Goal: Transaction & Acquisition: Purchase product/service

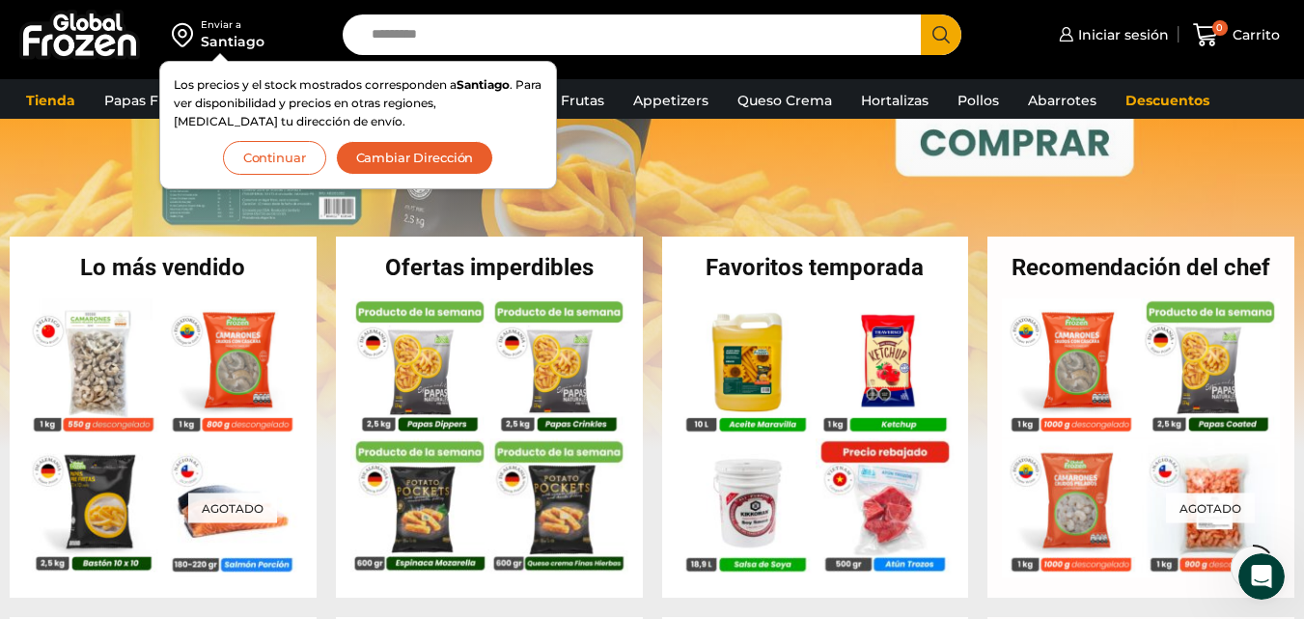
scroll to position [289, 0]
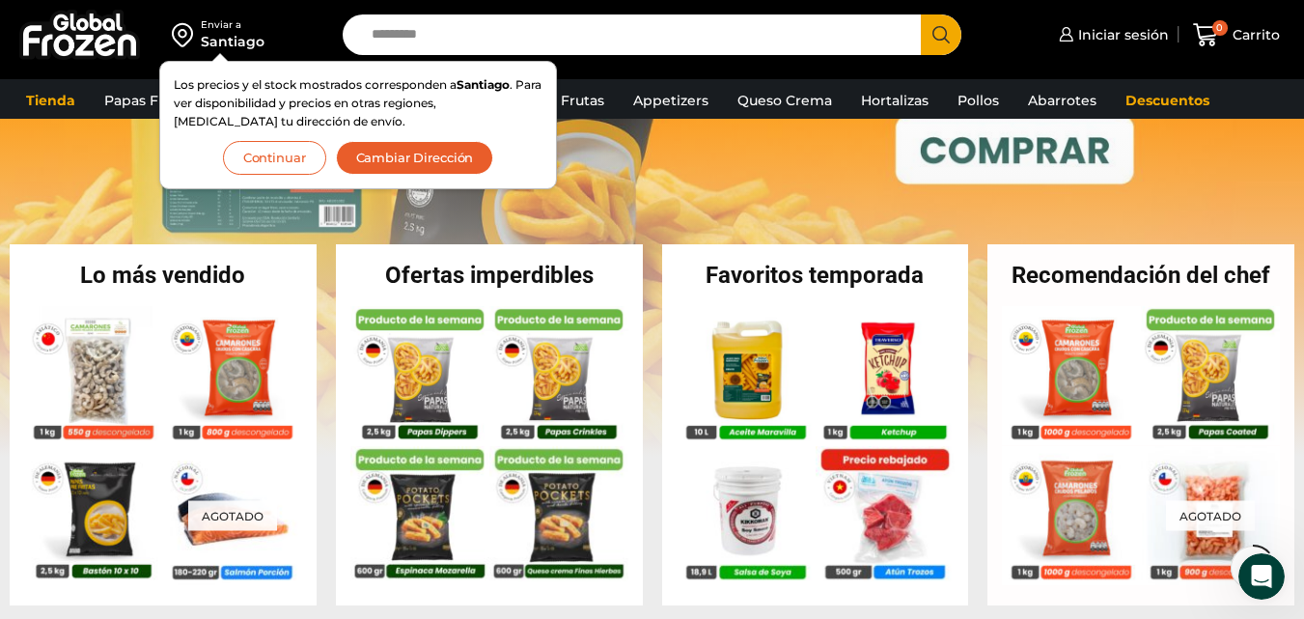
click at [229, 29] on div "Enviar a" at bounding box center [233, 25] width 64 height 14
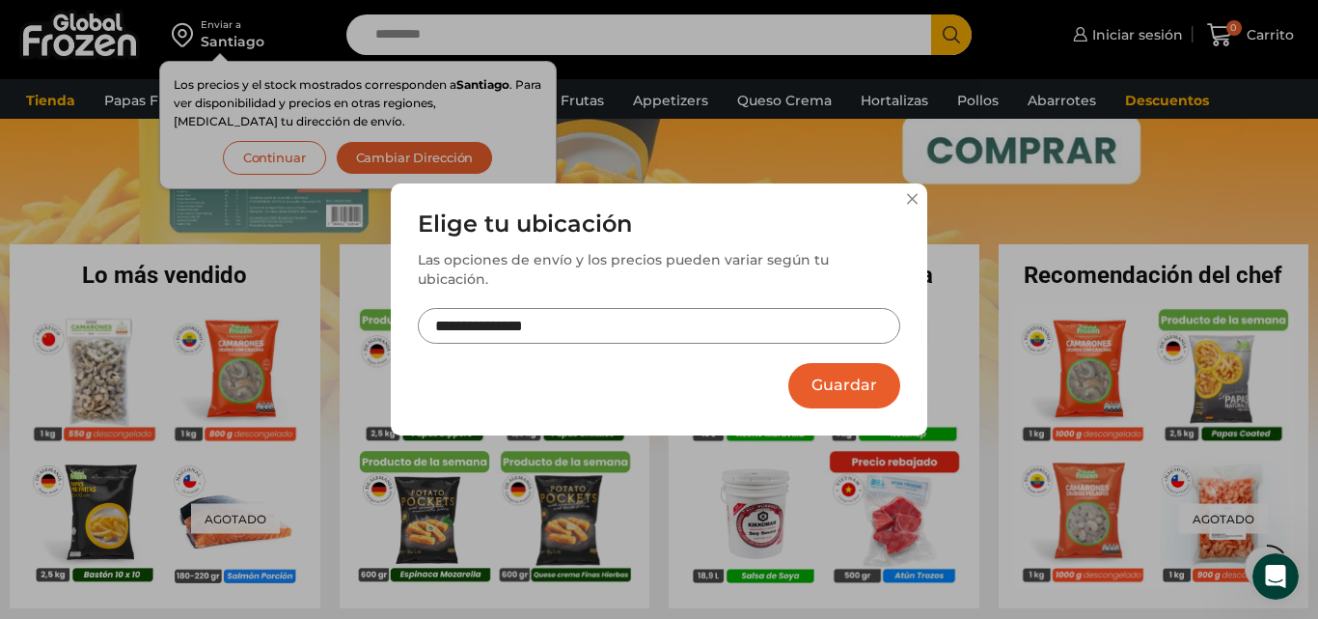
click at [767, 316] on input "**********" at bounding box center [659, 326] width 482 height 36
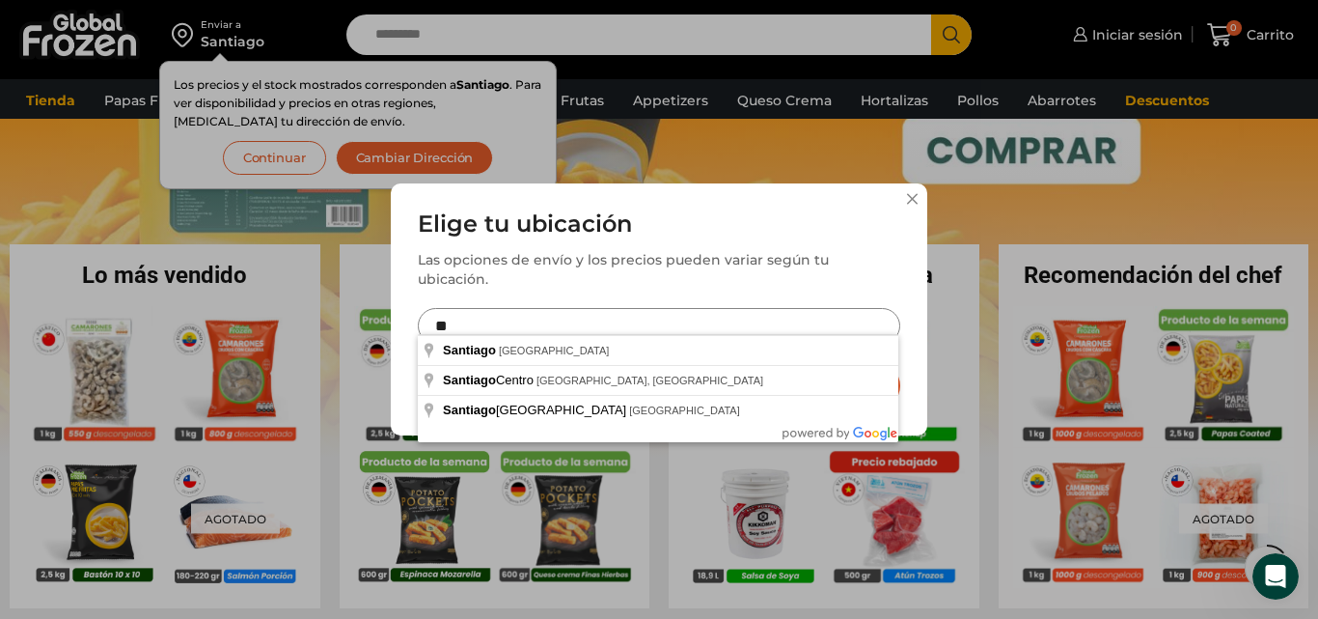
type input "*"
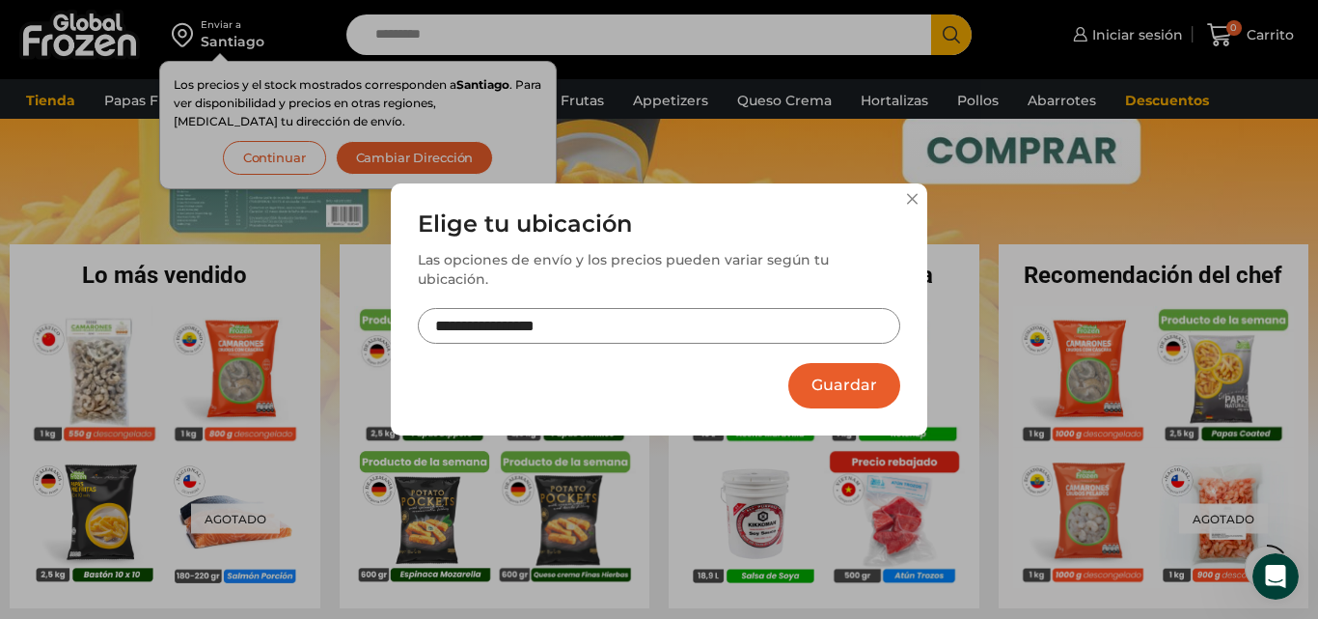
type input "**********"
click at [827, 367] on button "Guardar" at bounding box center [844, 385] width 112 height 45
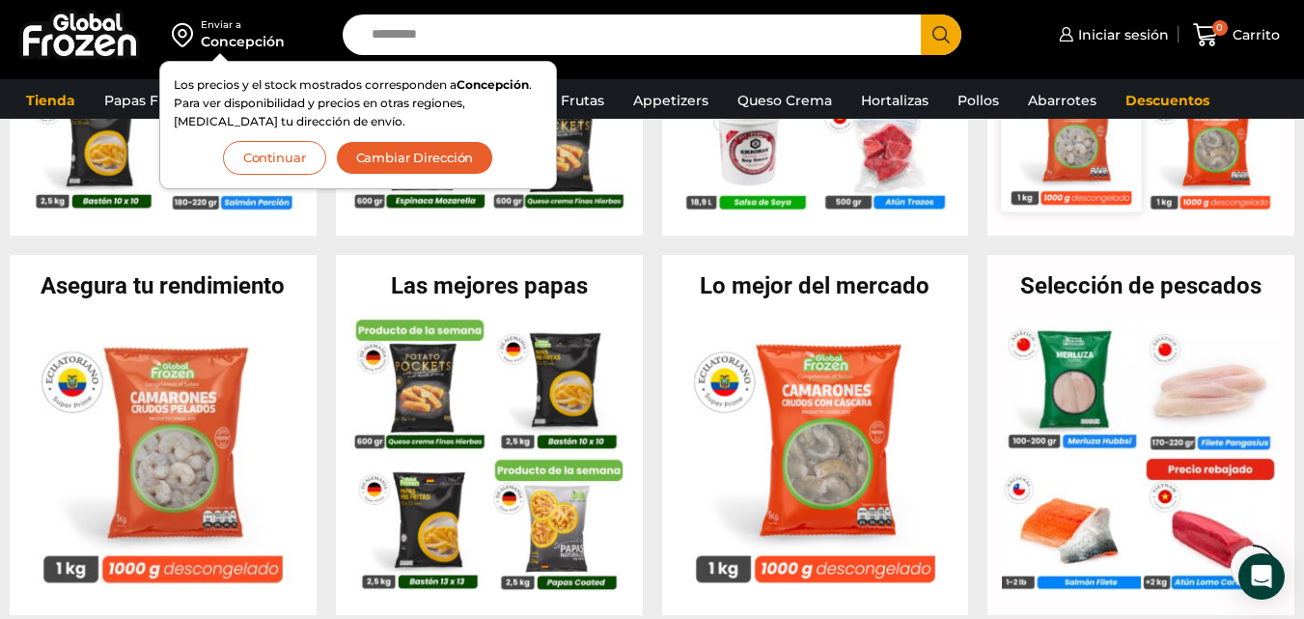
scroll to position [675, 0]
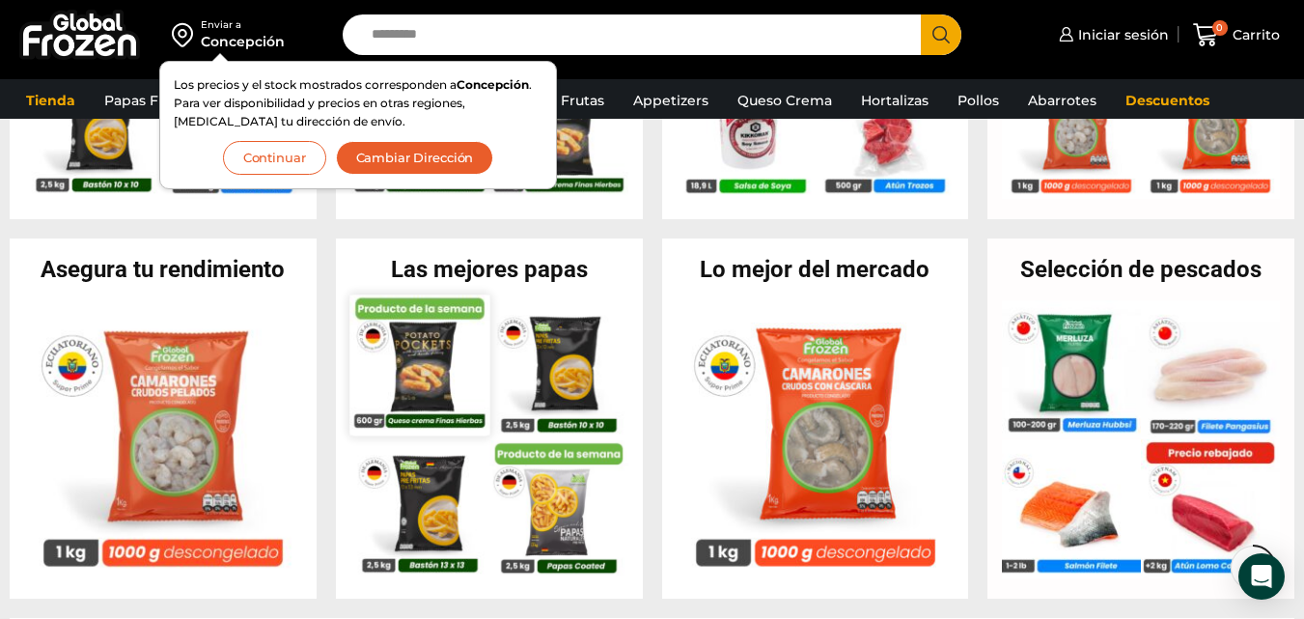
click at [419, 369] on img at bounding box center [419, 364] width 140 height 140
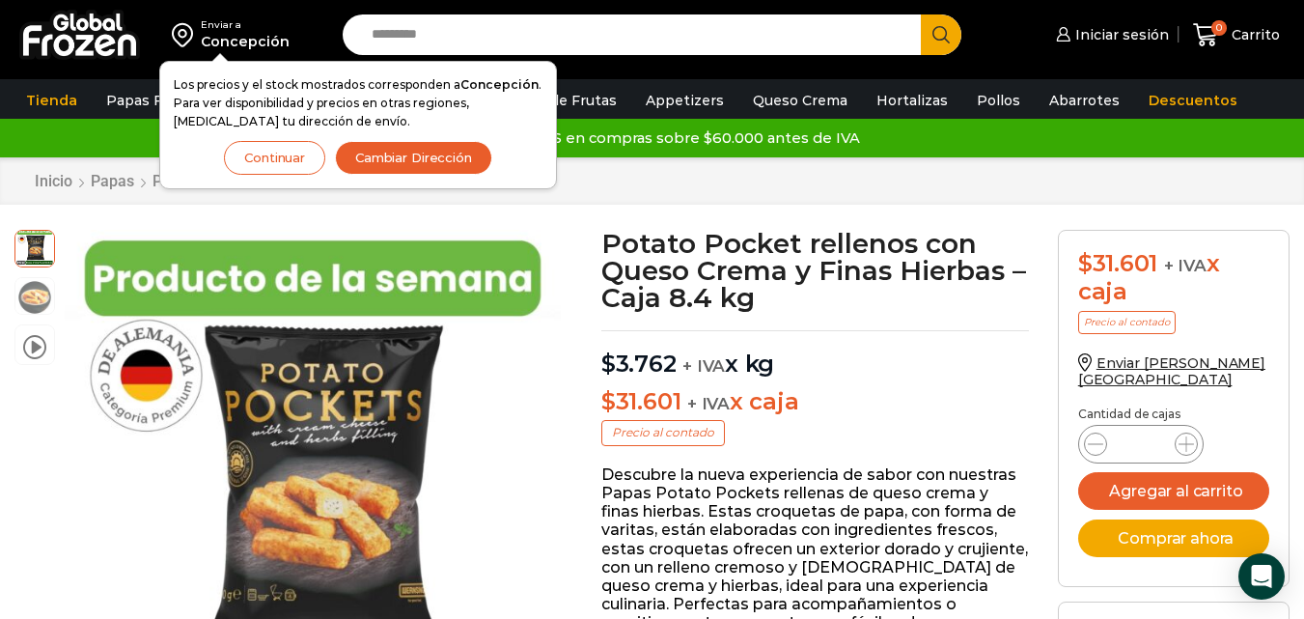
click at [270, 162] on button "Continuar" at bounding box center [274, 158] width 101 height 34
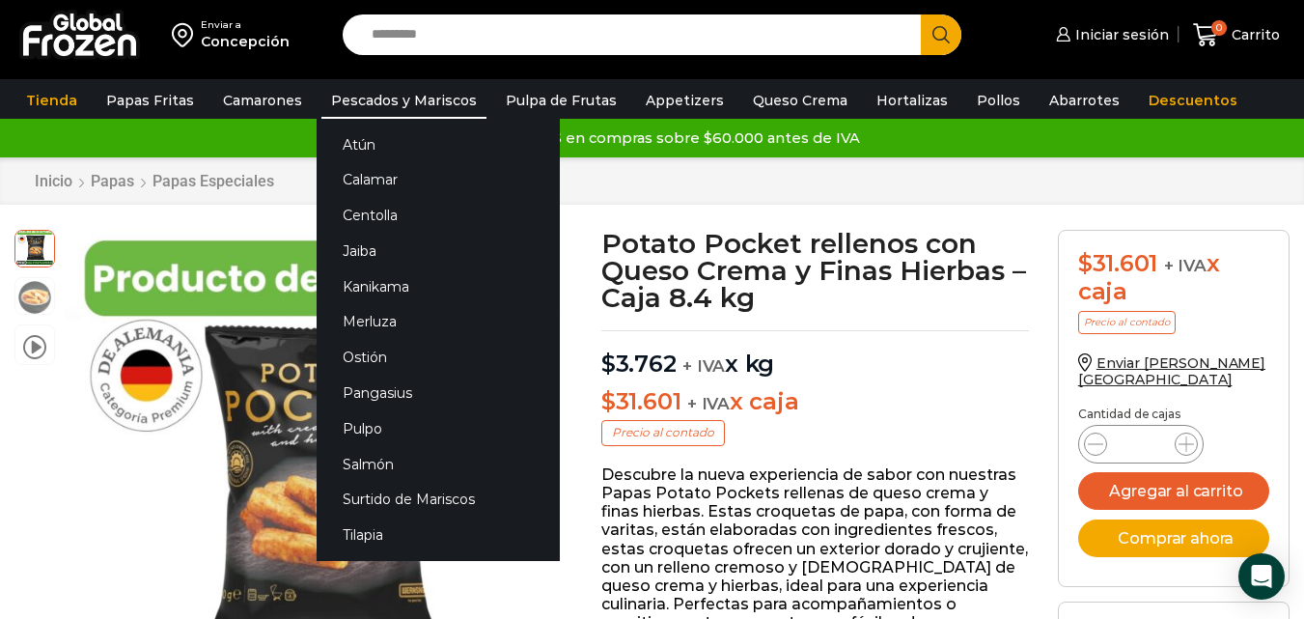
click at [361, 98] on link "Pescados y Mariscos" at bounding box center [403, 100] width 165 height 37
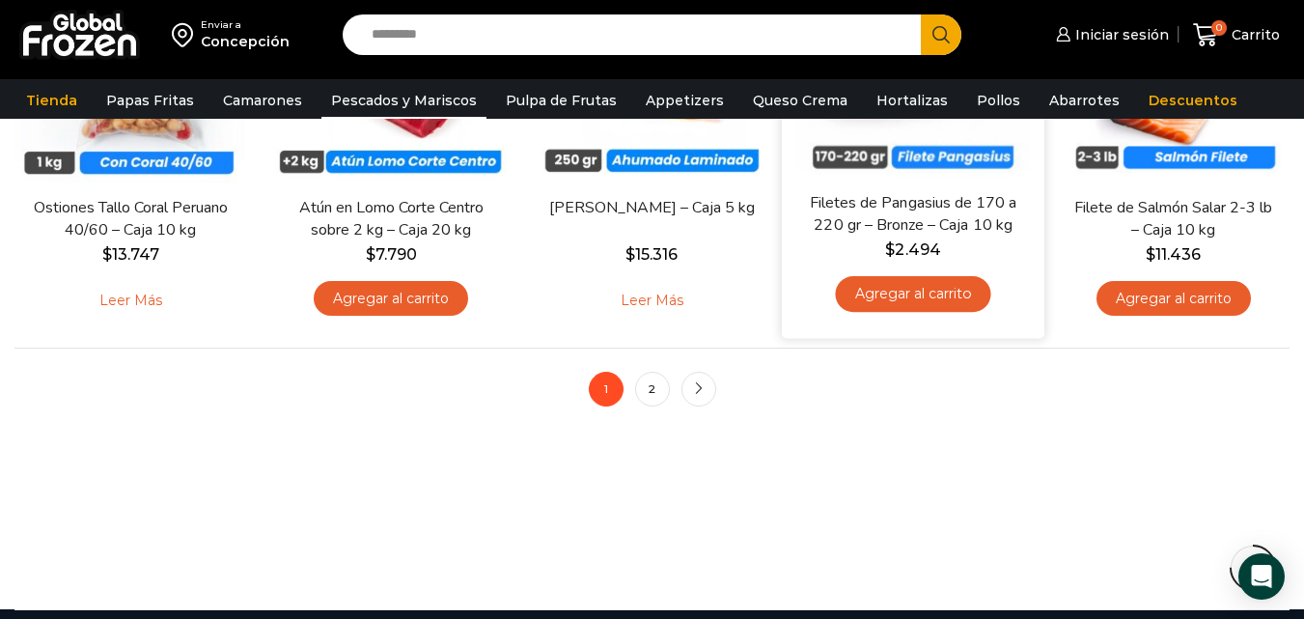
scroll to position [1351, 0]
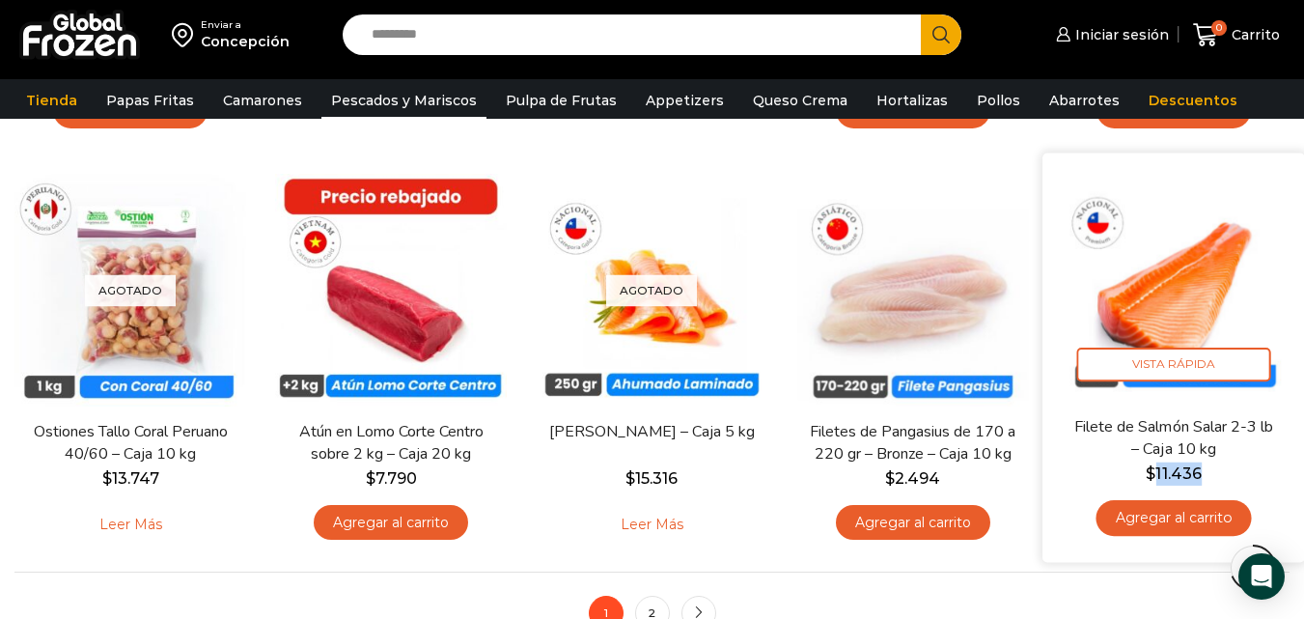
drag, startPoint x: 1157, startPoint y: 473, endPoint x: 1217, endPoint y: 471, distance: 59.9
click at [1217, 471] on span "$ 11.436" at bounding box center [1174, 473] width 234 height 23
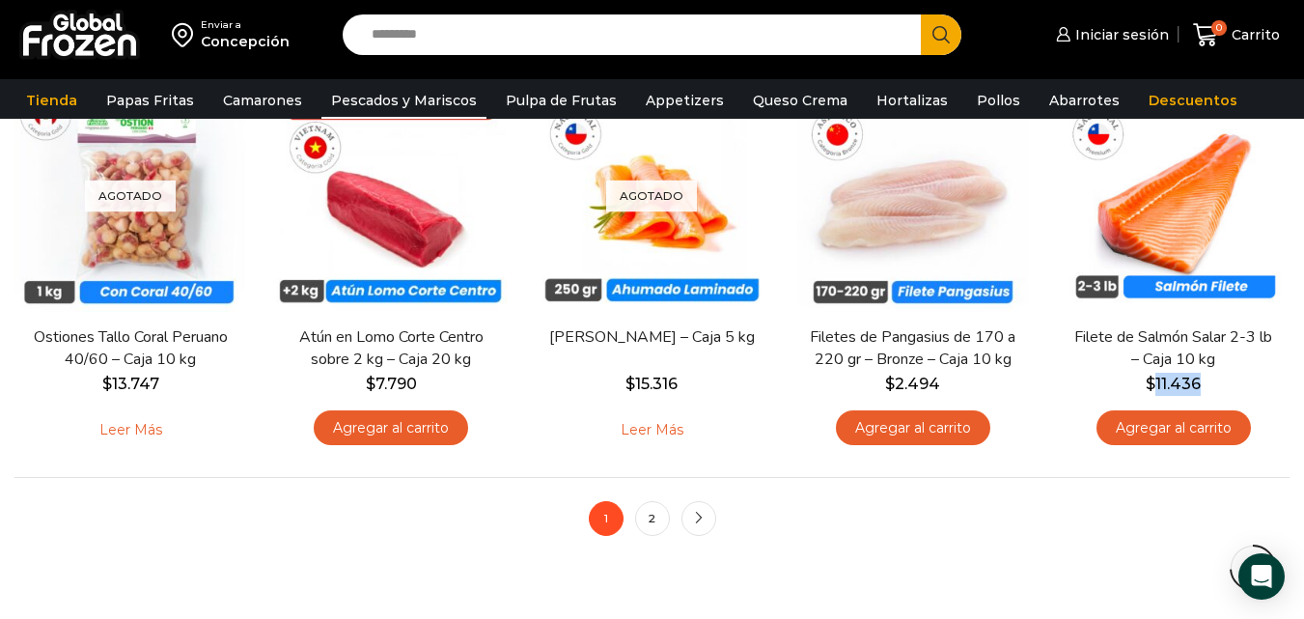
scroll to position [1447, 0]
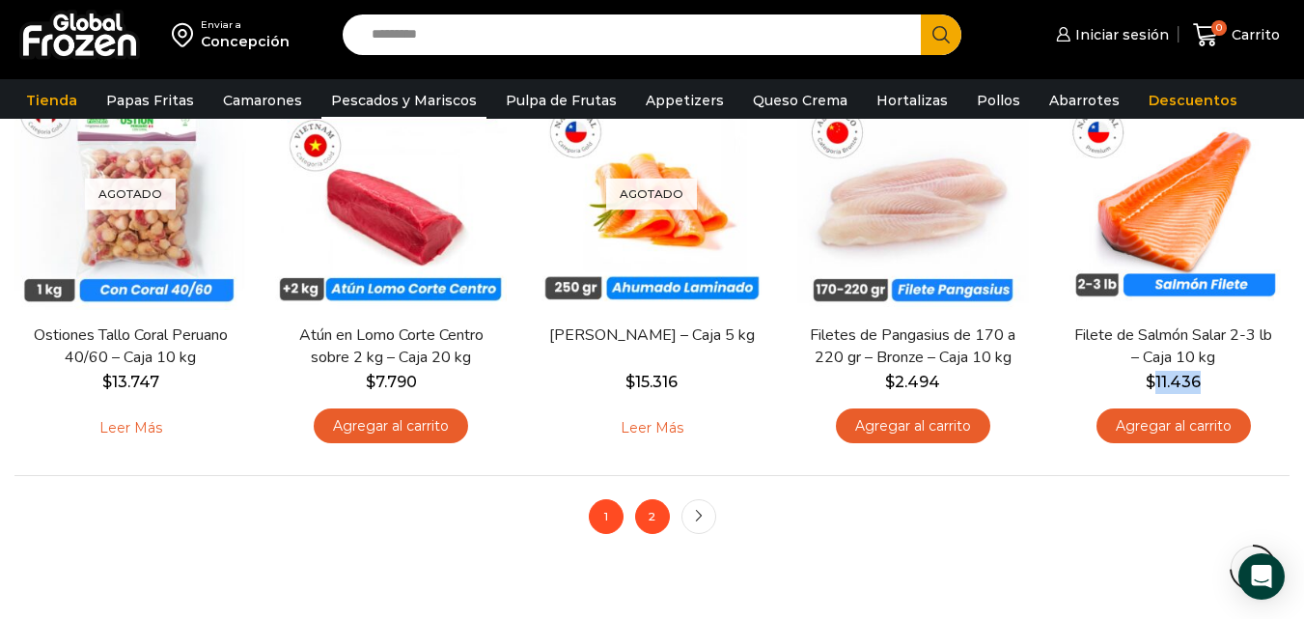
click at [651, 521] on link "2" at bounding box center [652, 516] width 35 height 35
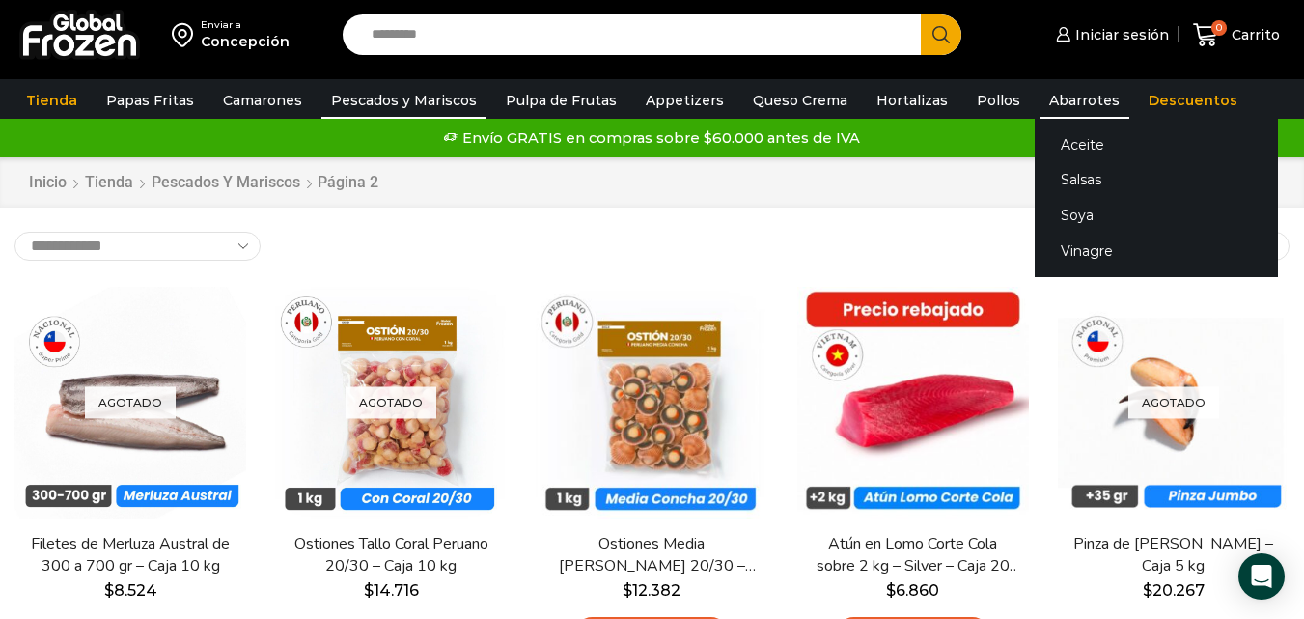
click at [1062, 101] on link "Abarrotes" at bounding box center [1084, 100] width 90 height 37
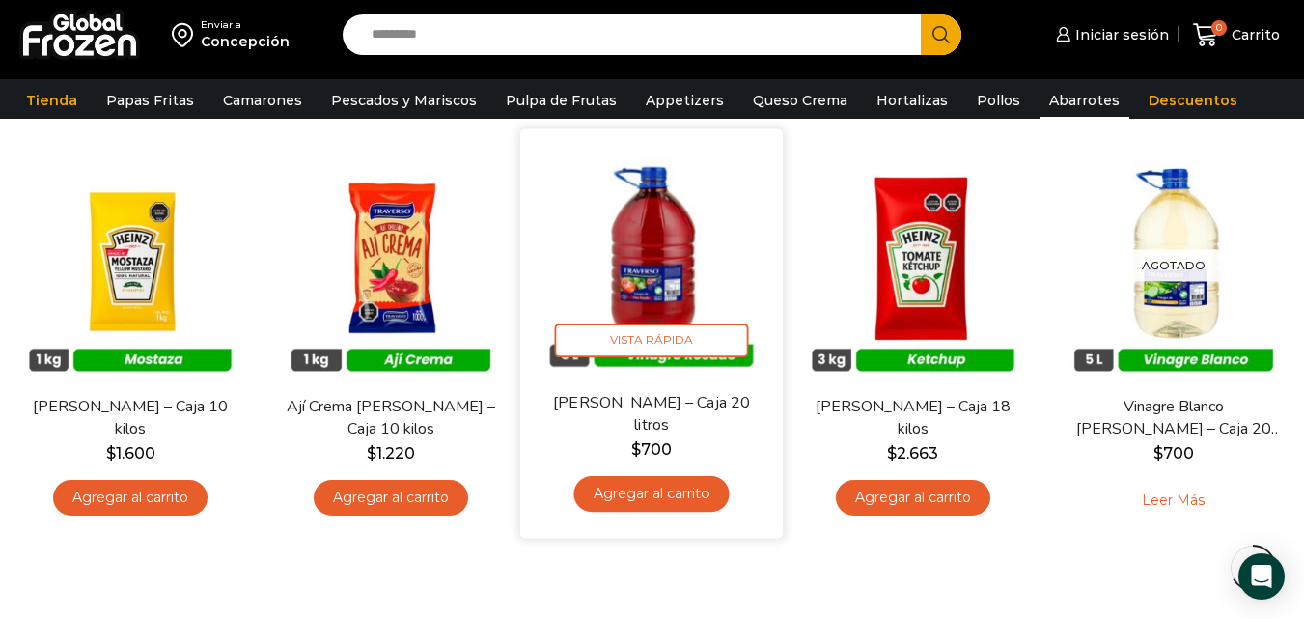
scroll to position [965, 0]
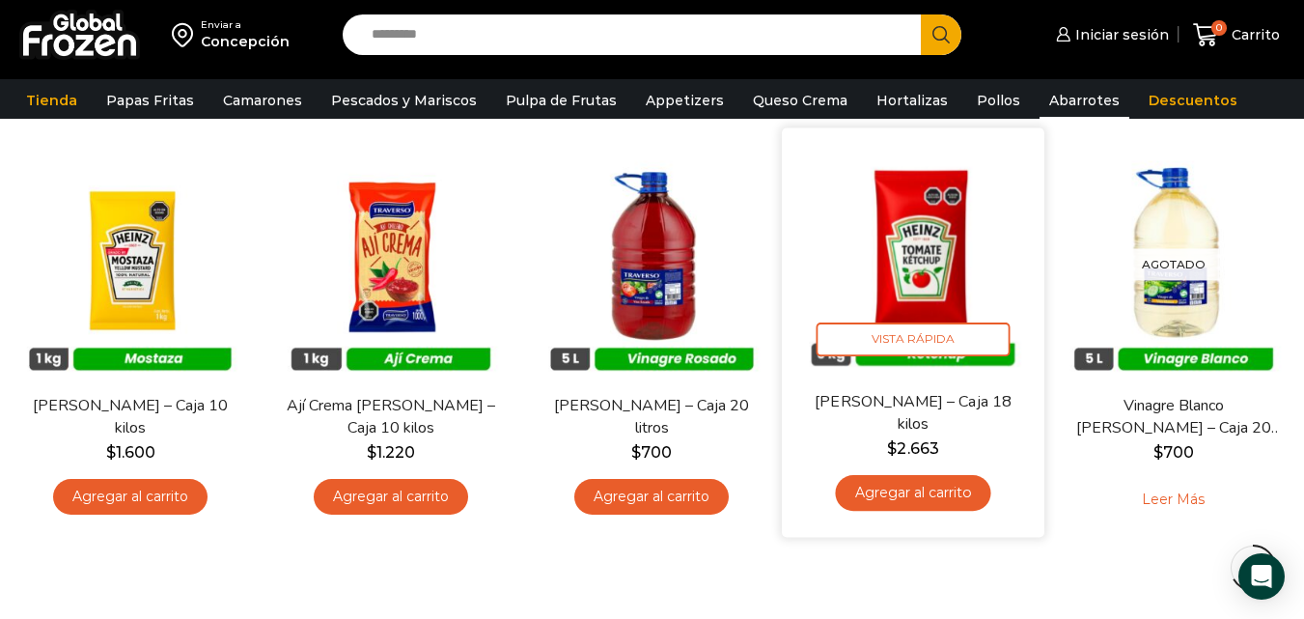
click at [923, 270] on img at bounding box center [913, 260] width 234 height 234
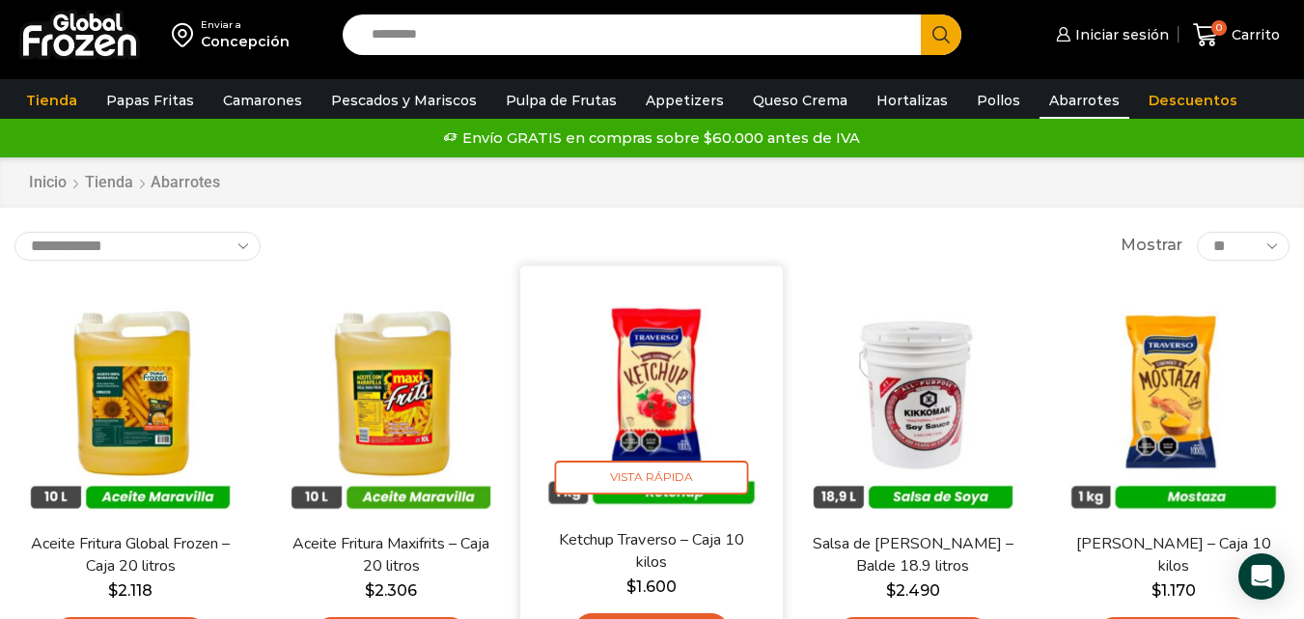
click at [680, 377] on img at bounding box center [653, 397] width 234 height 234
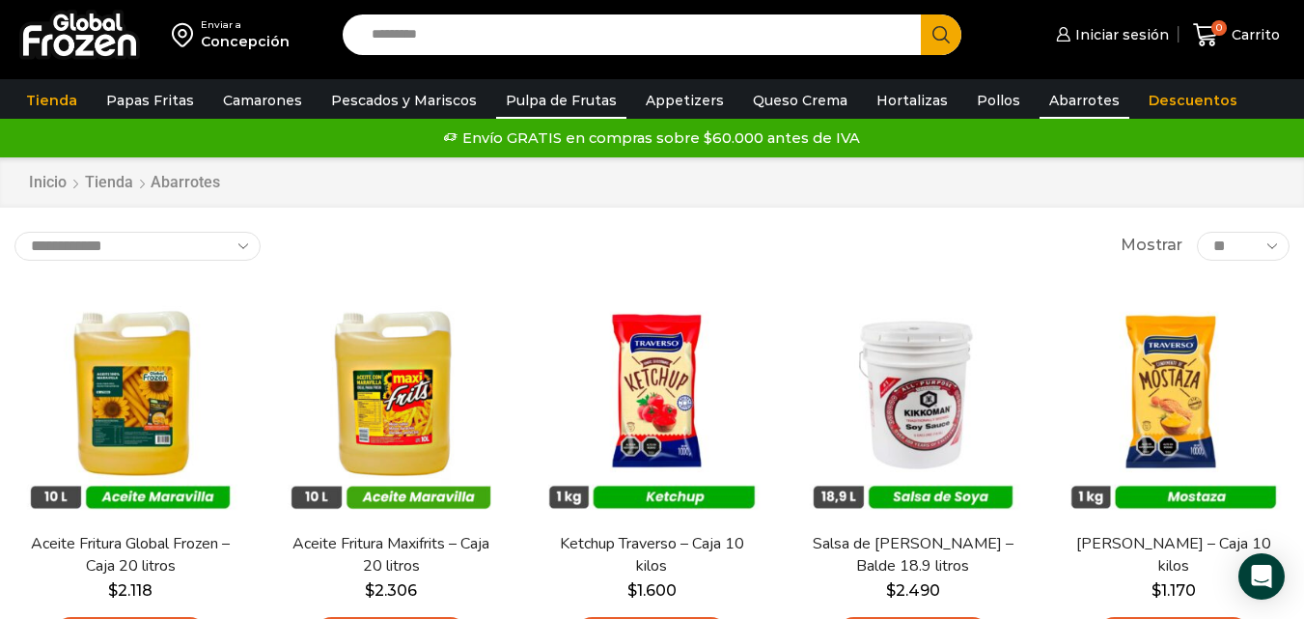
click at [551, 93] on link "Pulpa de Frutas" at bounding box center [561, 100] width 130 height 37
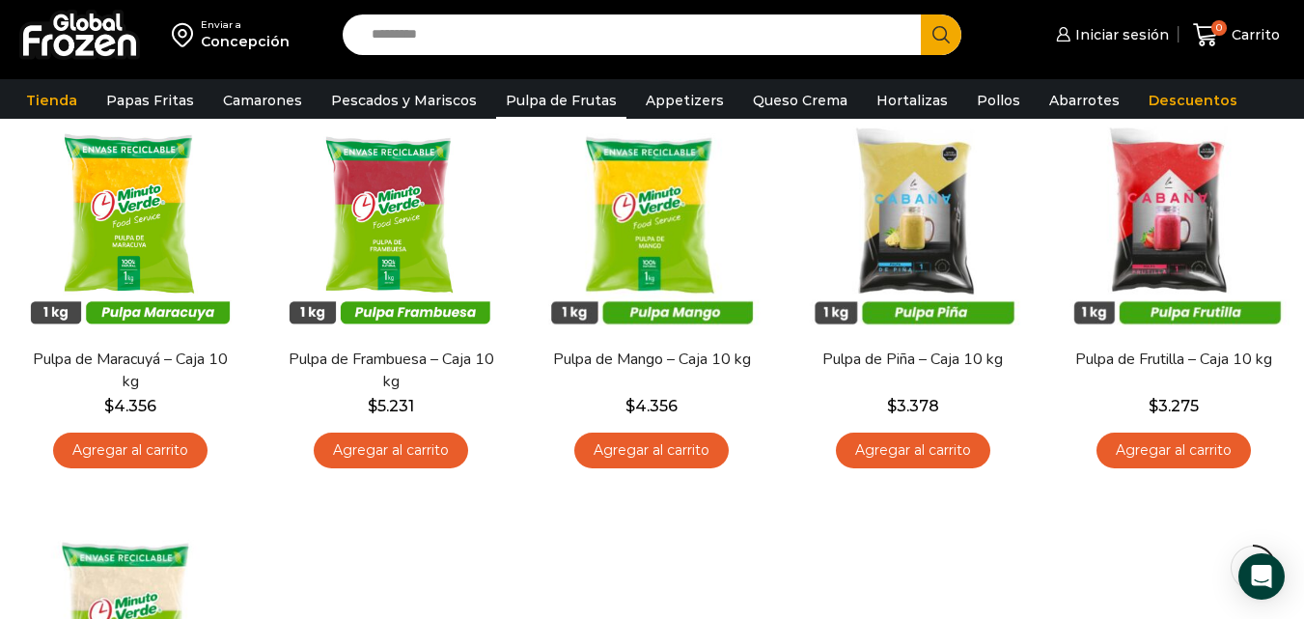
scroll to position [193, 0]
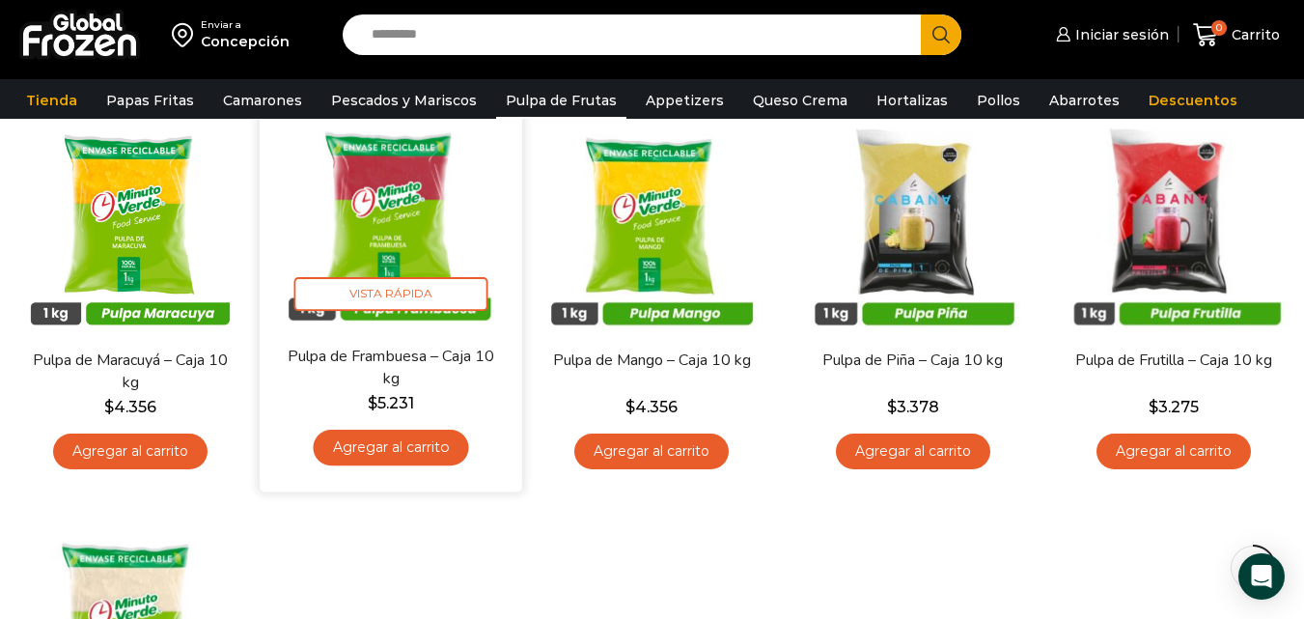
click at [386, 225] on img at bounding box center [391, 213] width 234 height 234
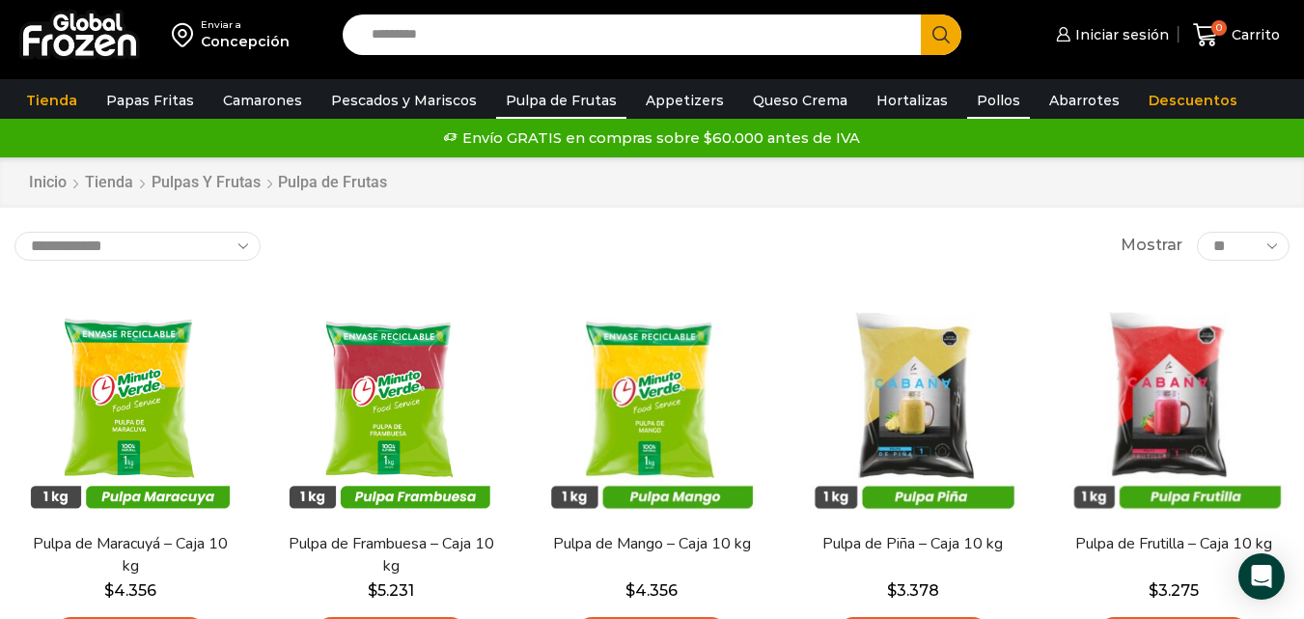
click at [967, 99] on link "Pollos" at bounding box center [998, 100] width 63 height 37
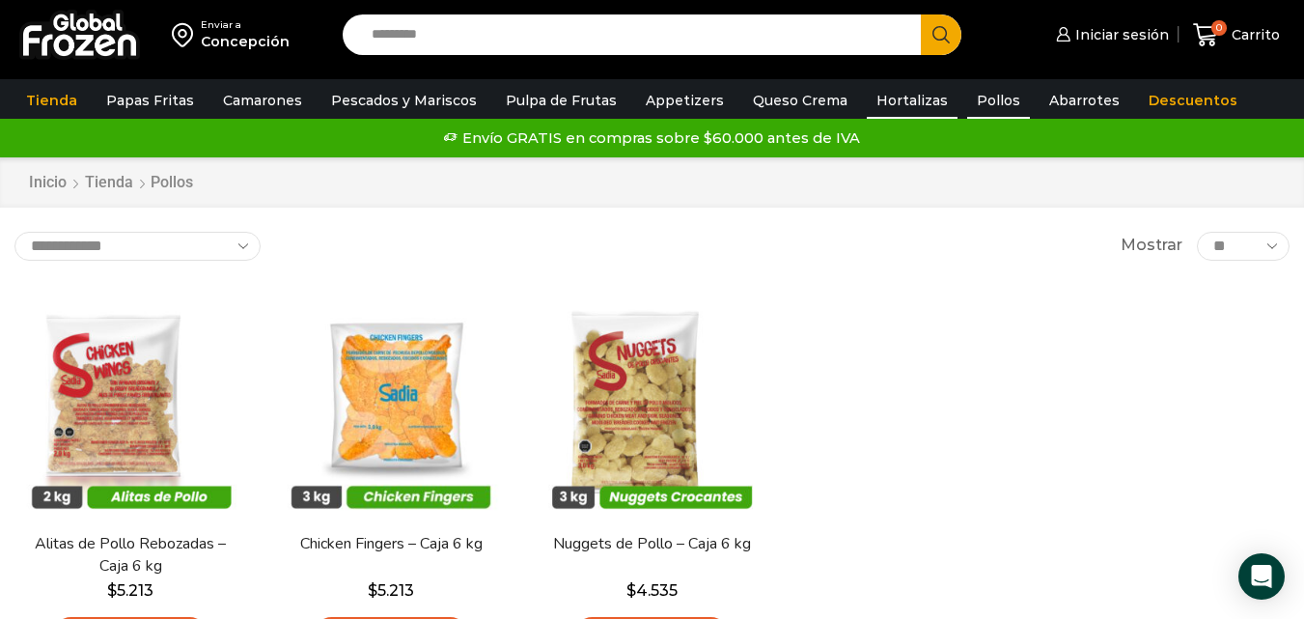
click at [894, 98] on link "Hortalizas" at bounding box center [912, 100] width 91 height 37
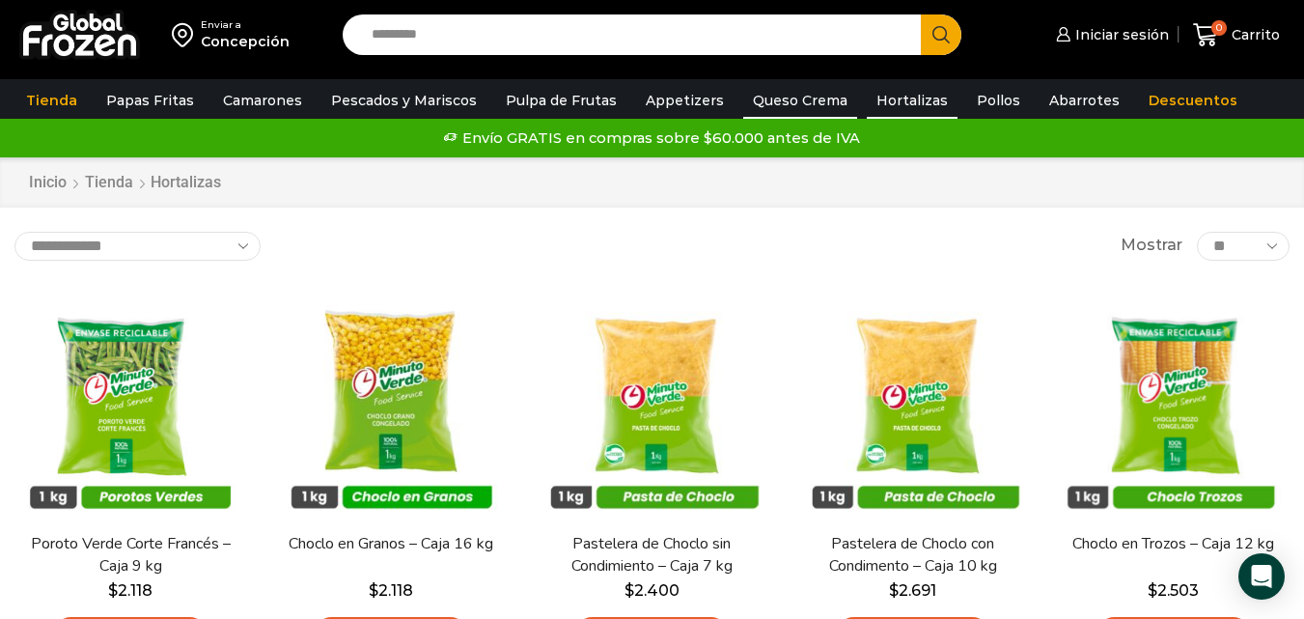
click at [761, 99] on link "Queso Crema" at bounding box center [800, 100] width 114 height 37
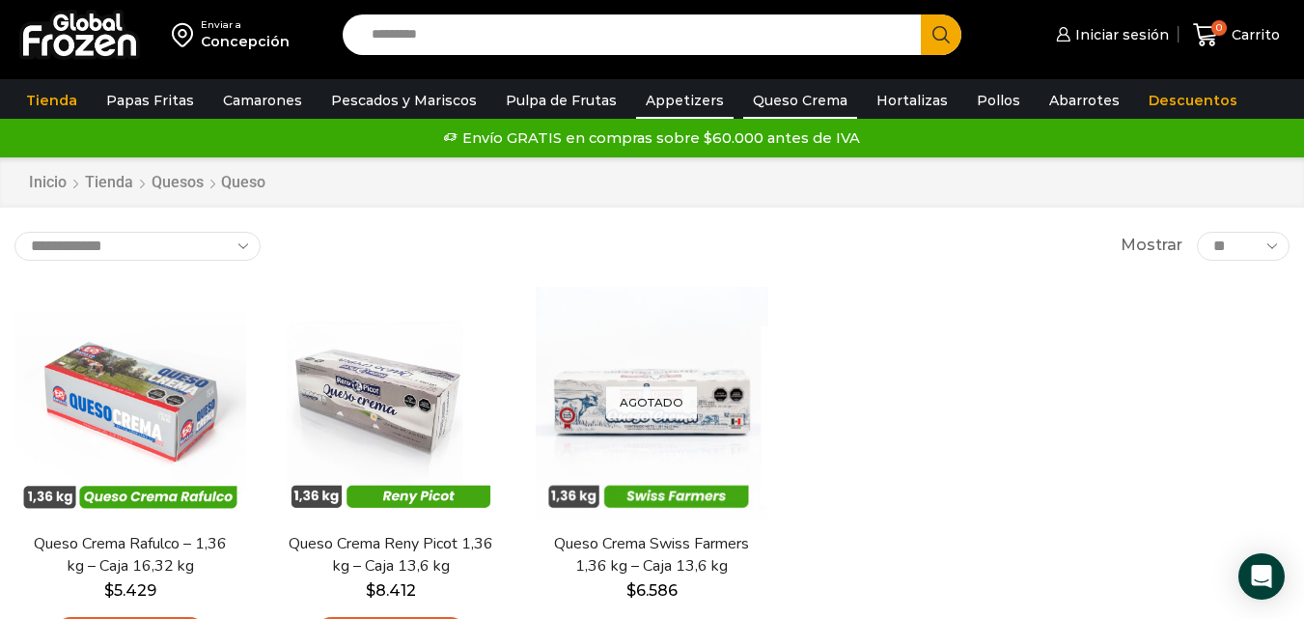
click at [683, 99] on link "Appetizers" at bounding box center [684, 100] width 97 height 37
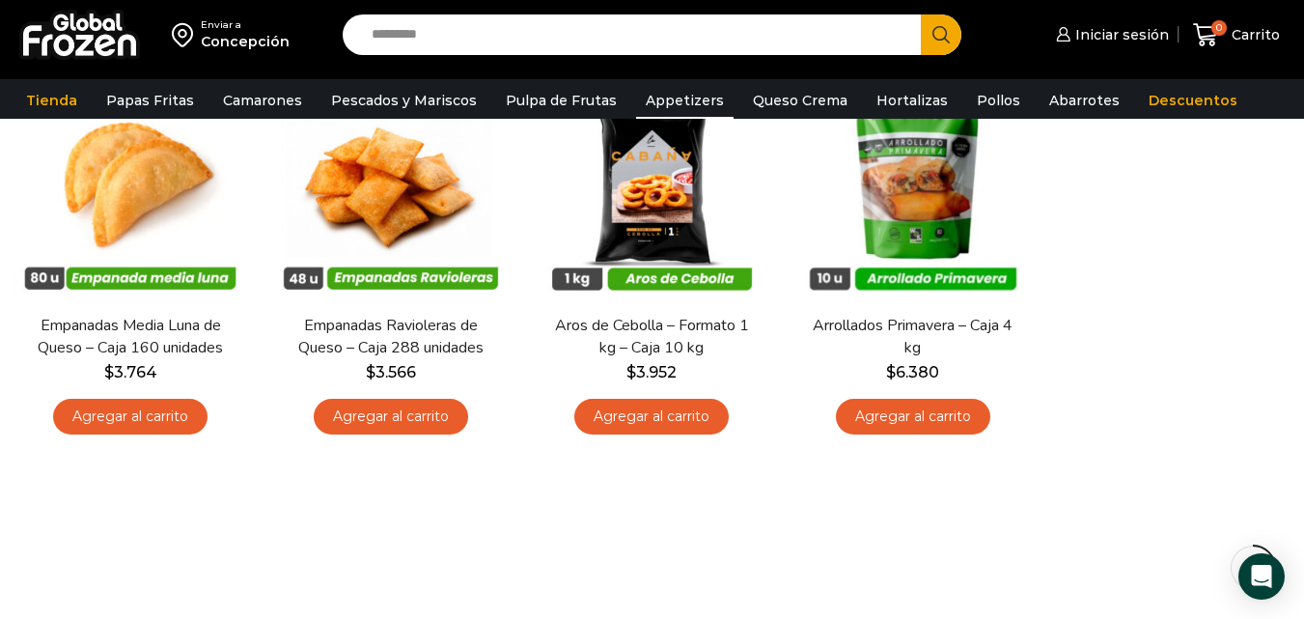
scroll to position [96, 0]
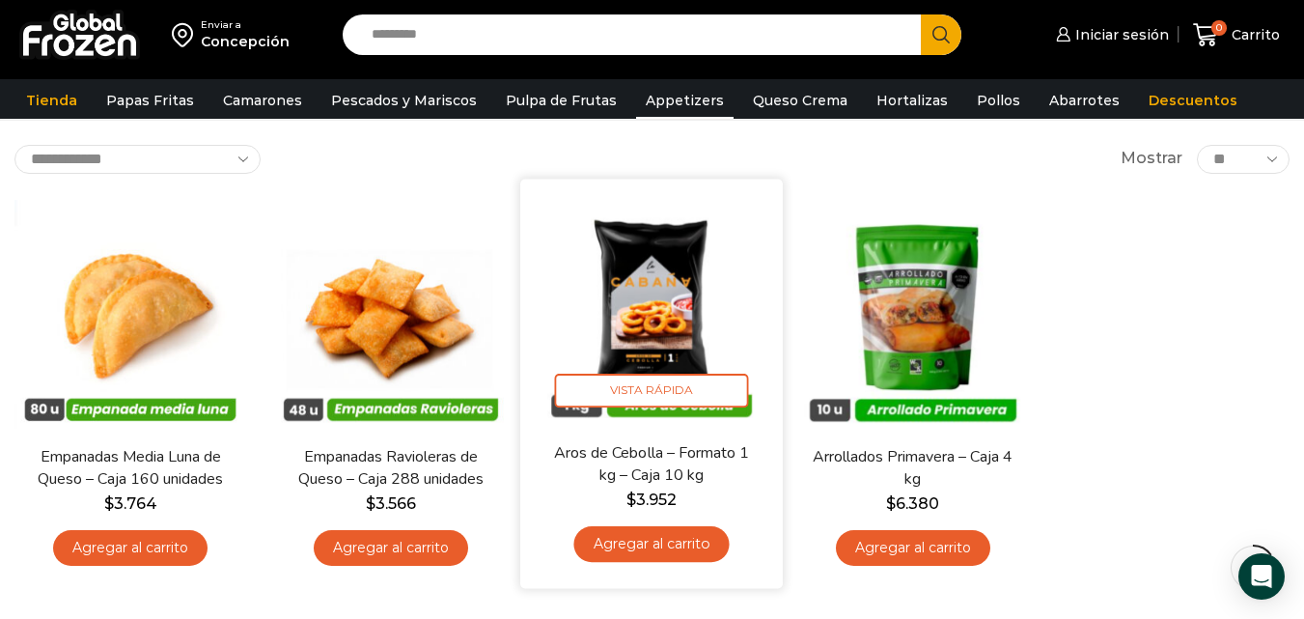
click at [657, 331] on img at bounding box center [653, 310] width 234 height 234
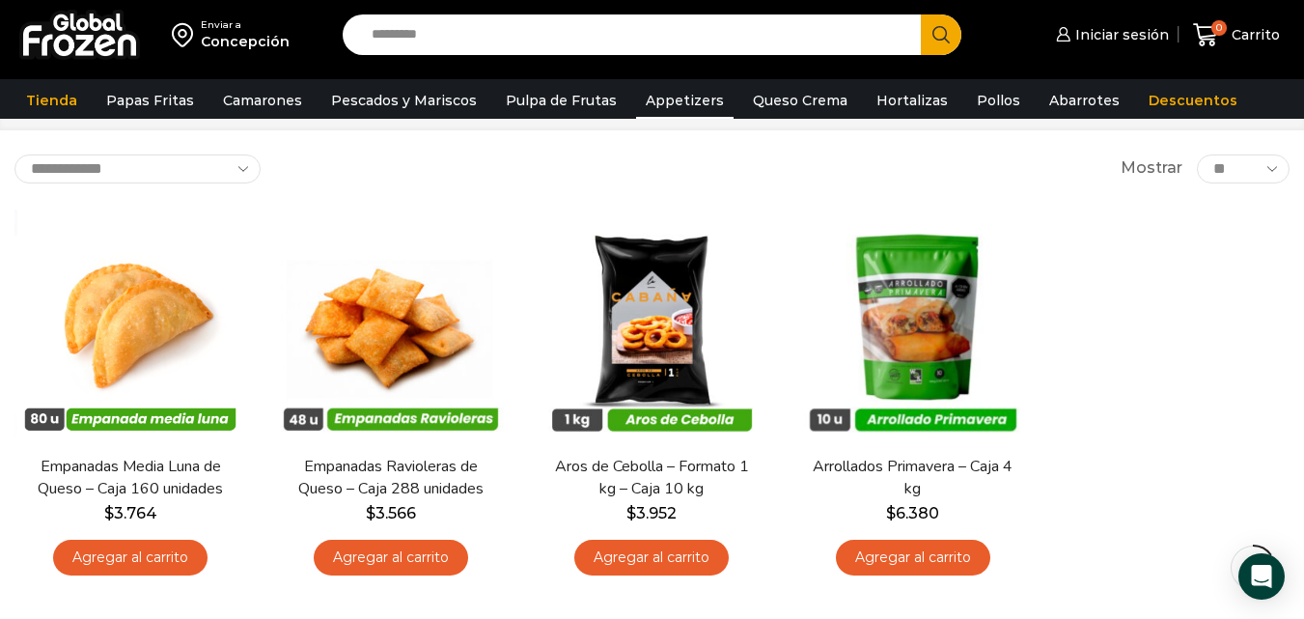
scroll to position [96, 0]
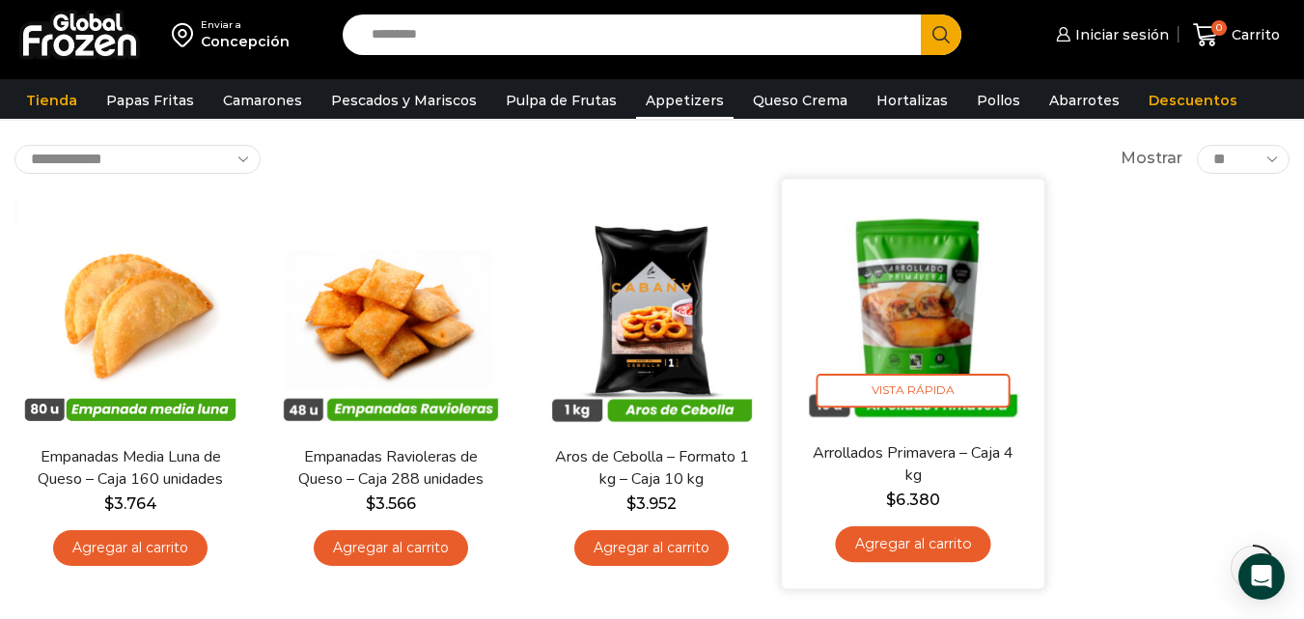
click at [944, 307] on img at bounding box center [913, 310] width 234 height 234
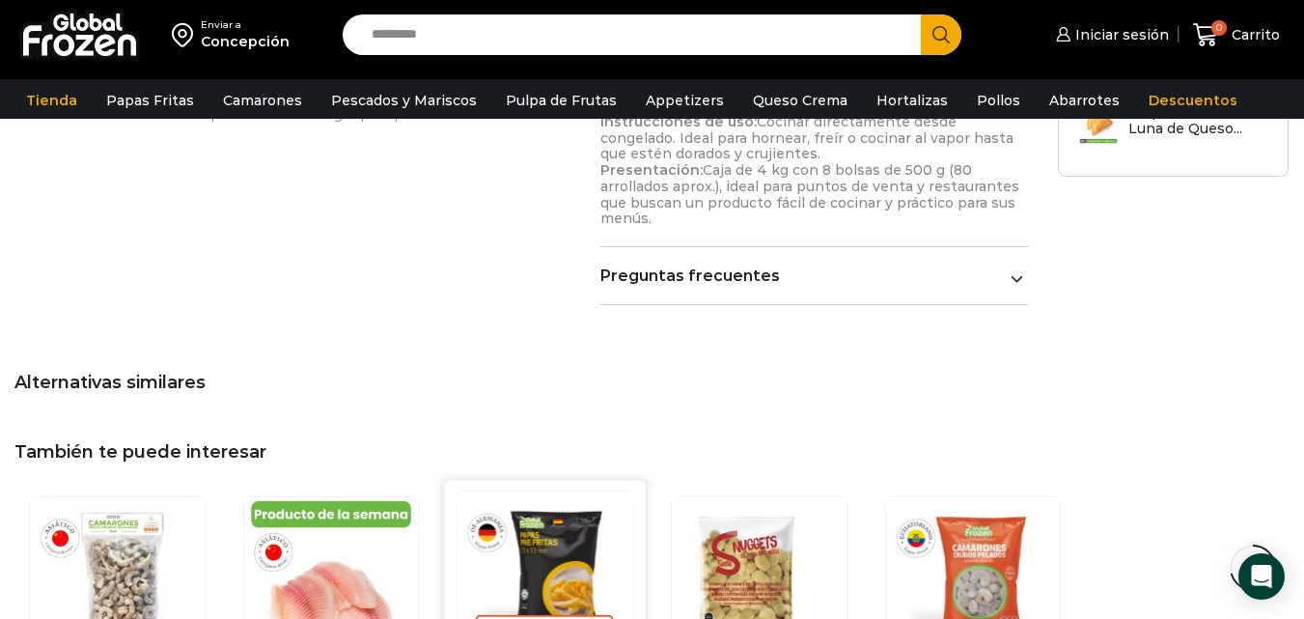
scroll to position [1545, 0]
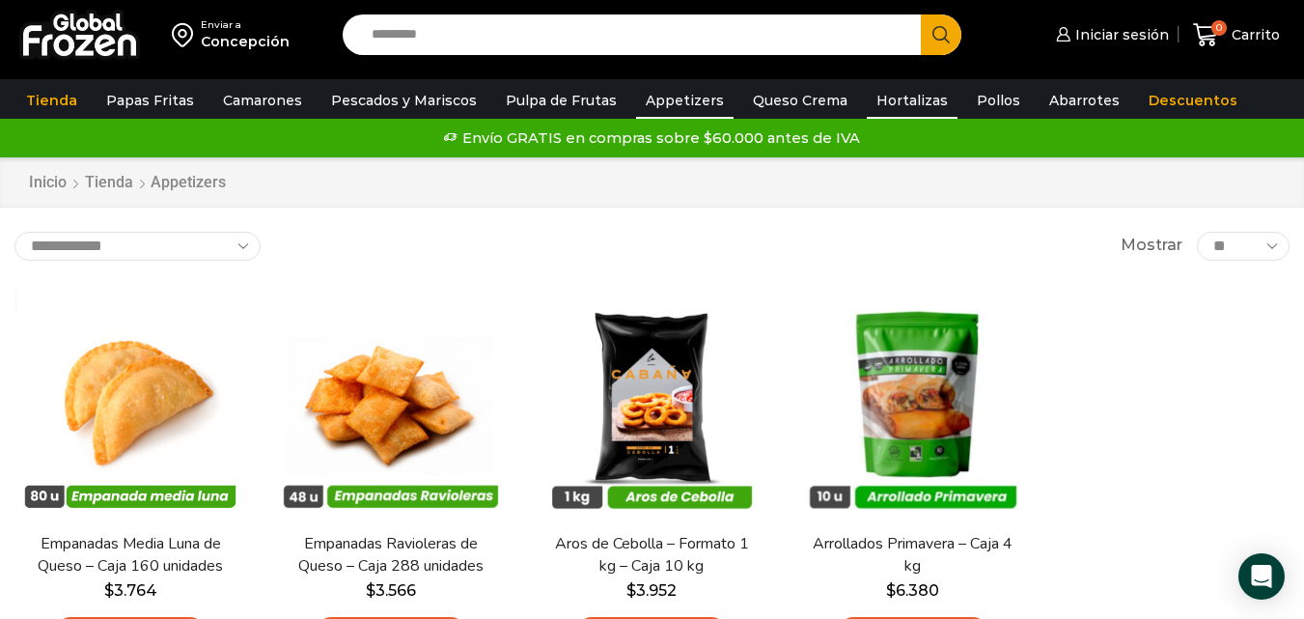
click at [892, 103] on link "Hortalizas" at bounding box center [912, 100] width 91 height 37
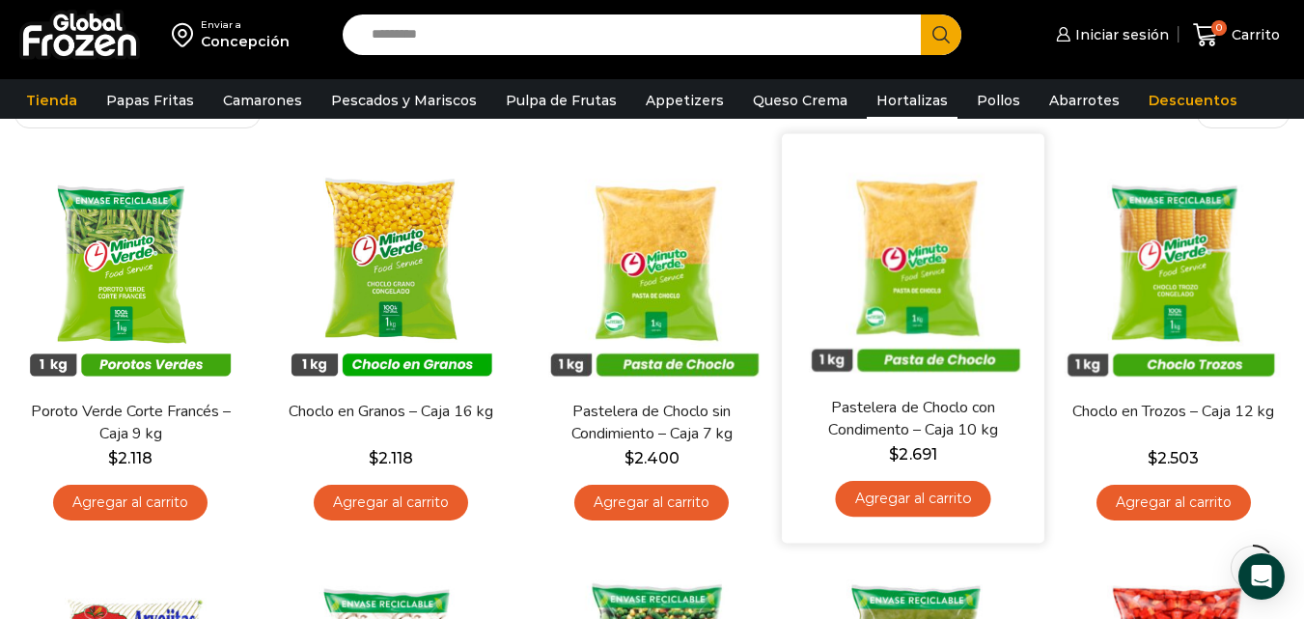
scroll to position [193, 0]
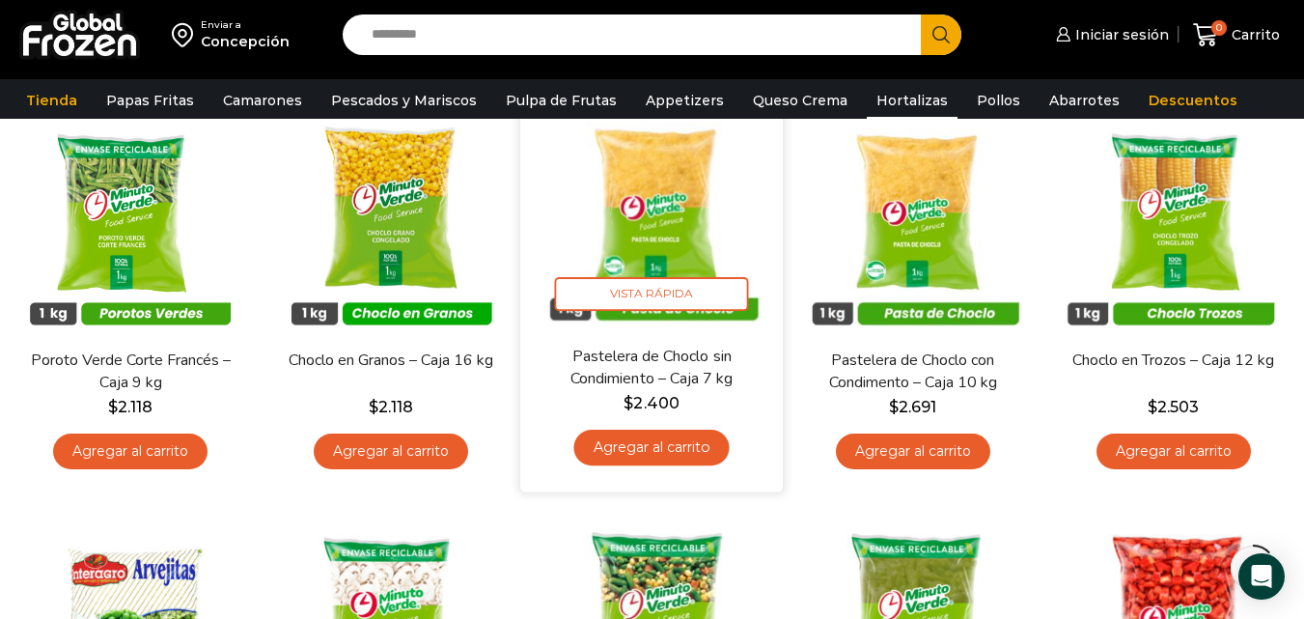
click at [678, 320] on img at bounding box center [653, 213] width 234 height 234
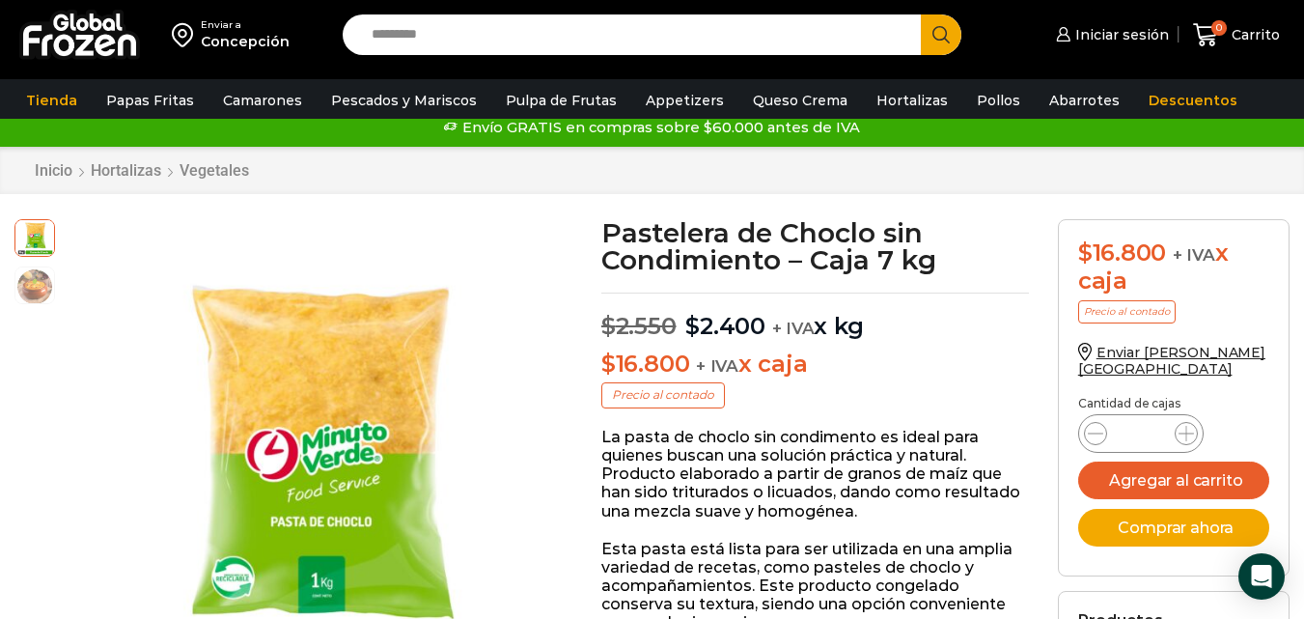
scroll to position [1, 0]
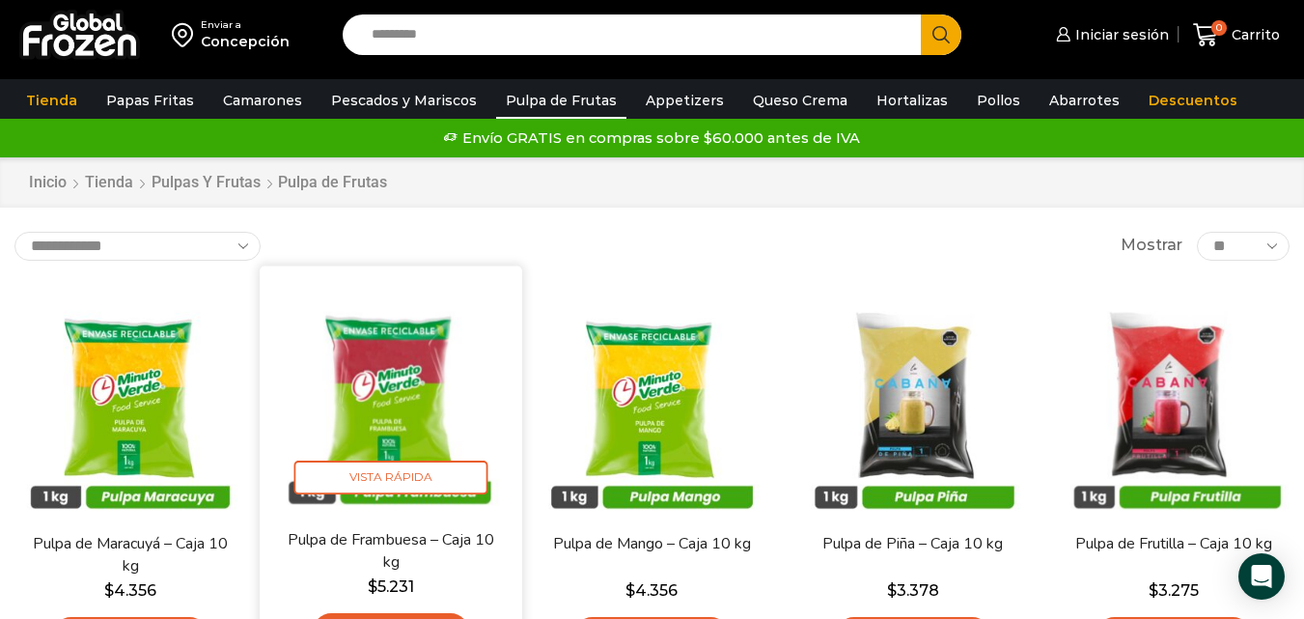
click at [430, 420] on img at bounding box center [391, 397] width 234 height 234
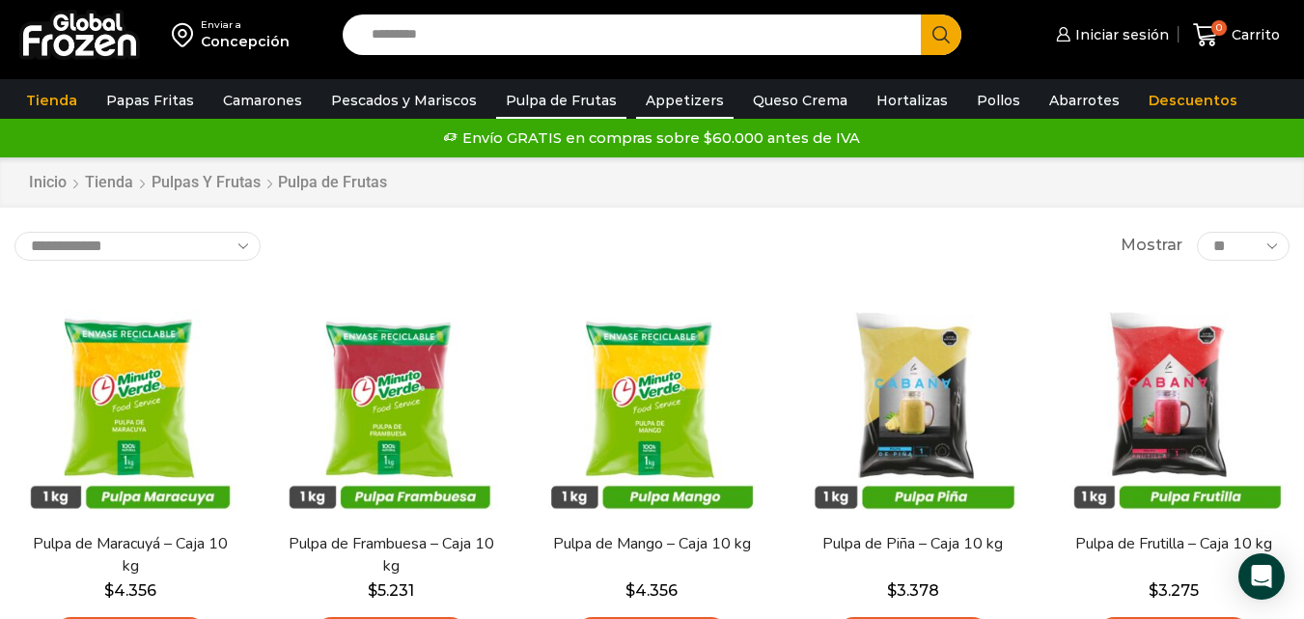
click at [668, 101] on link "Appetizers" at bounding box center [684, 100] width 97 height 37
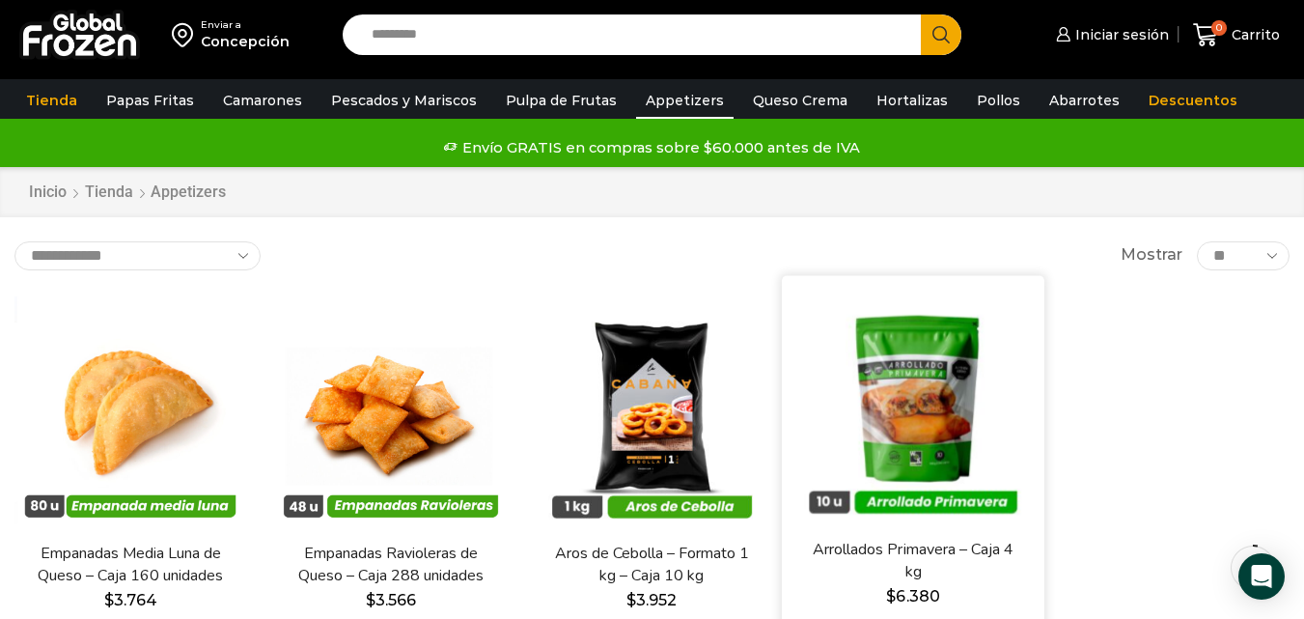
scroll to position [96, 0]
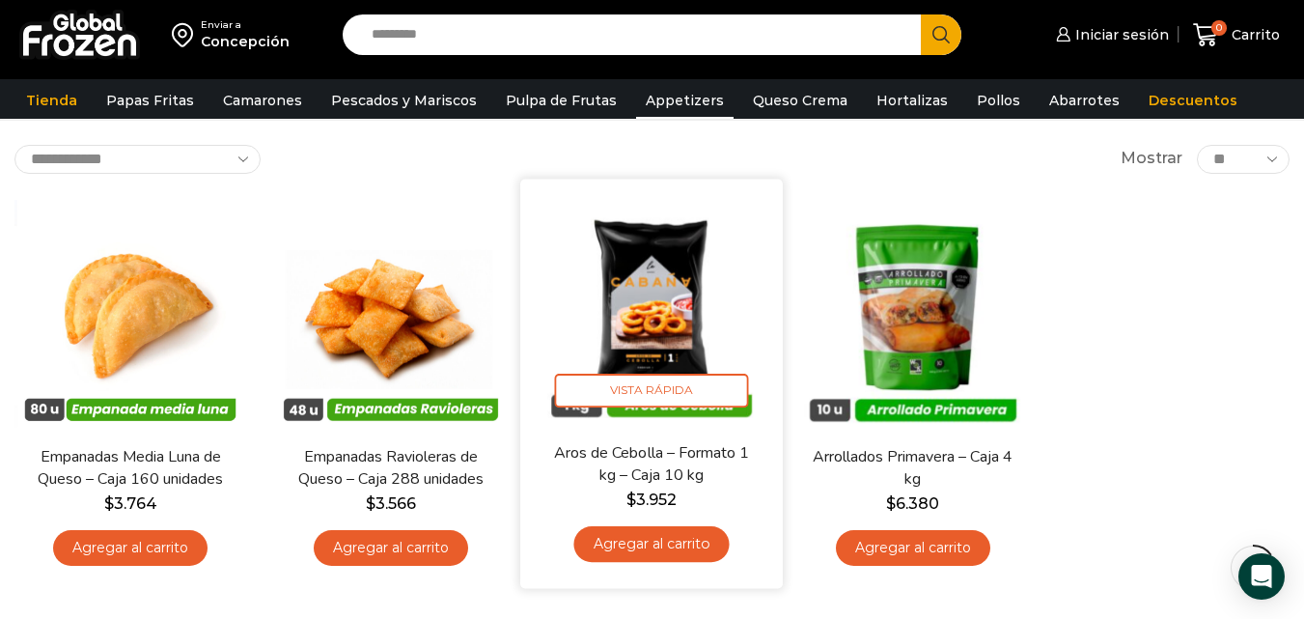
click at [663, 335] on img at bounding box center [653, 310] width 234 height 234
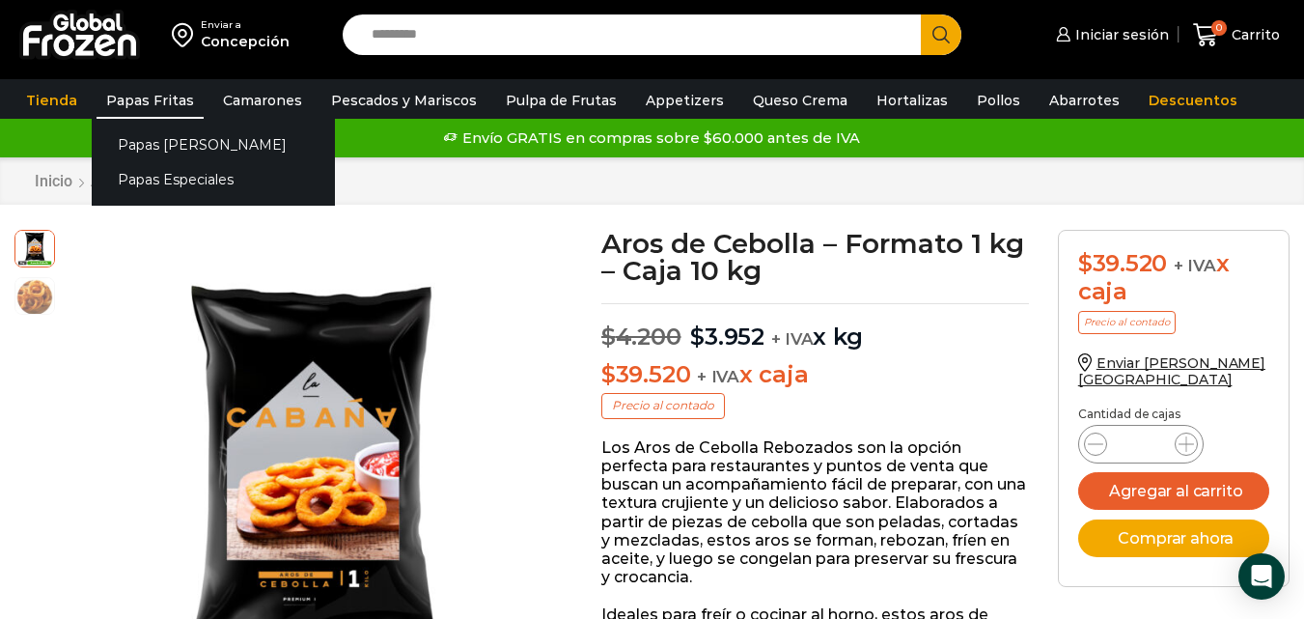
click at [160, 103] on link "Papas Fritas" at bounding box center [149, 100] width 107 height 37
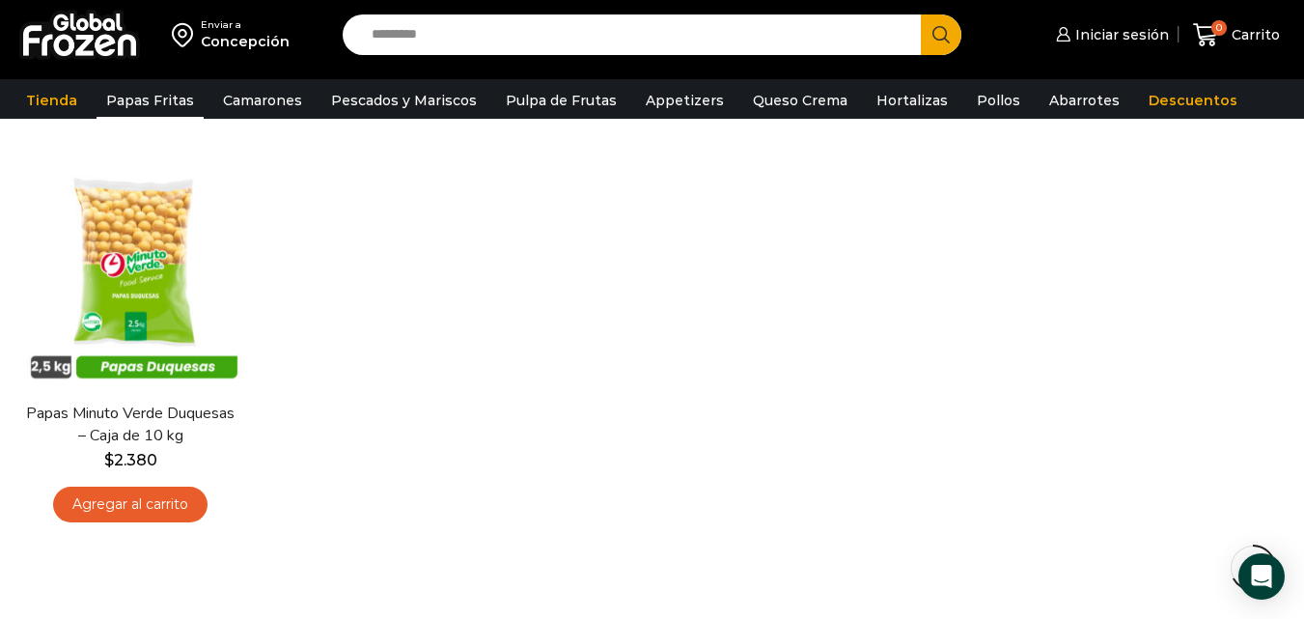
scroll to position [965, 0]
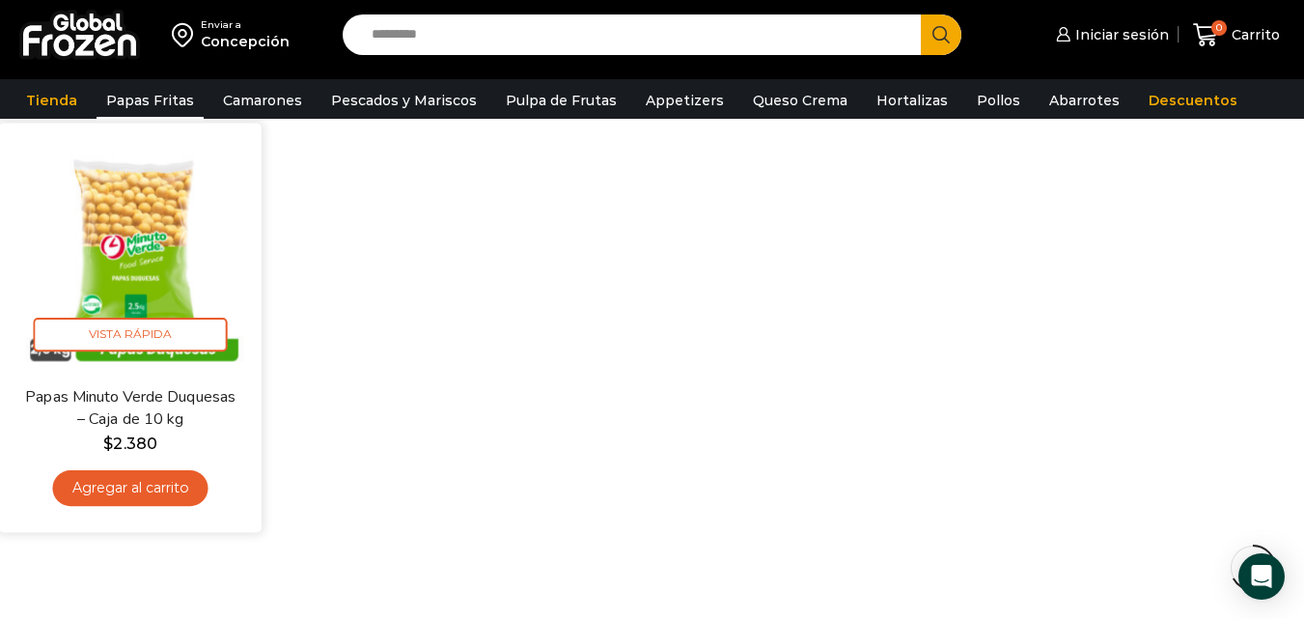
click at [137, 249] on img at bounding box center [131, 254] width 234 height 234
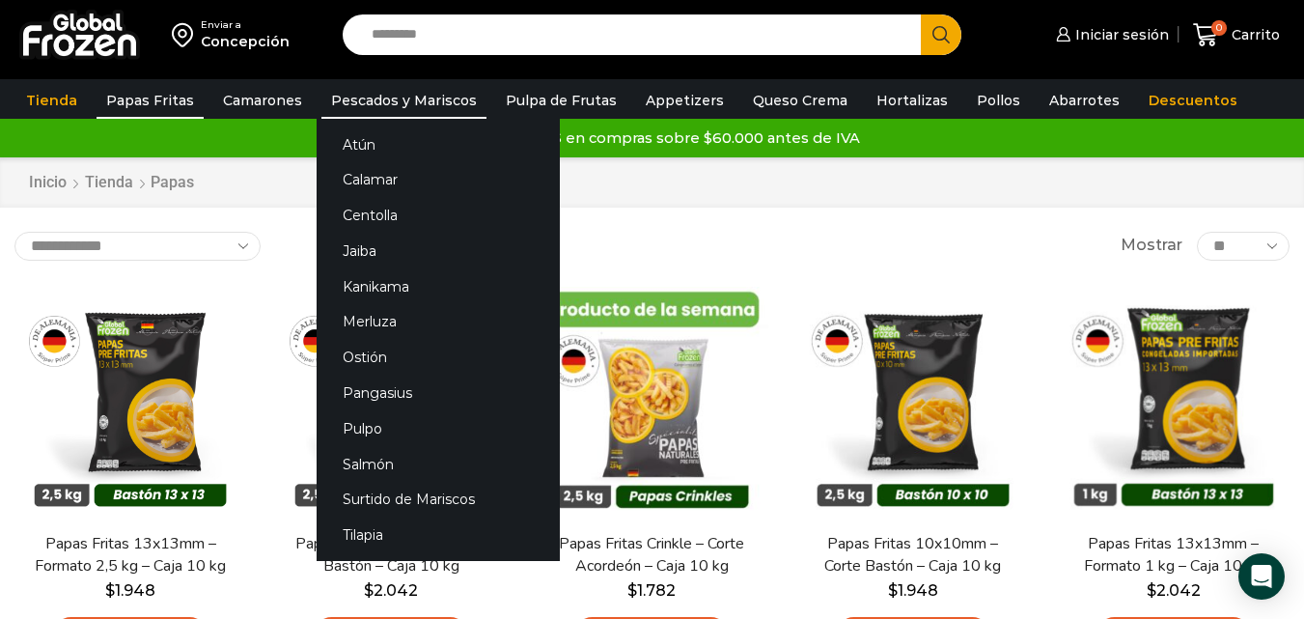
click at [365, 102] on link "Pescados y Mariscos" at bounding box center [403, 100] width 165 height 37
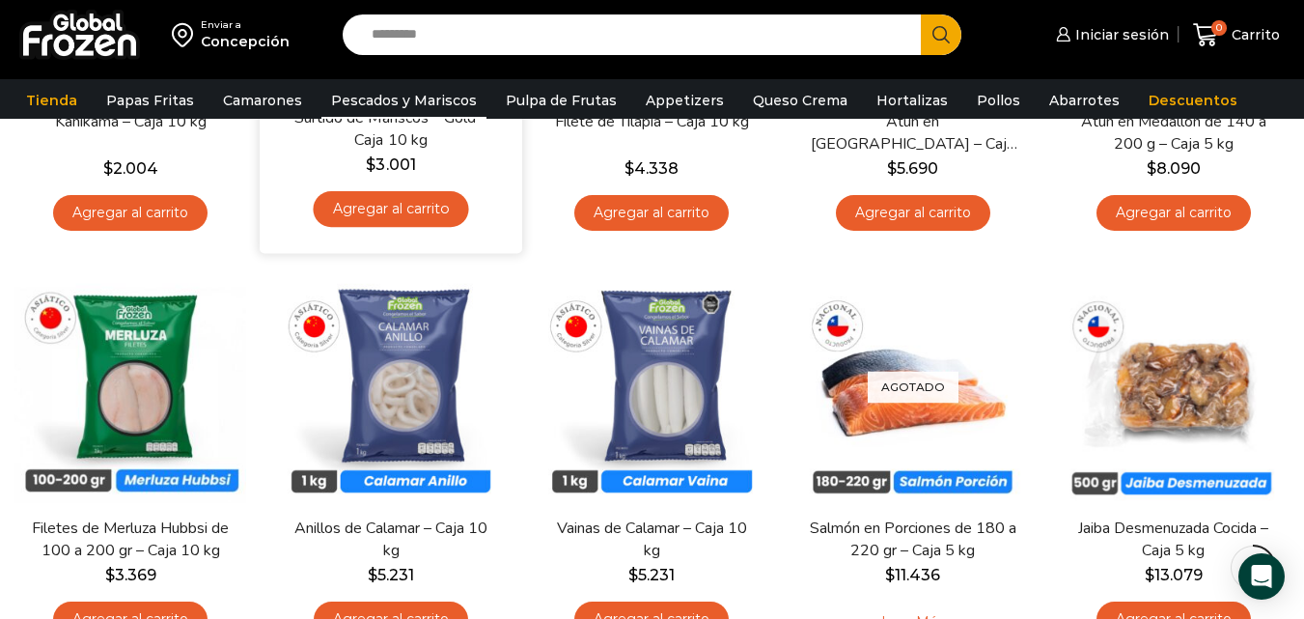
scroll to position [482, 0]
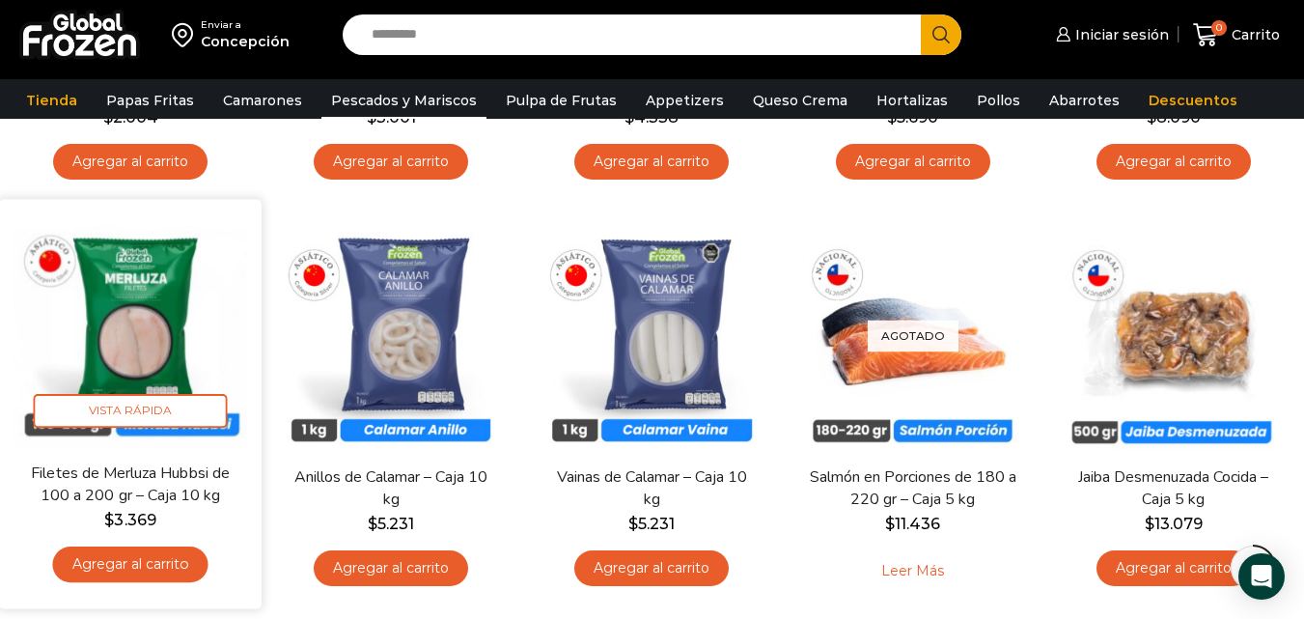
click at [151, 341] on img at bounding box center [131, 330] width 234 height 234
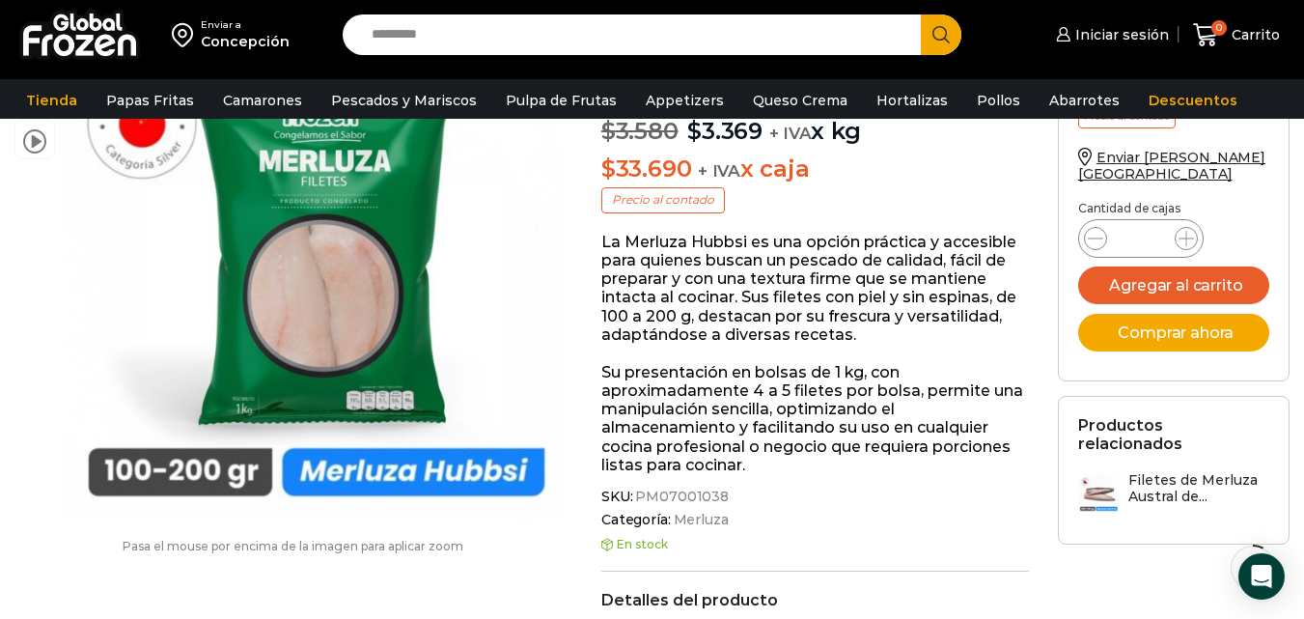
scroll to position [96, 0]
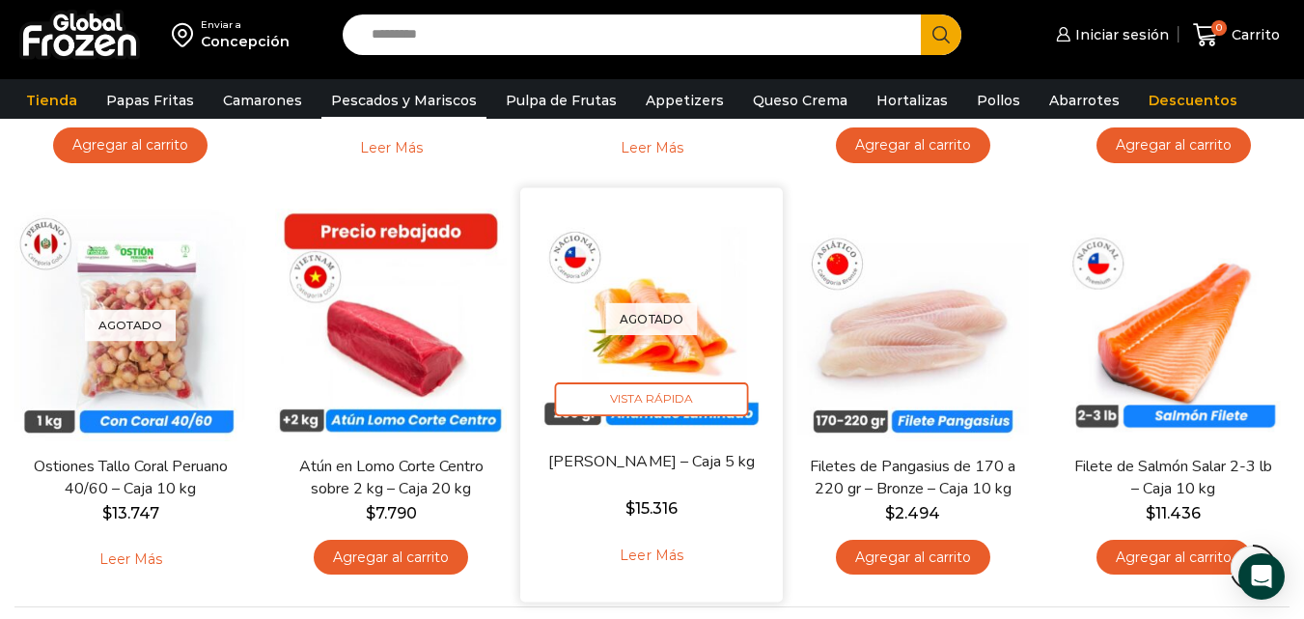
scroll to position [1351, 0]
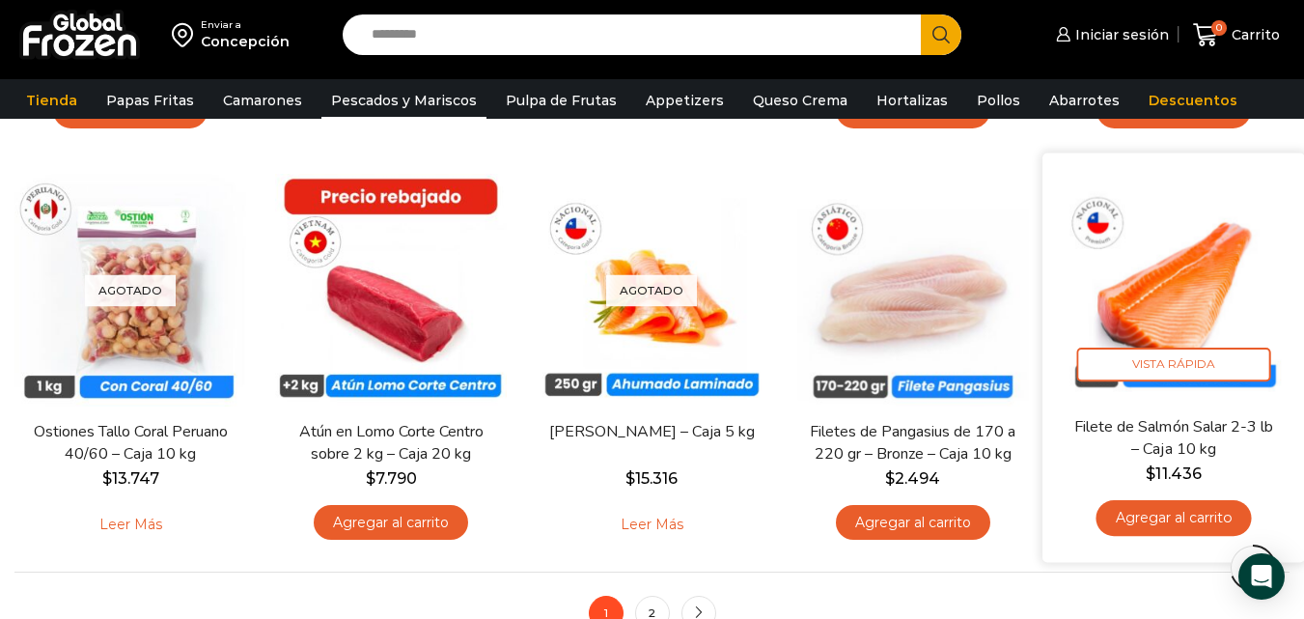
click at [1170, 330] on img at bounding box center [1174, 285] width 234 height 234
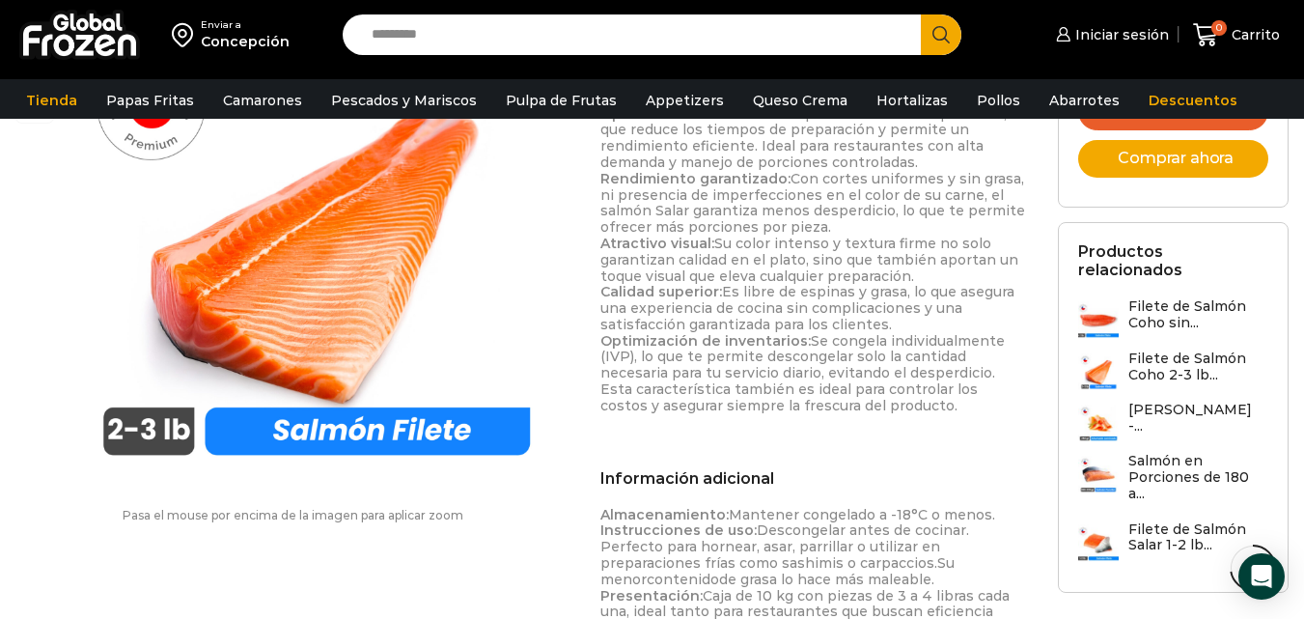
scroll to position [1254, 0]
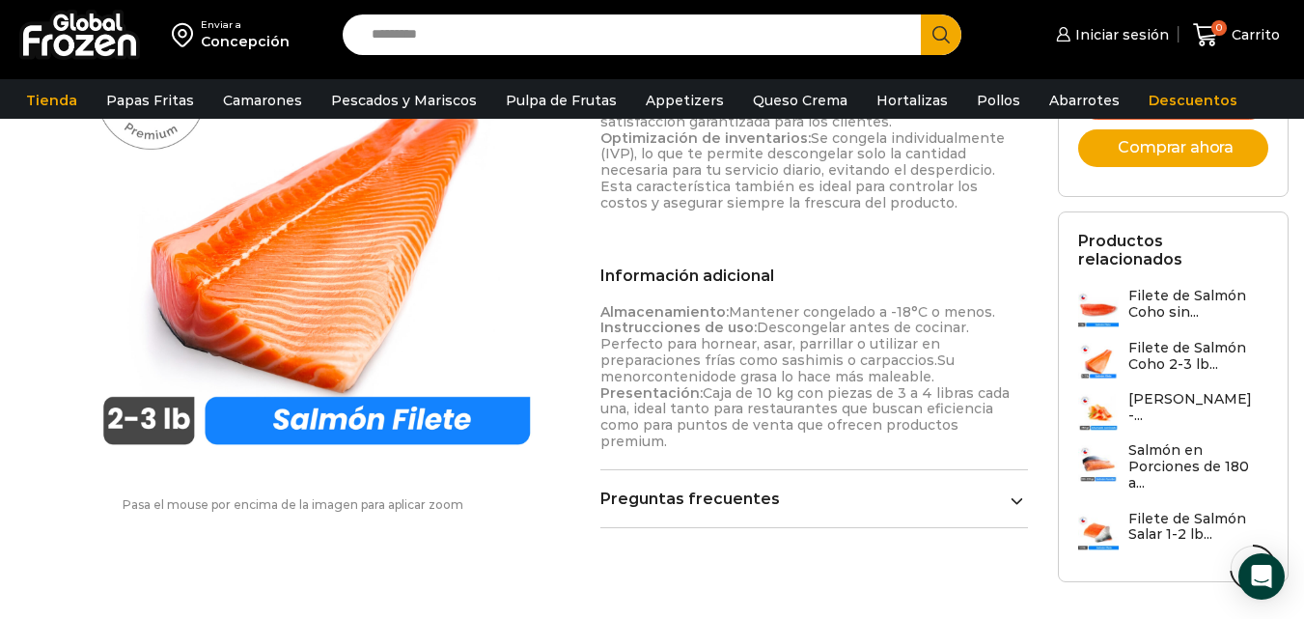
click at [724, 489] on link "Preguntas frecuentes" at bounding box center [813, 498] width 427 height 18
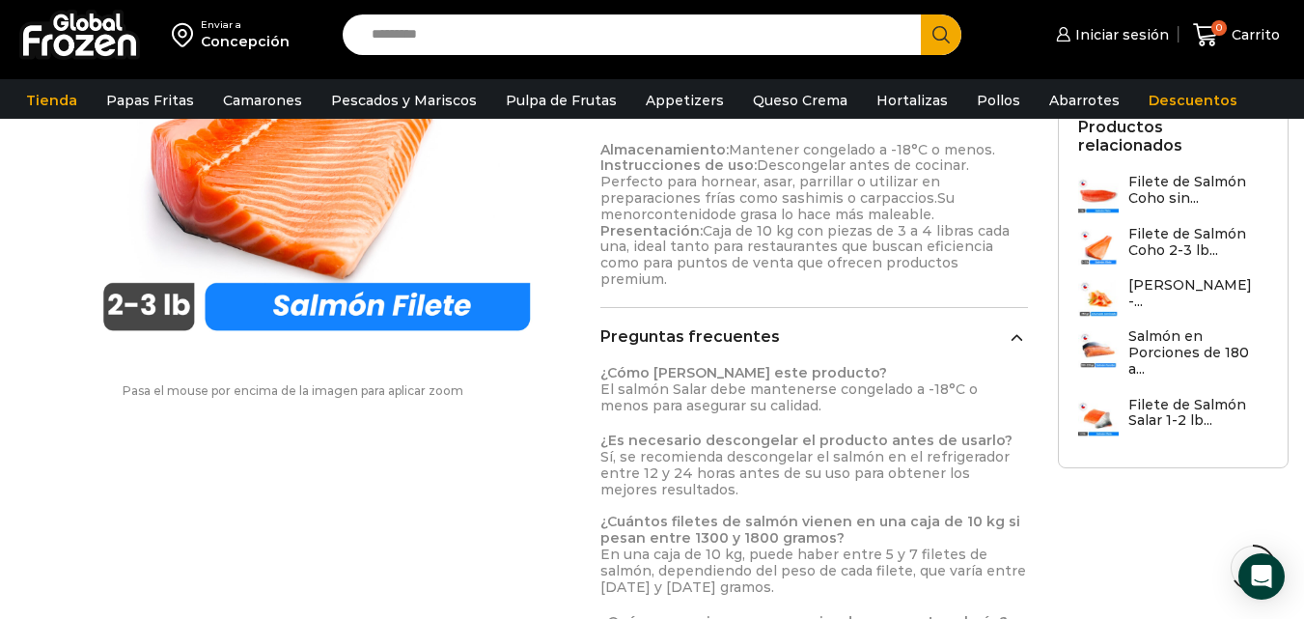
scroll to position [1351, 0]
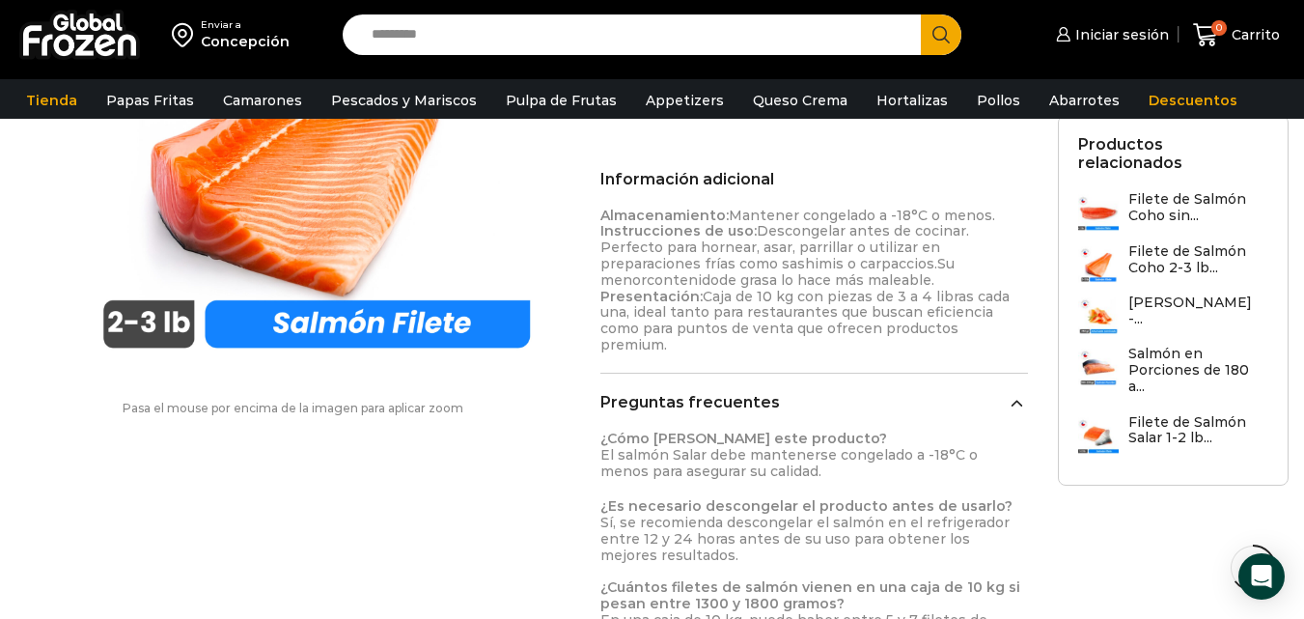
click at [1020, 400] on icon at bounding box center [1016, 403] width 11 height 7
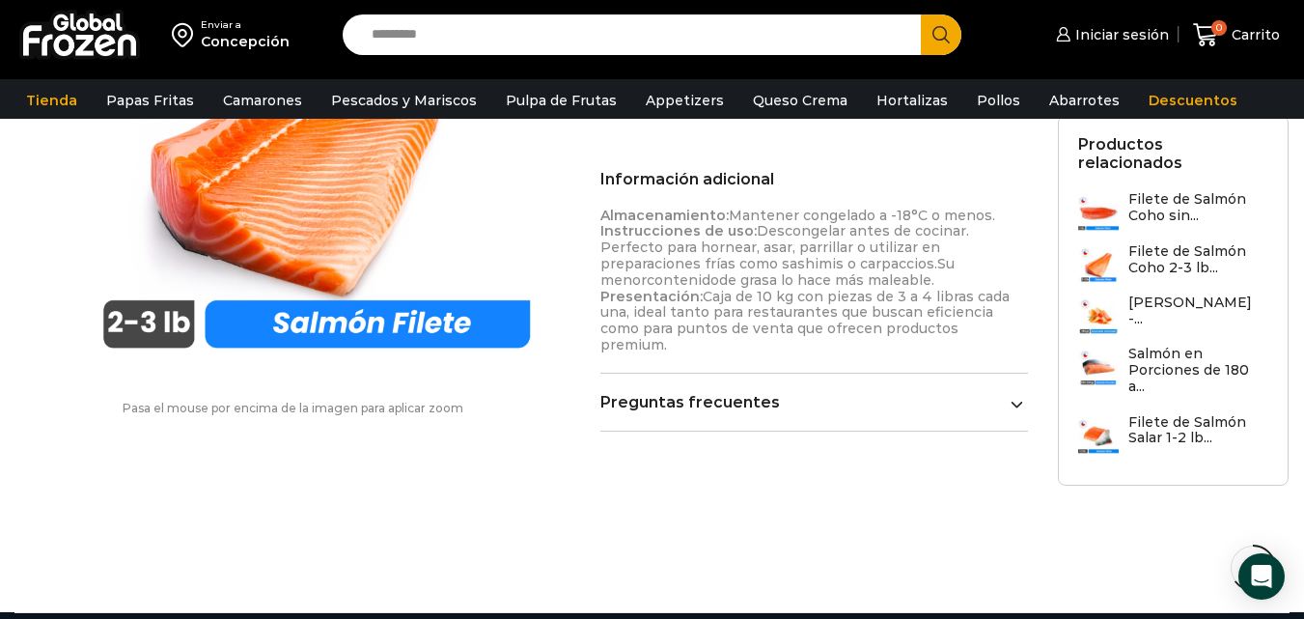
click at [1020, 401] on icon at bounding box center [1016, 404] width 11 height 7
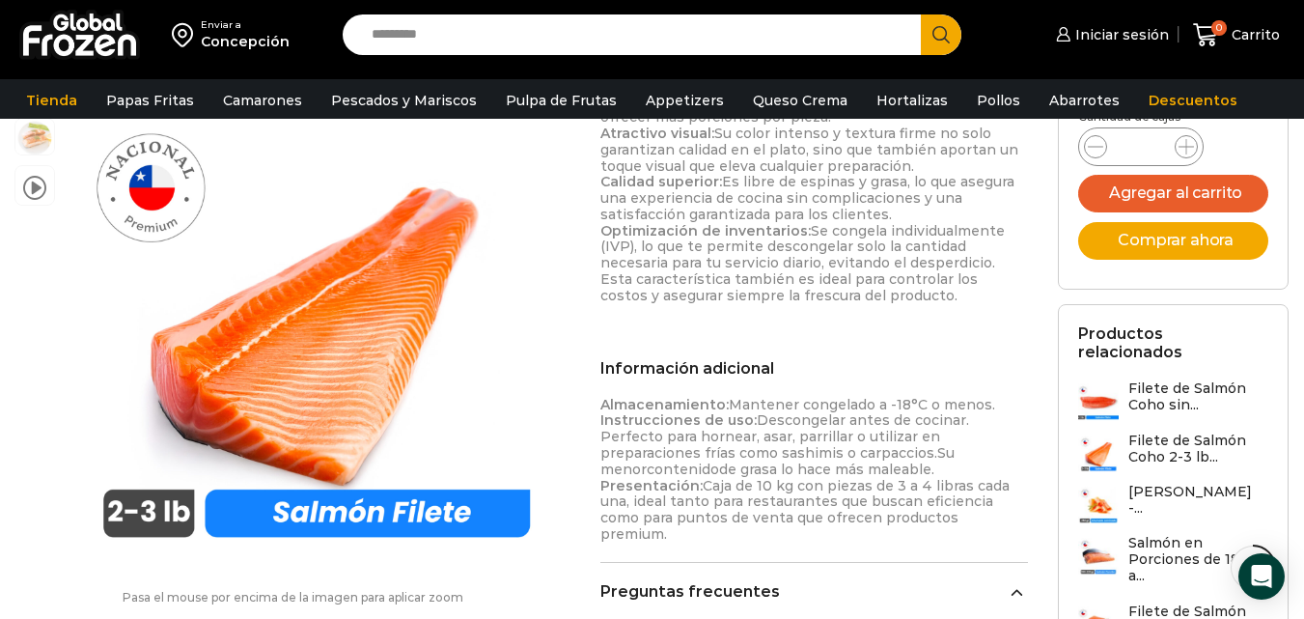
scroll to position [1158, 0]
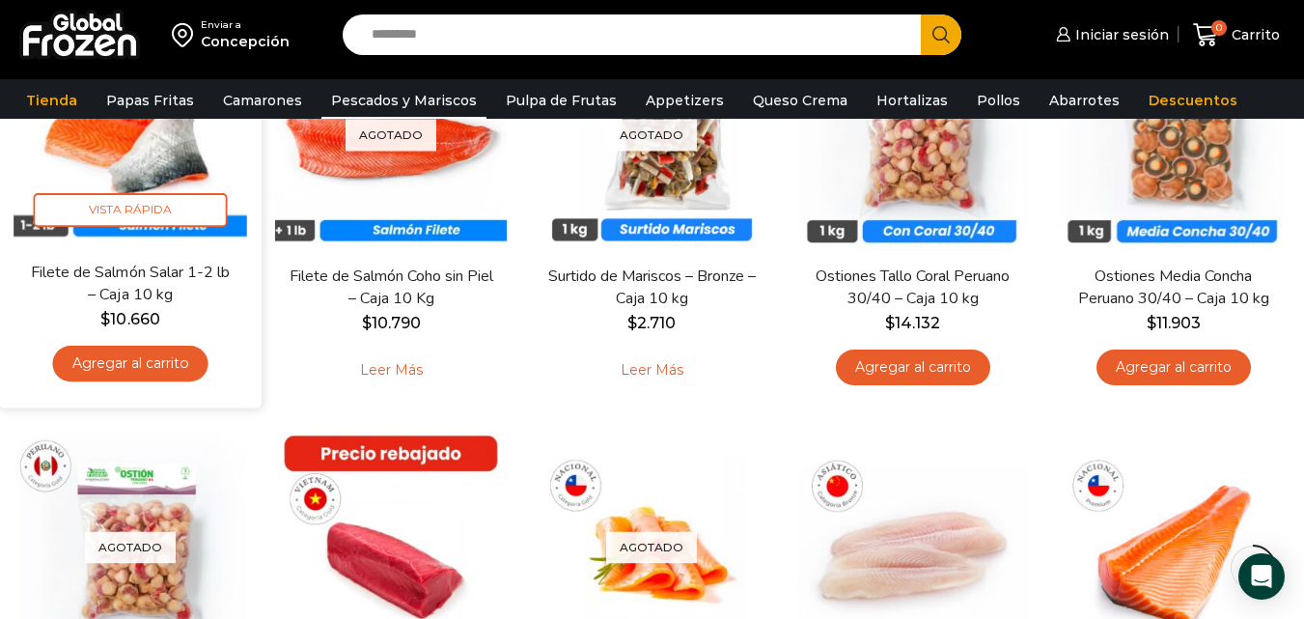
scroll to position [1052, 0]
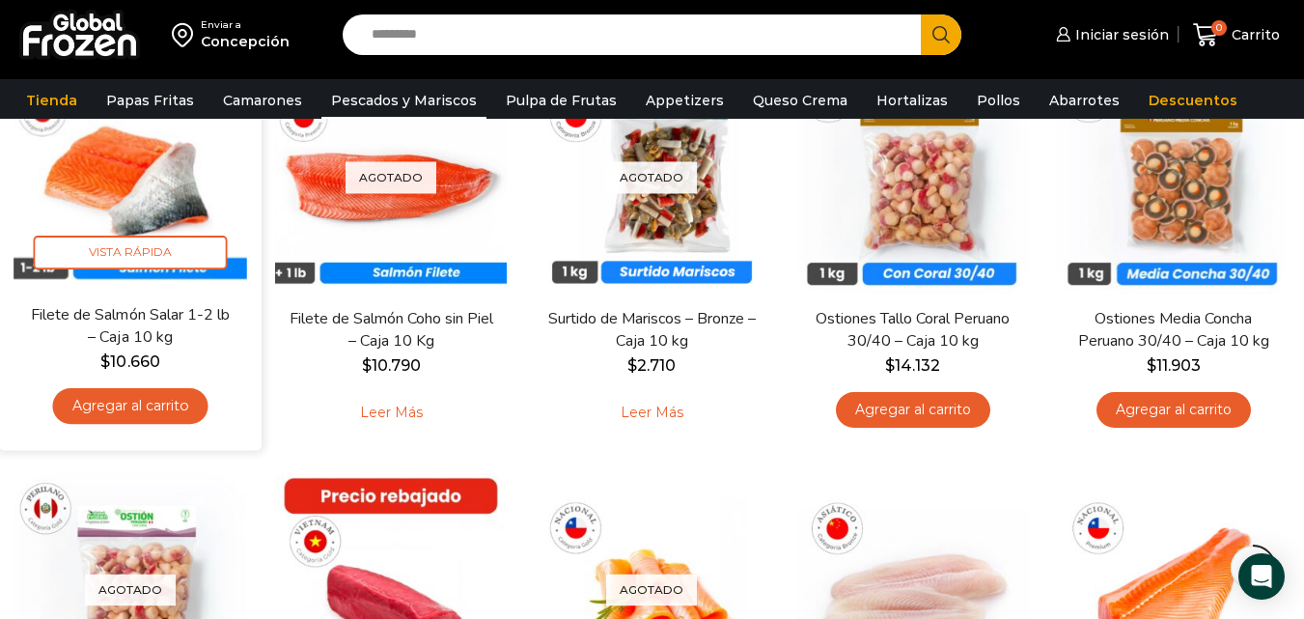
click at [159, 207] on img at bounding box center [131, 173] width 234 height 234
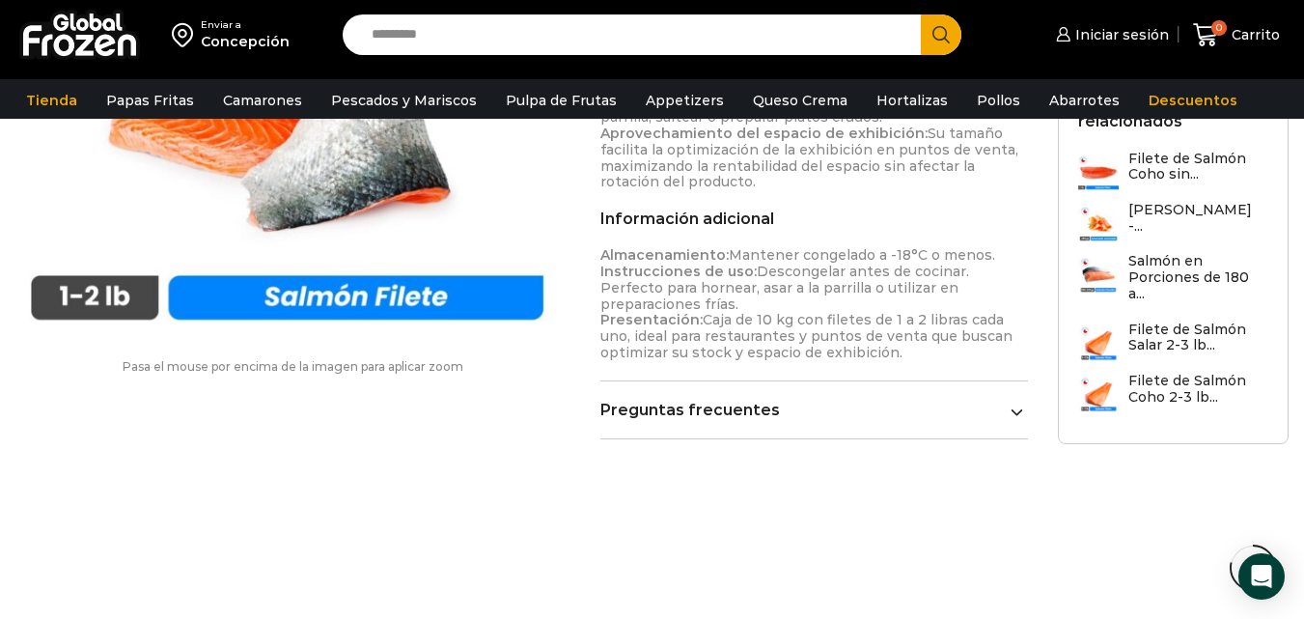
scroll to position [1352, 0]
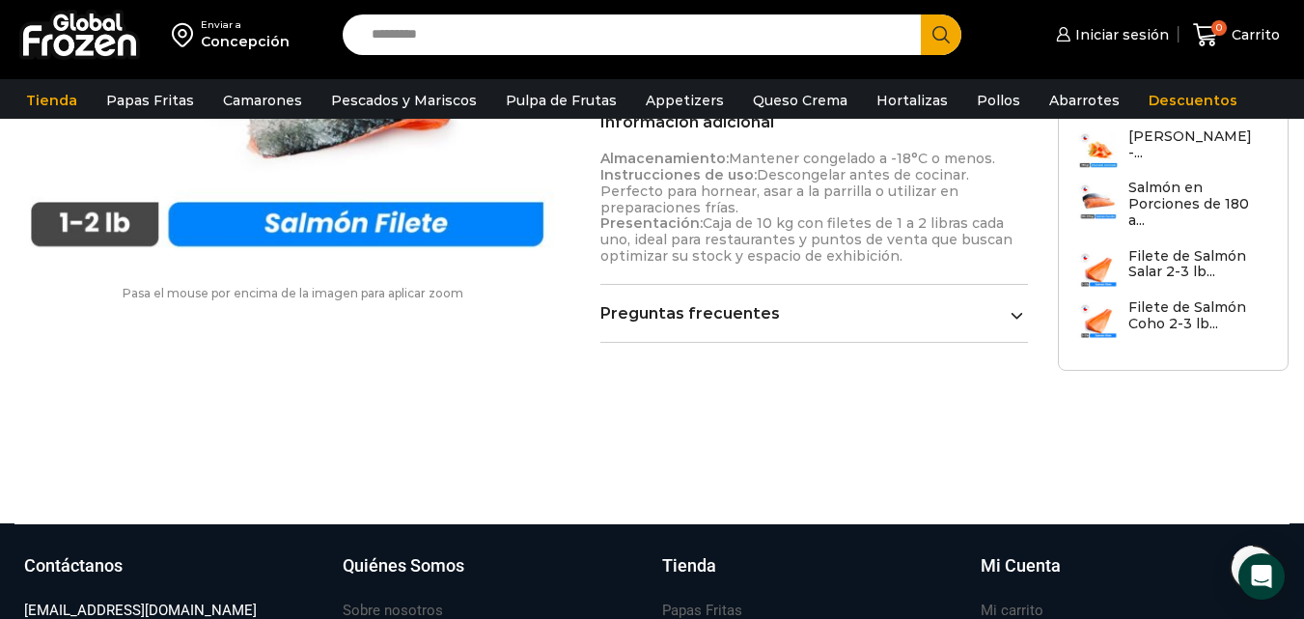
click at [856, 304] on link "Preguntas frecuentes" at bounding box center [813, 313] width 427 height 18
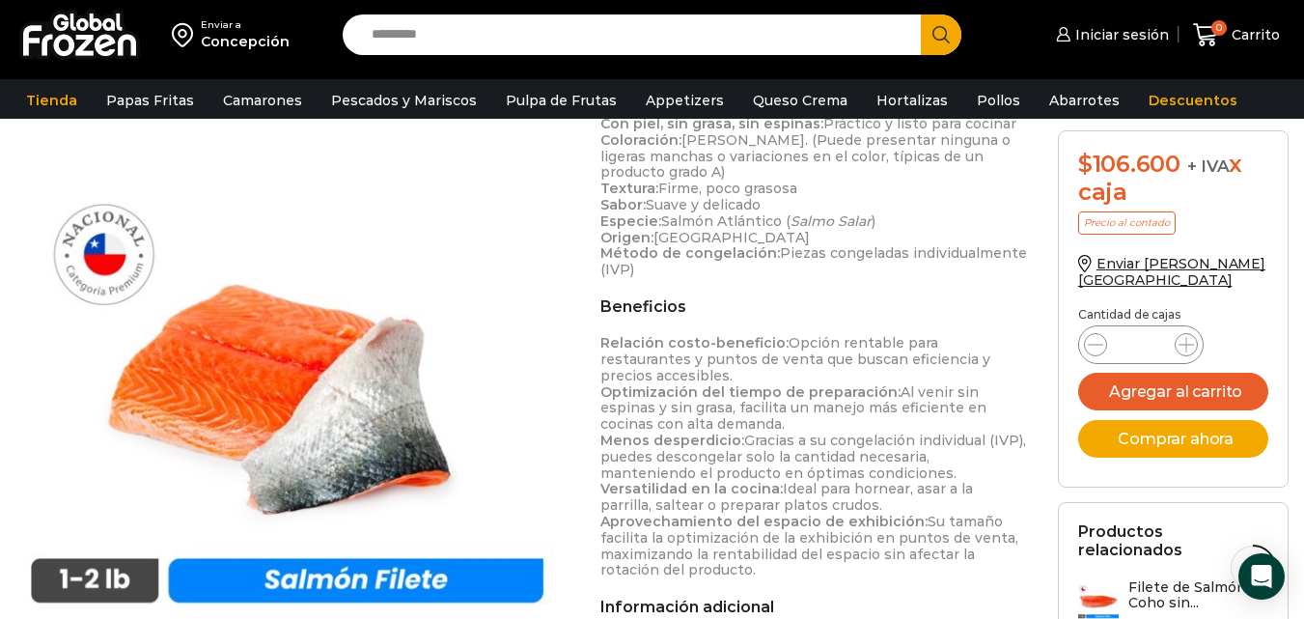
scroll to position [869, 0]
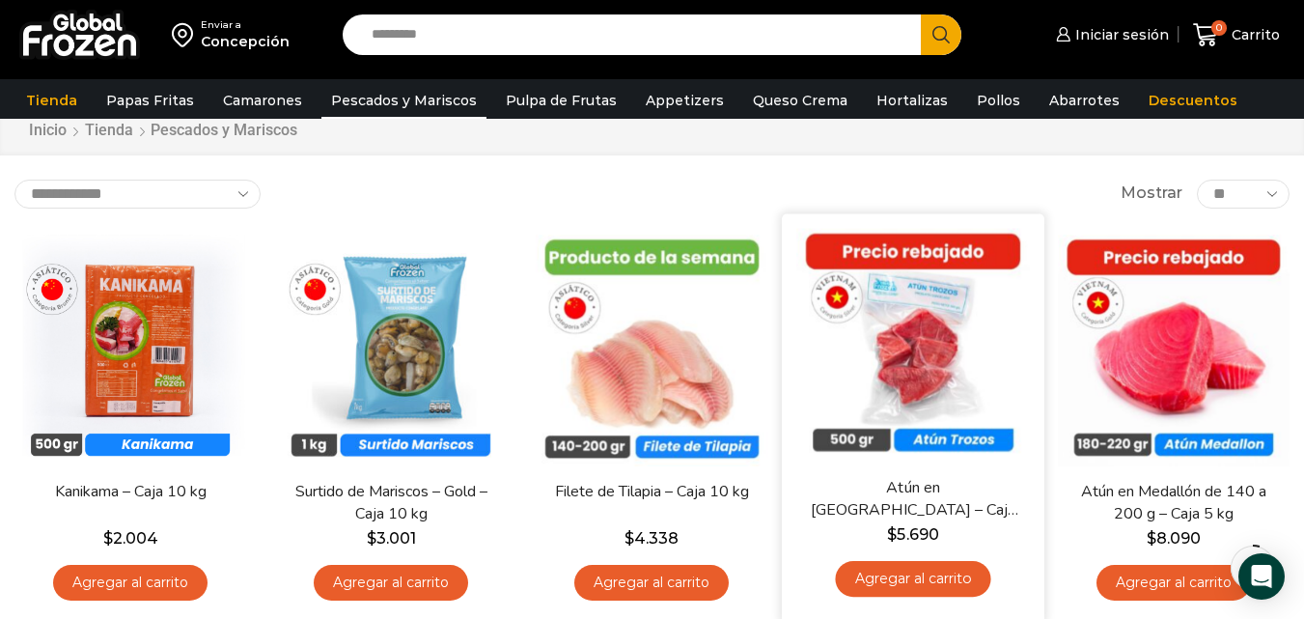
scroll to position [96, 0]
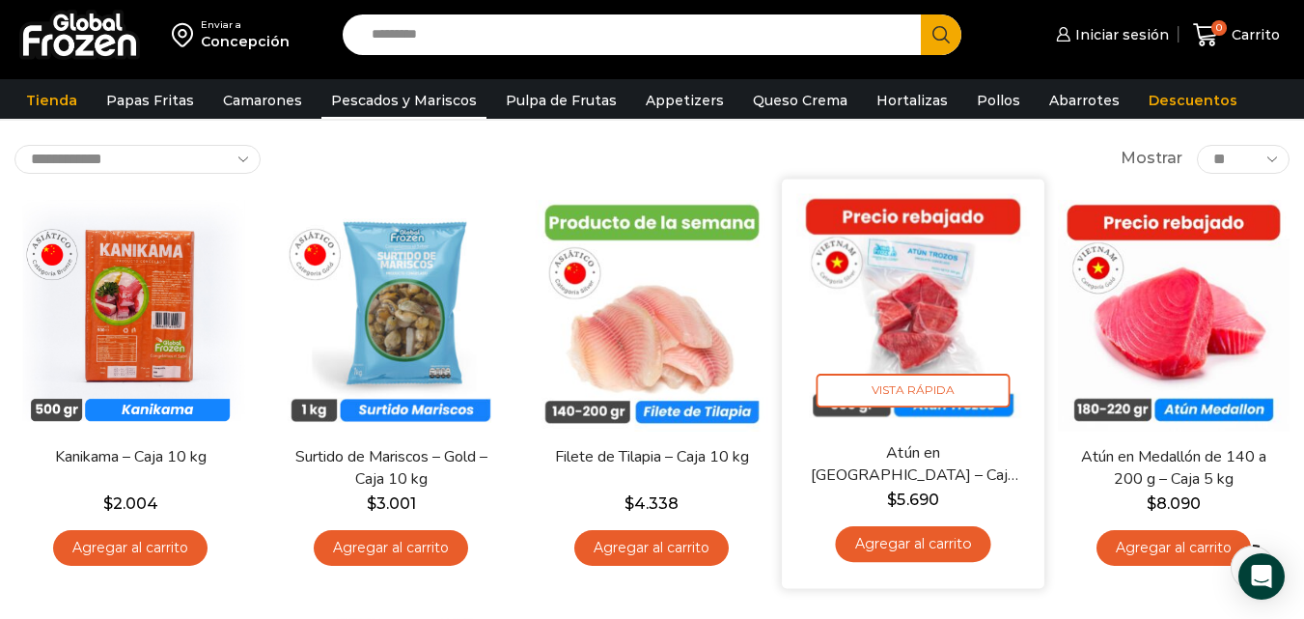
click at [940, 335] on img at bounding box center [913, 310] width 234 height 234
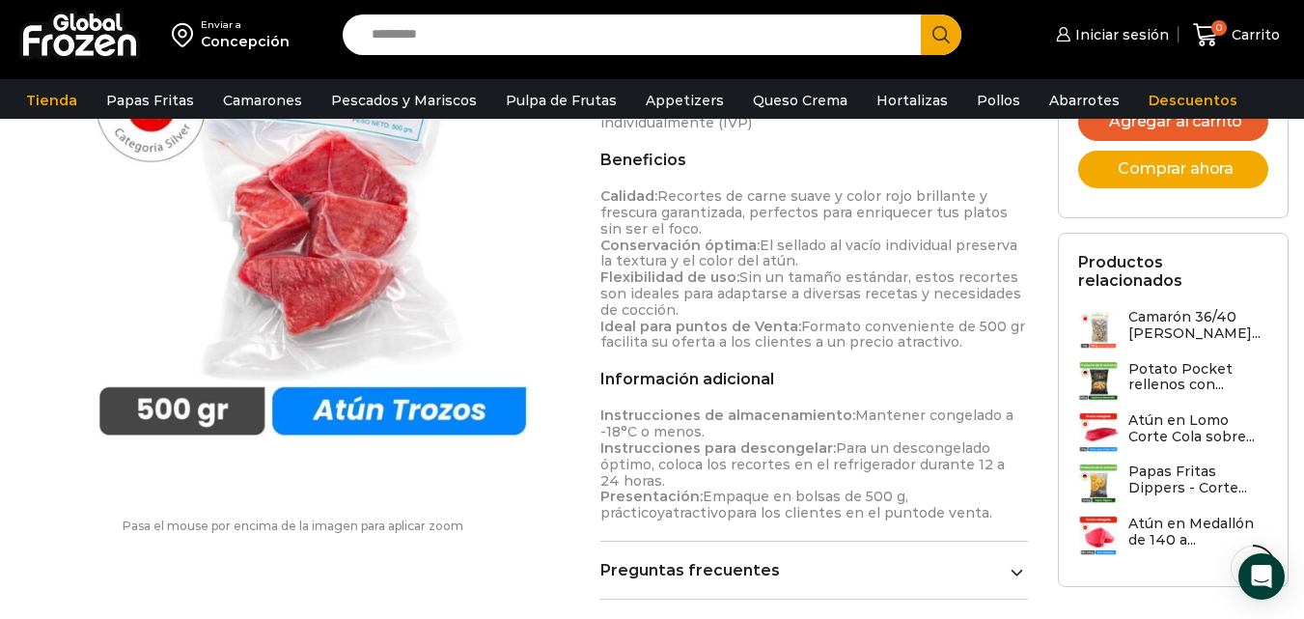
scroll to position [869, 0]
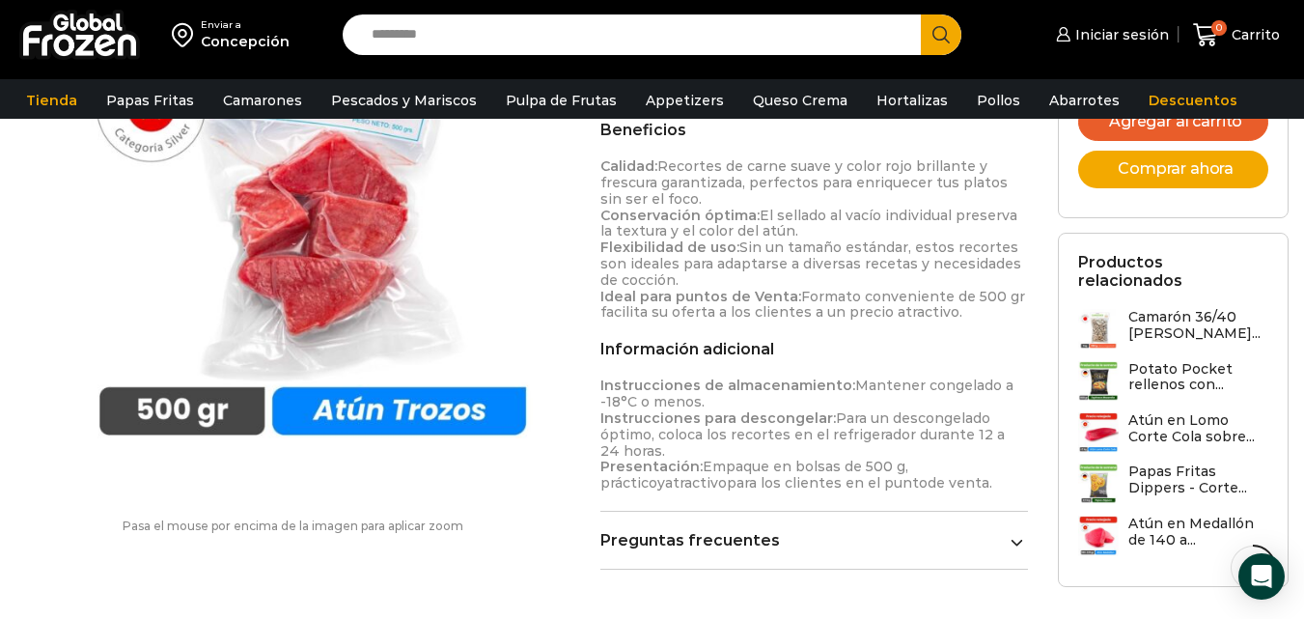
click at [856, 531] on link "Preguntas frecuentes" at bounding box center [813, 540] width 427 height 18
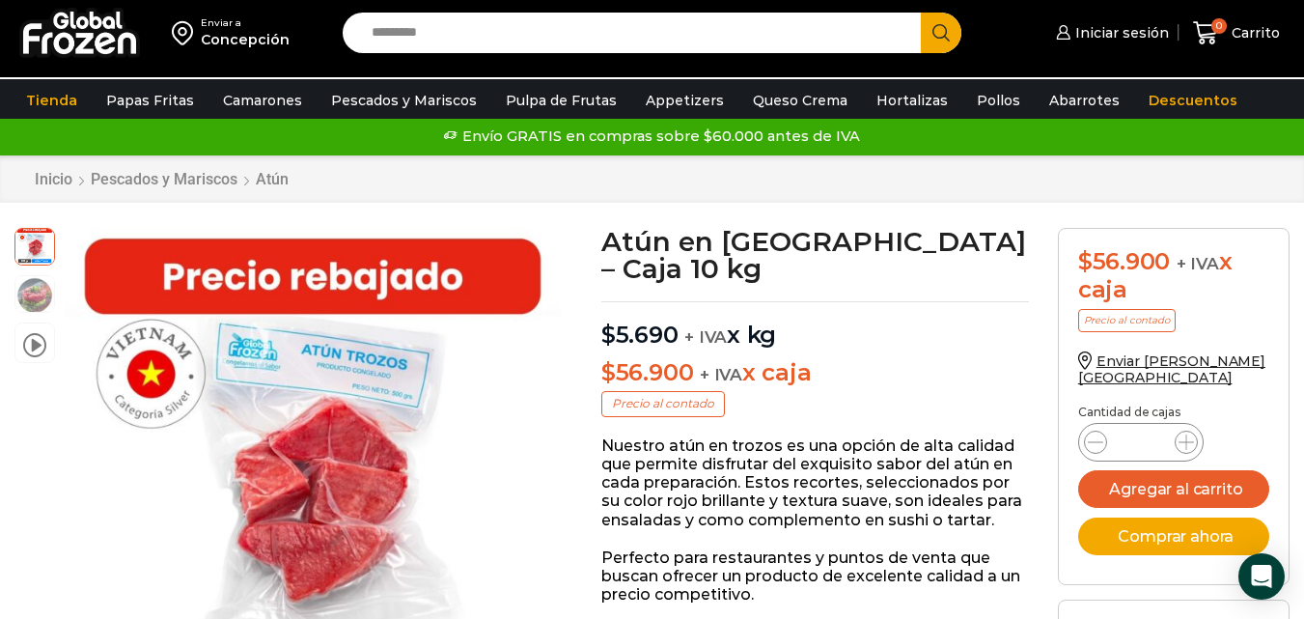
scroll to position [0, 0]
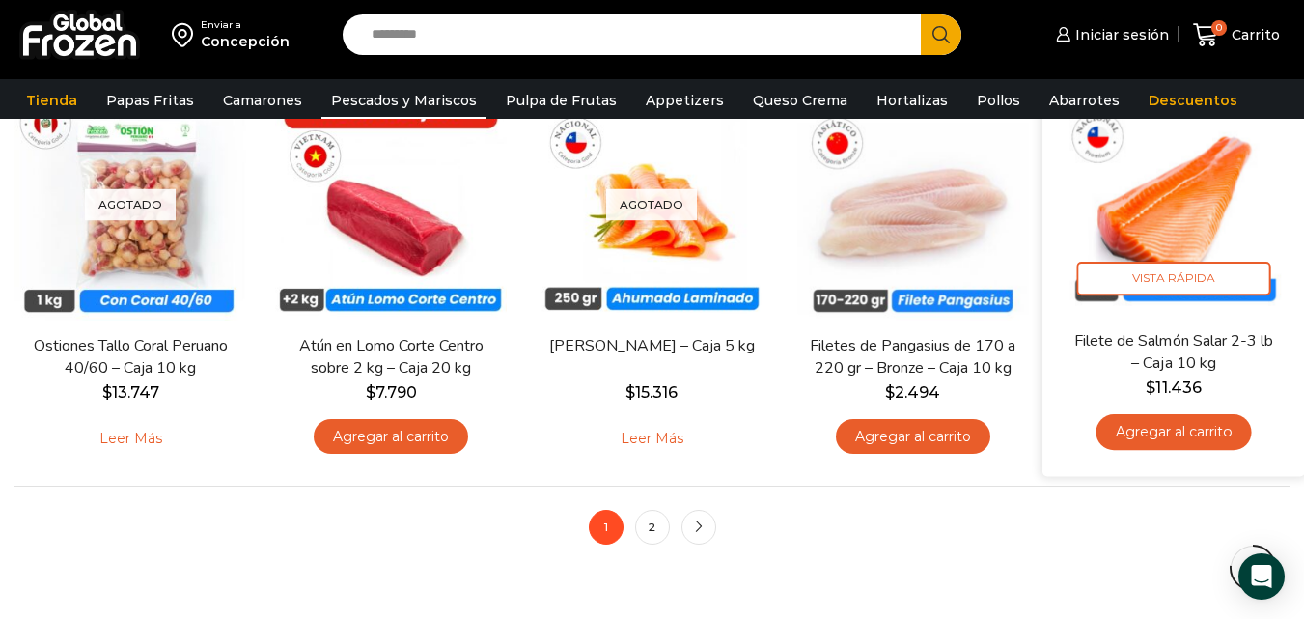
scroll to position [1544, 0]
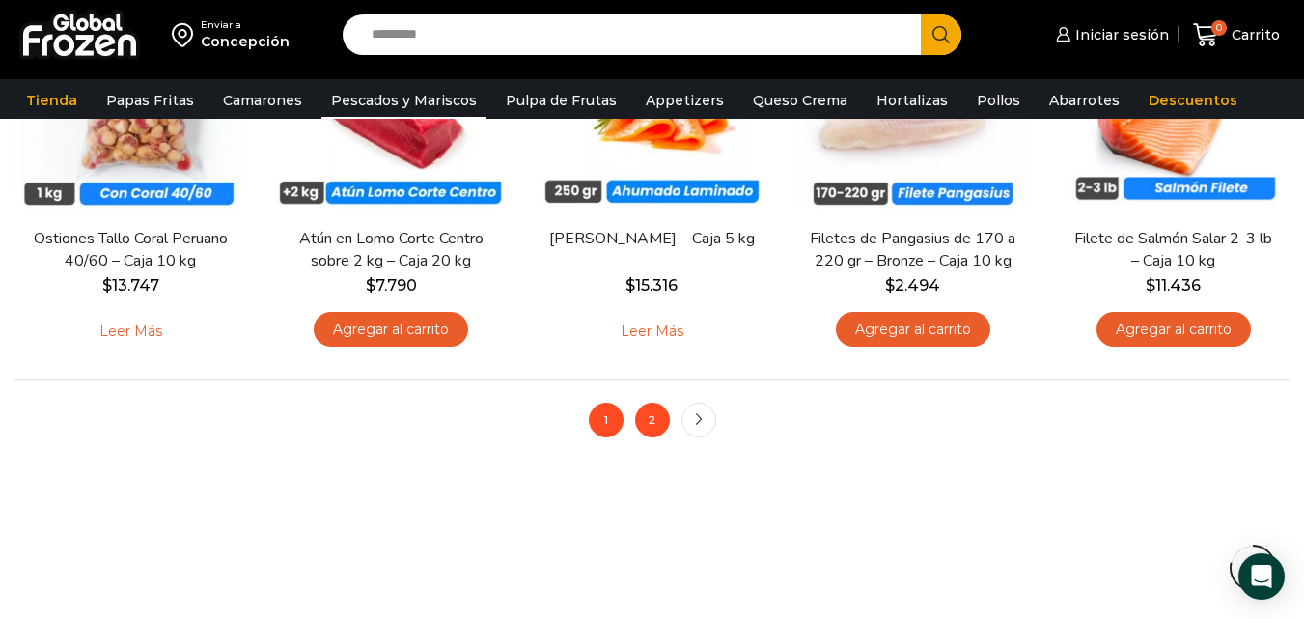
click at [655, 416] on link "2" at bounding box center [652, 419] width 35 height 35
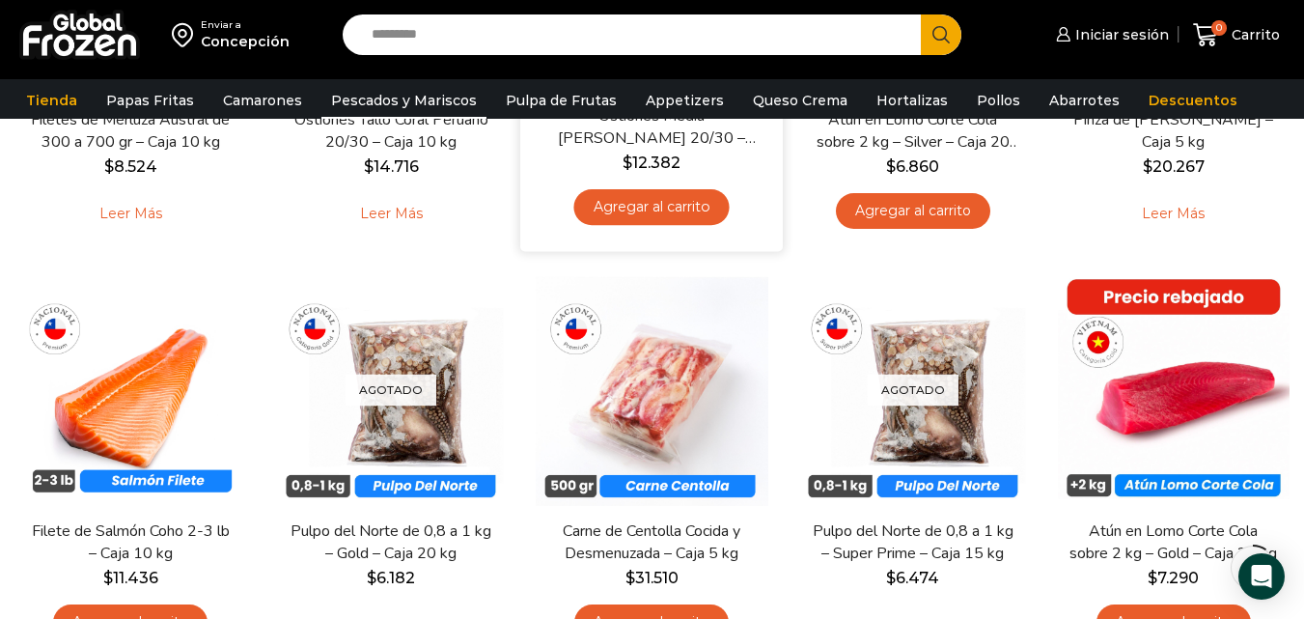
scroll to position [193, 0]
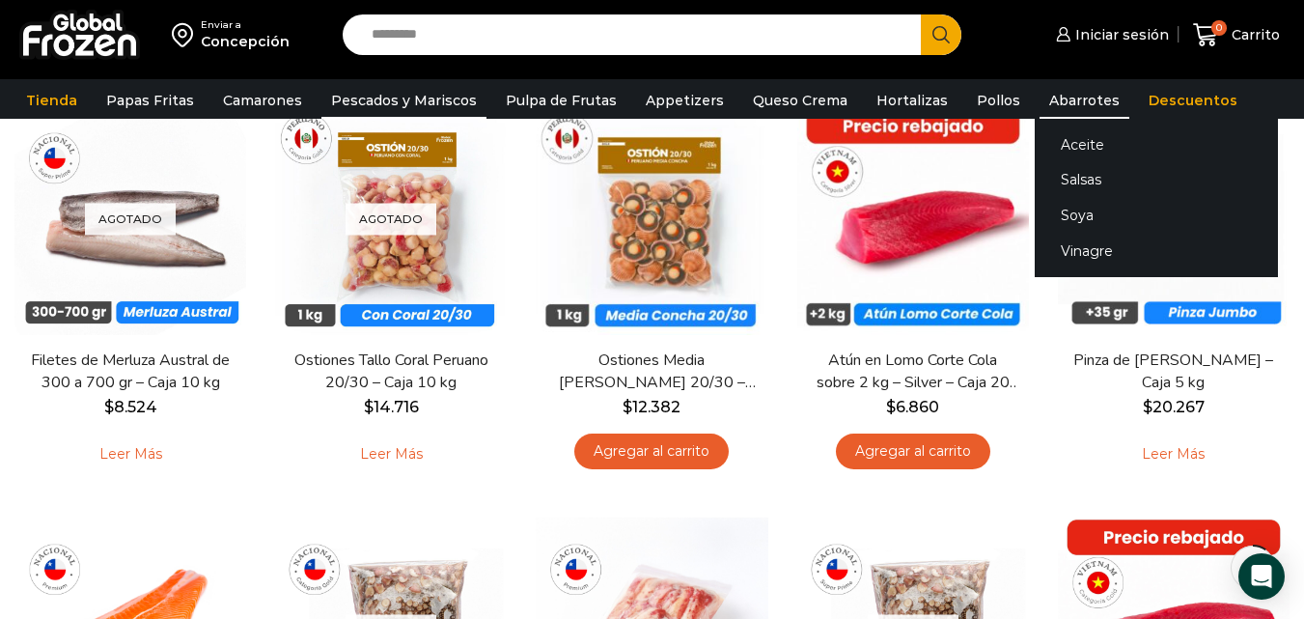
click at [1039, 96] on link "Abarrotes" at bounding box center [1084, 100] width 90 height 37
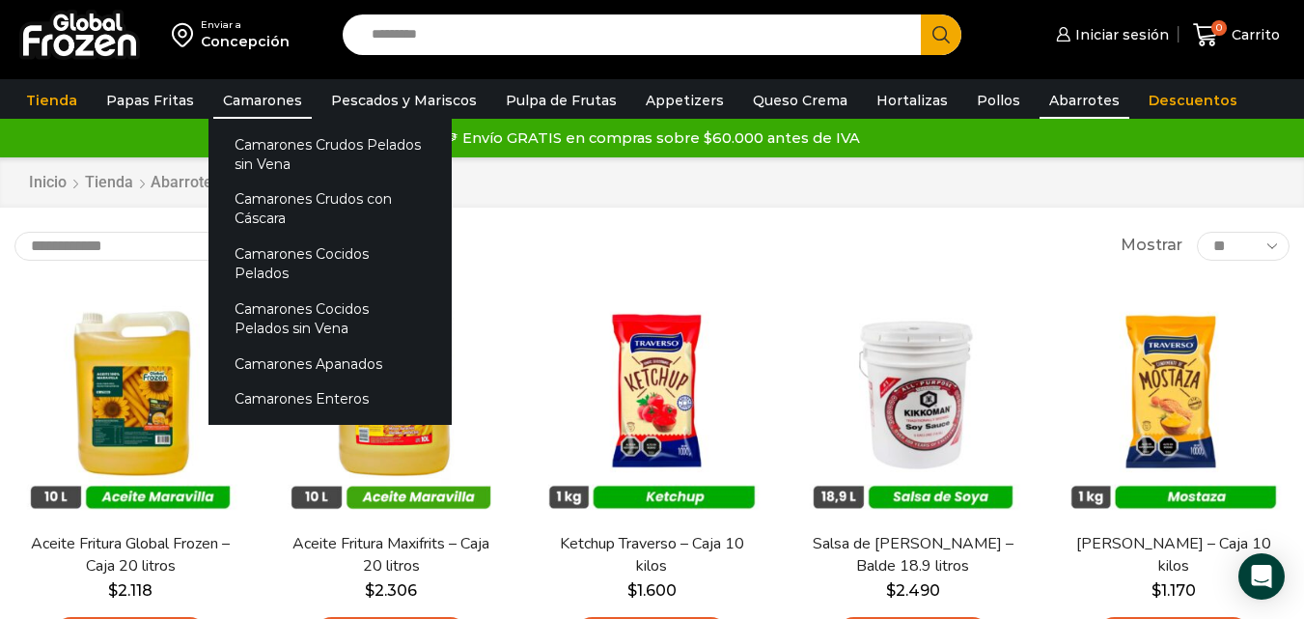
click at [255, 96] on link "Camarones" at bounding box center [262, 100] width 98 height 37
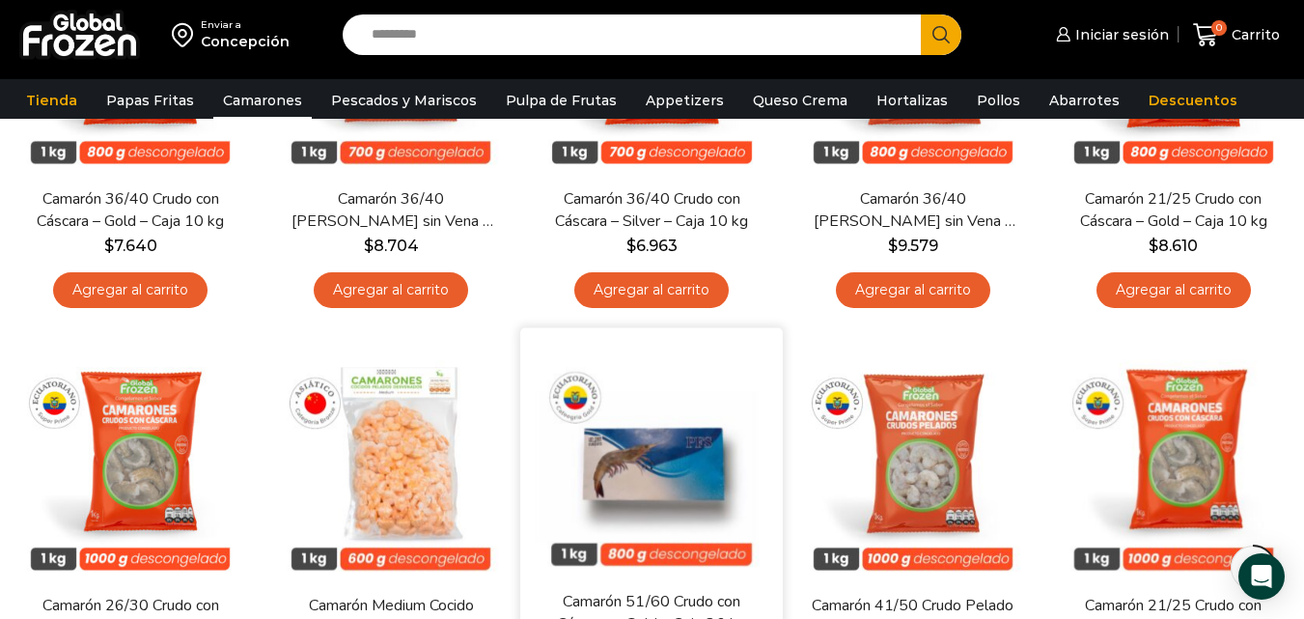
scroll to position [965, 0]
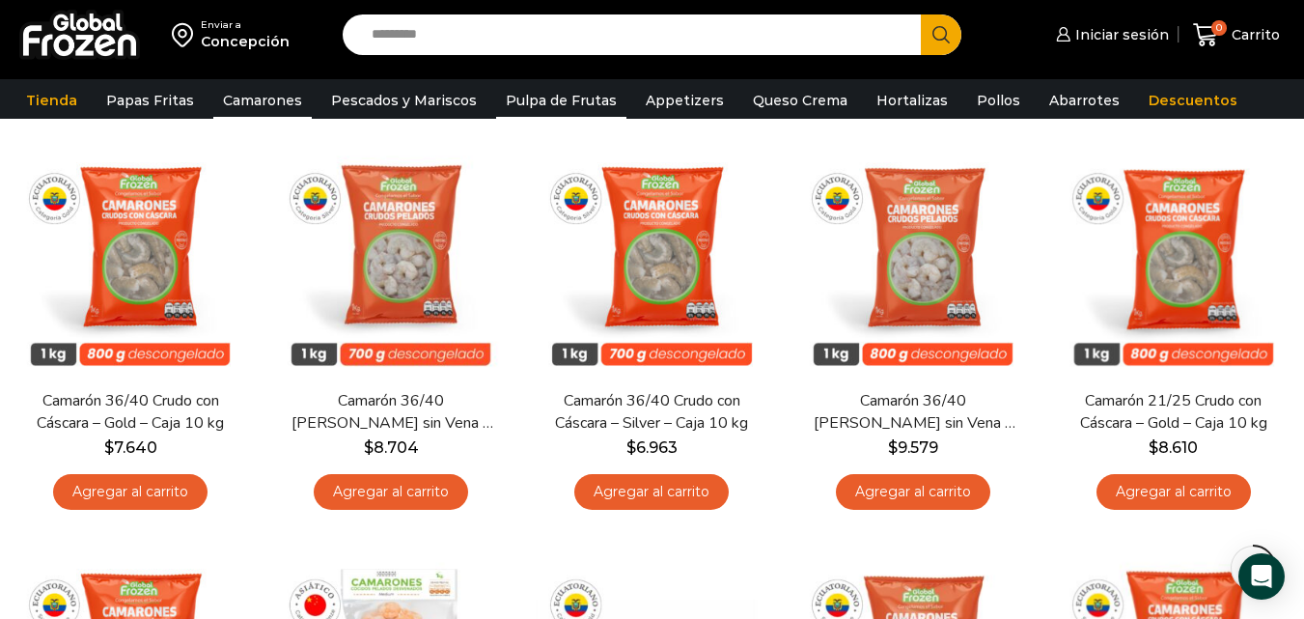
click at [570, 100] on link "Pulpa de Frutas" at bounding box center [561, 100] width 130 height 37
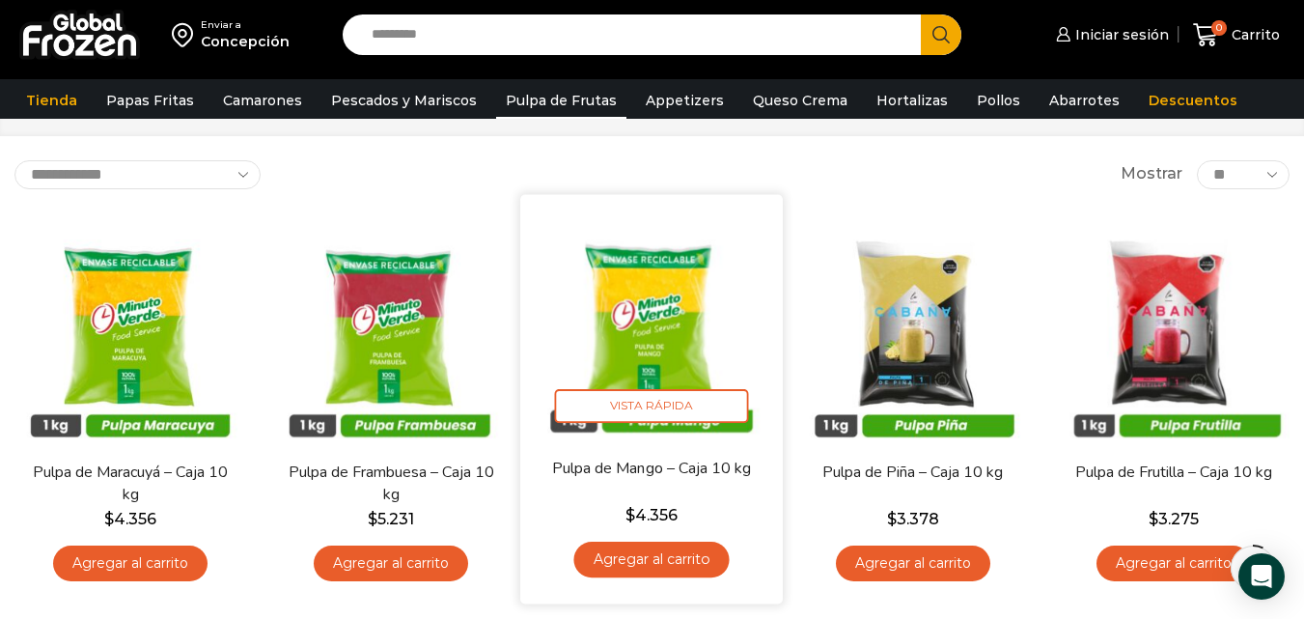
scroll to position [78, 0]
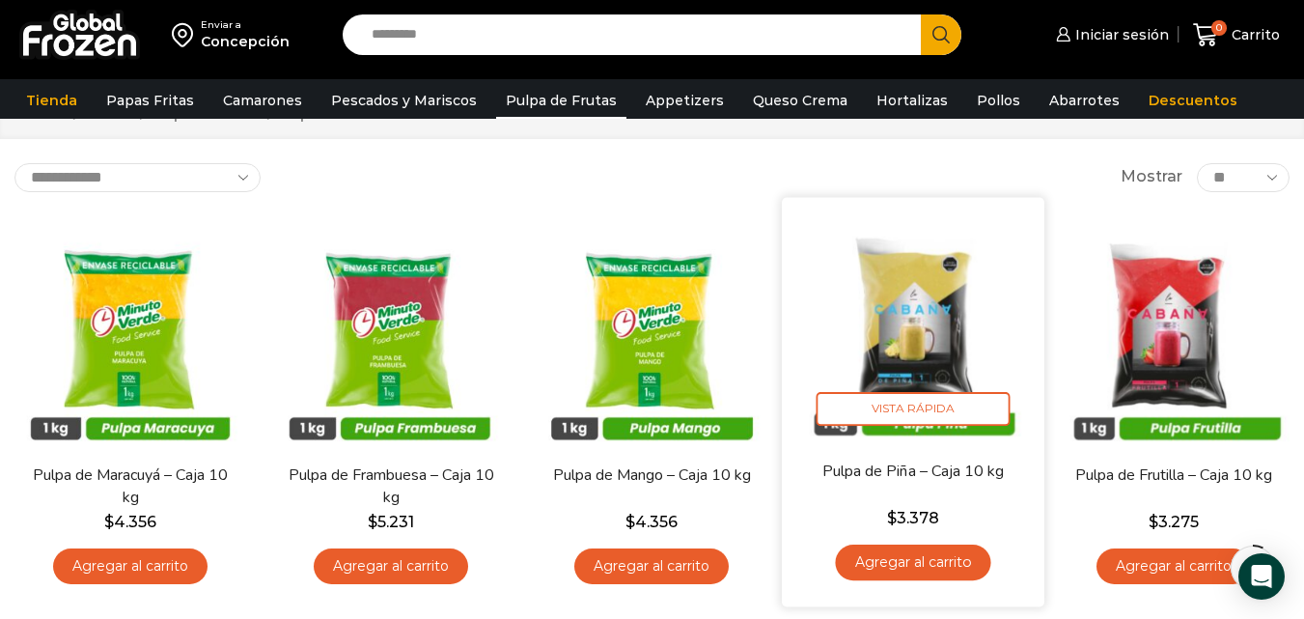
click at [894, 327] on img at bounding box center [913, 328] width 234 height 234
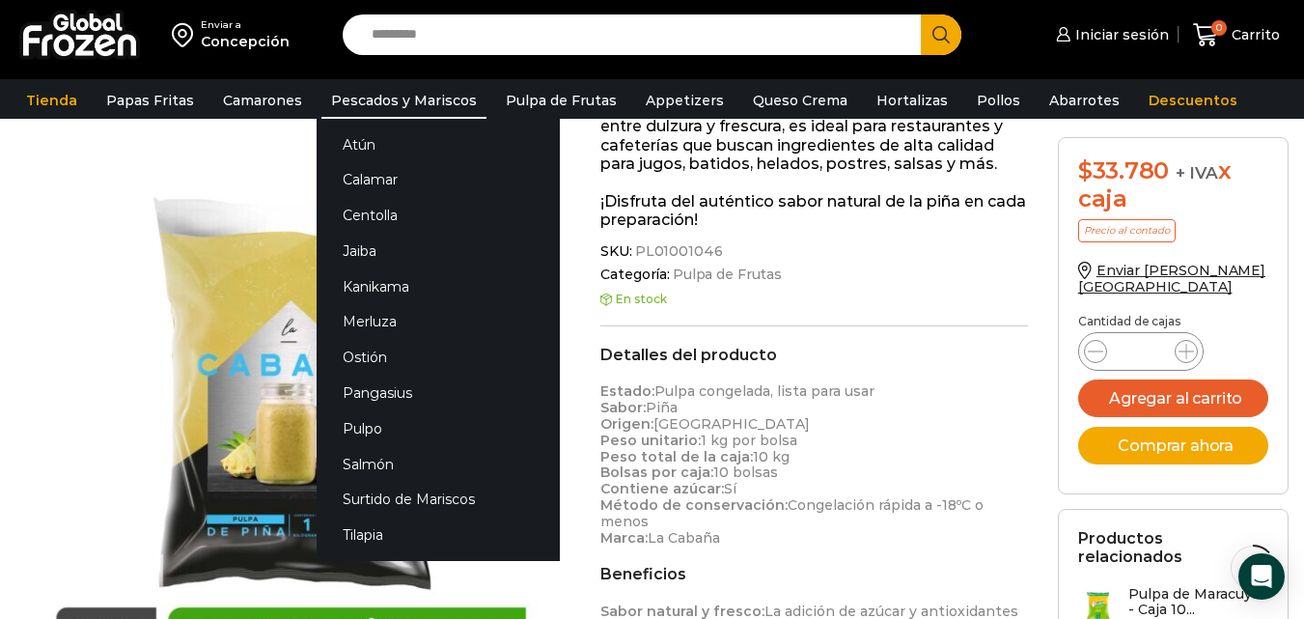
scroll to position [290, 0]
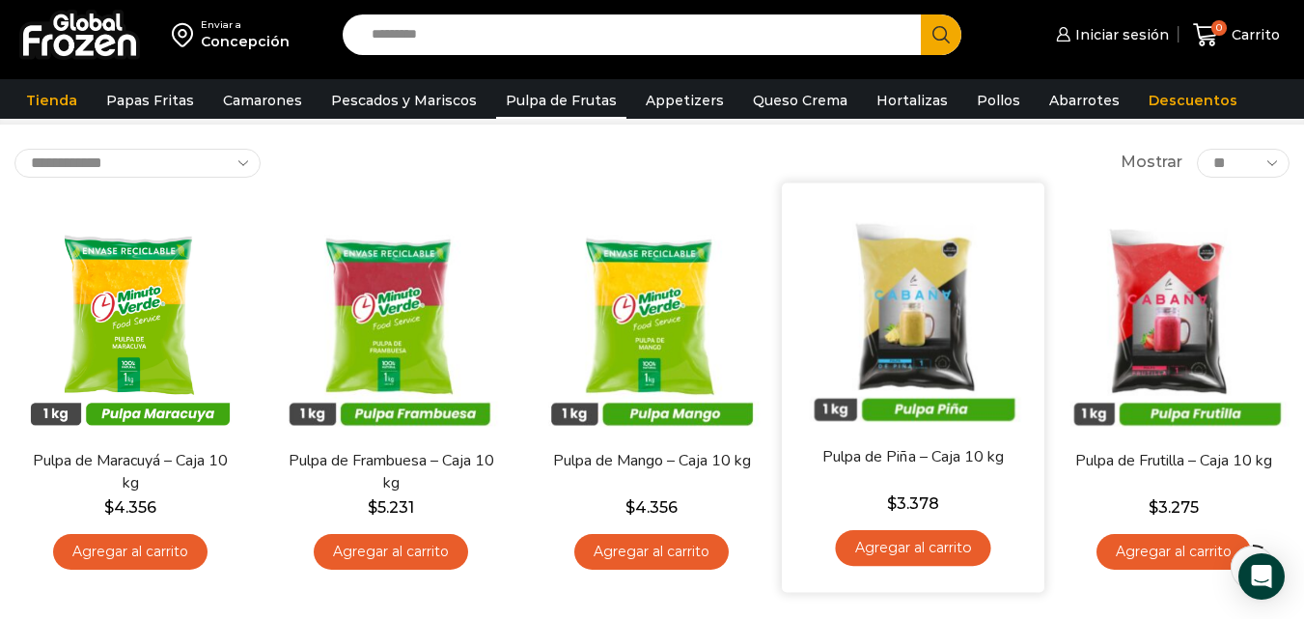
scroll to position [78, 0]
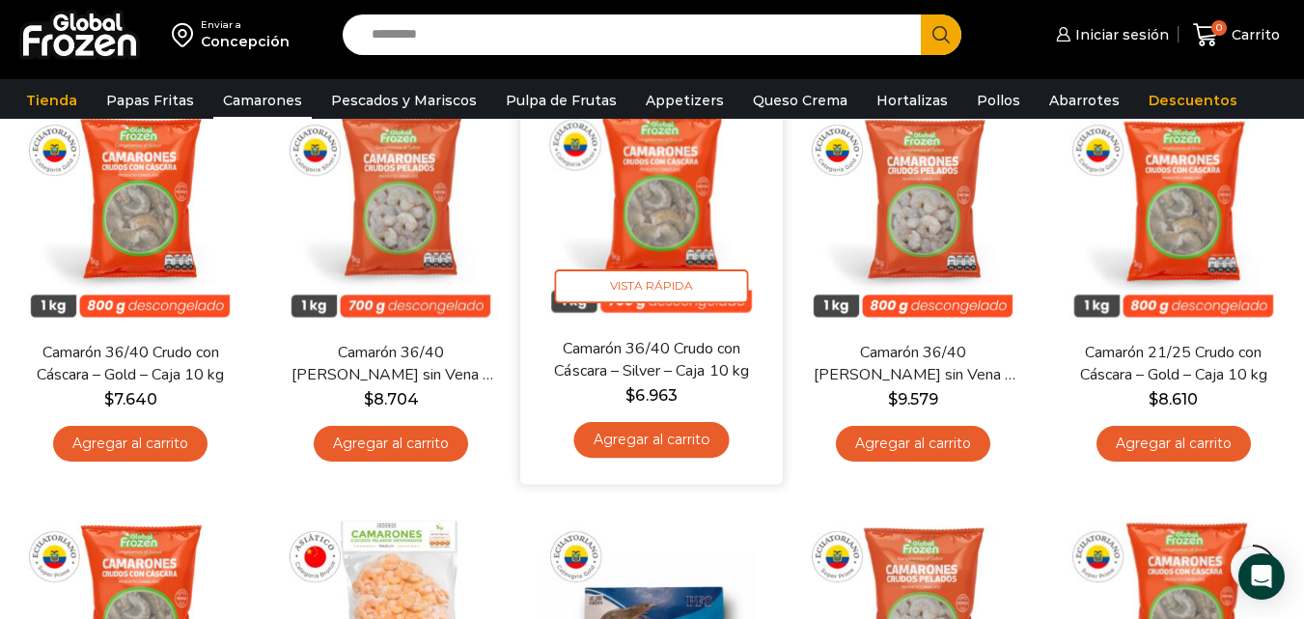
scroll to position [1158, 0]
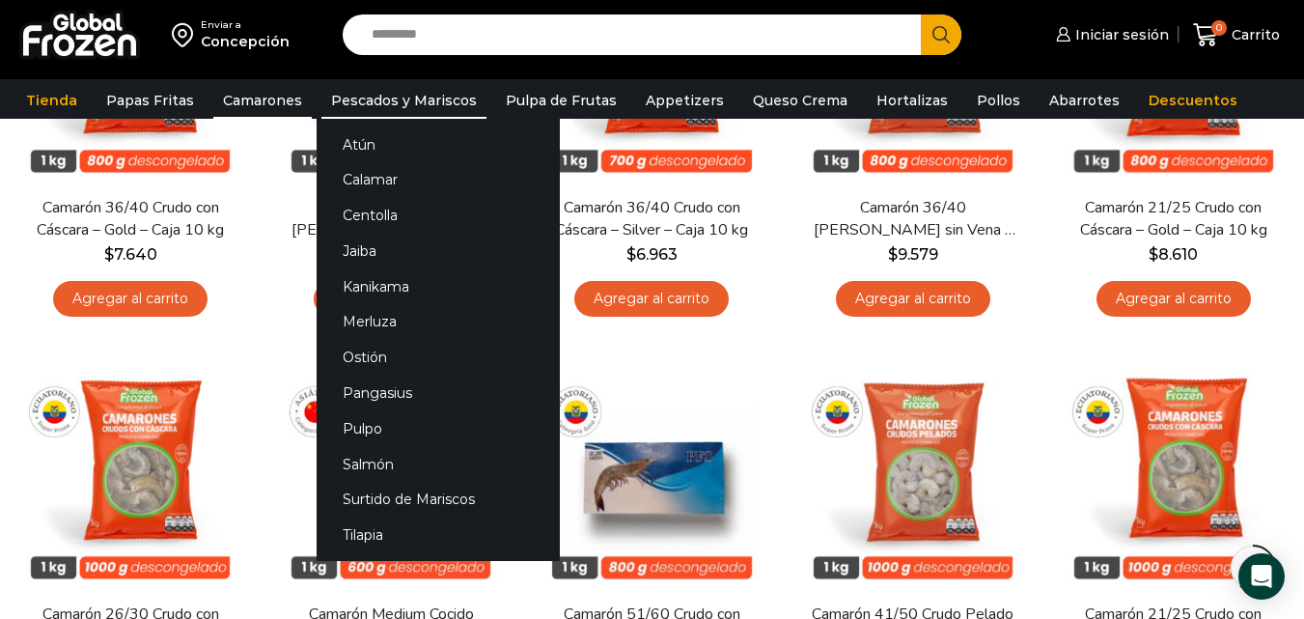
click at [364, 92] on link "Pescados y Mariscos" at bounding box center [403, 100] width 165 height 37
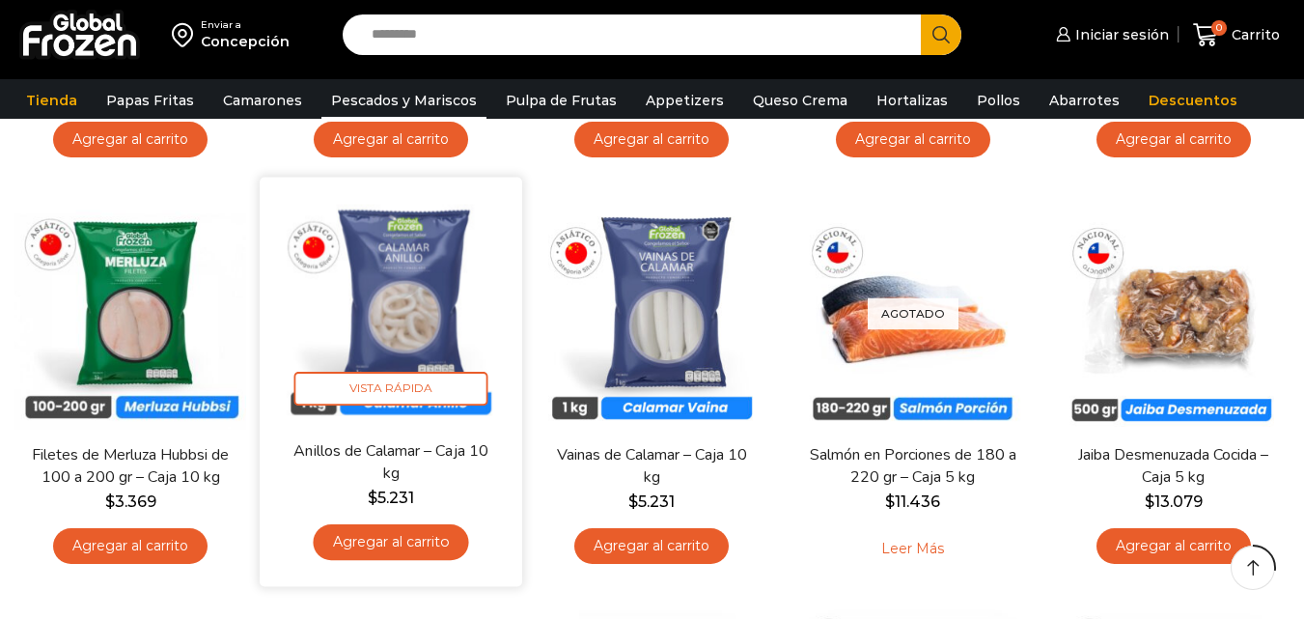
scroll to position [482, 0]
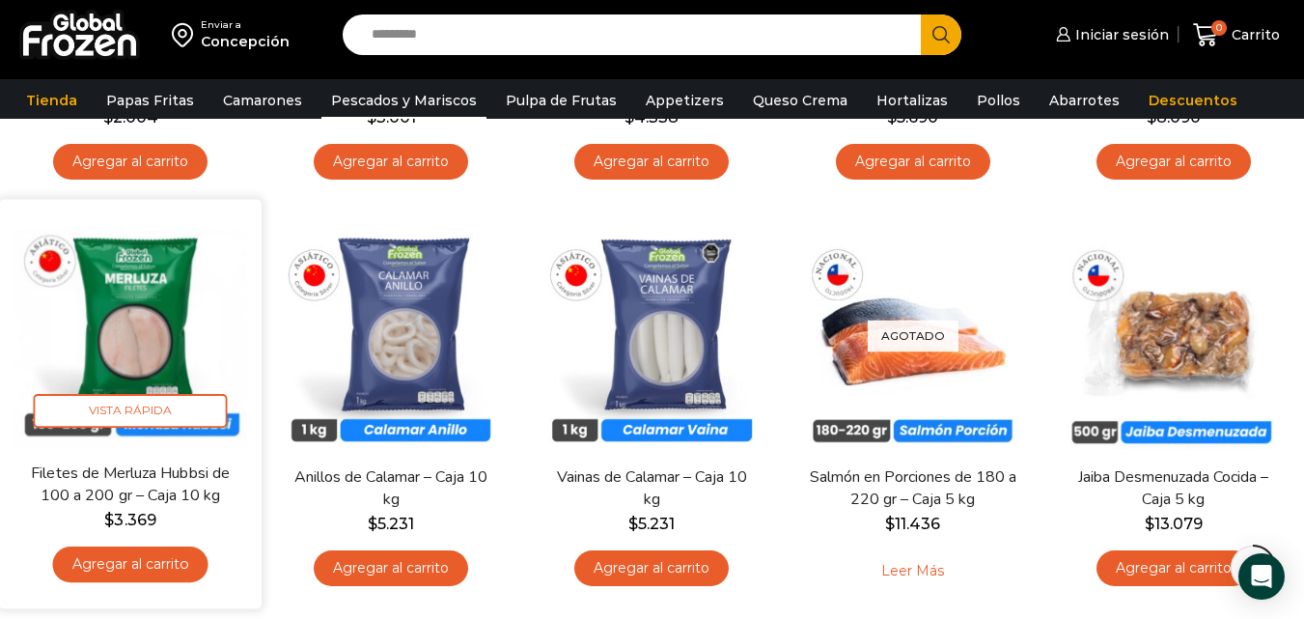
click at [138, 311] on img at bounding box center [131, 330] width 234 height 234
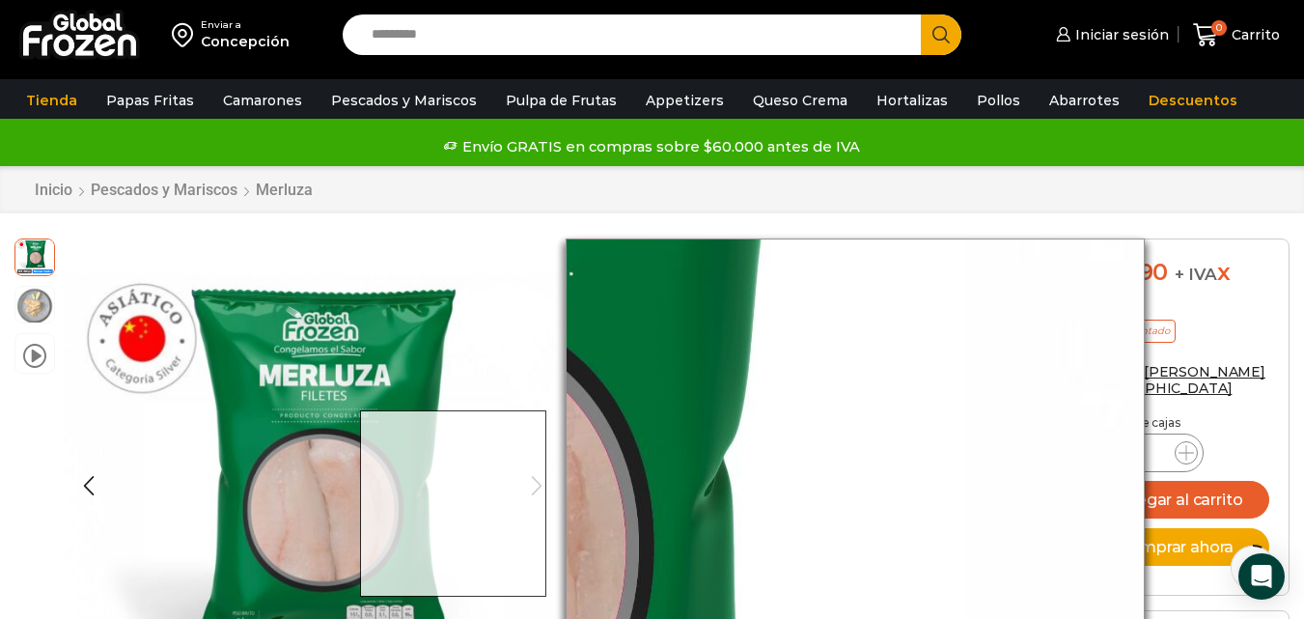
scroll to position [290, 0]
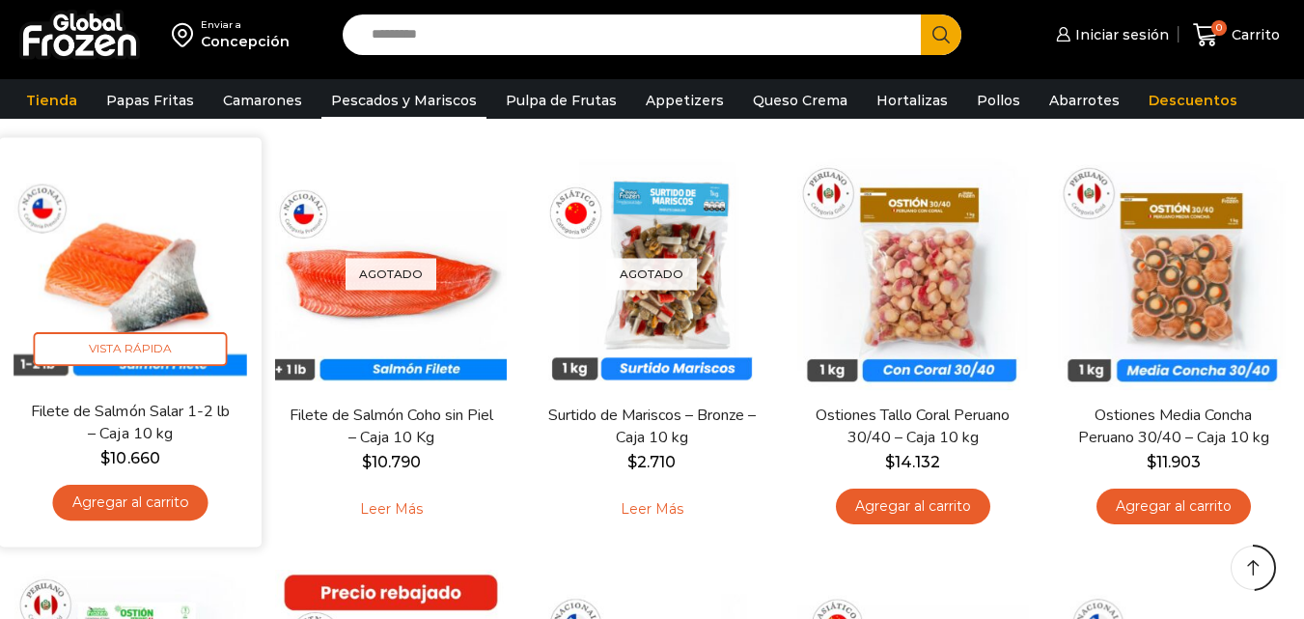
click at [160, 289] on img at bounding box center [131, 269] width 234 height 234
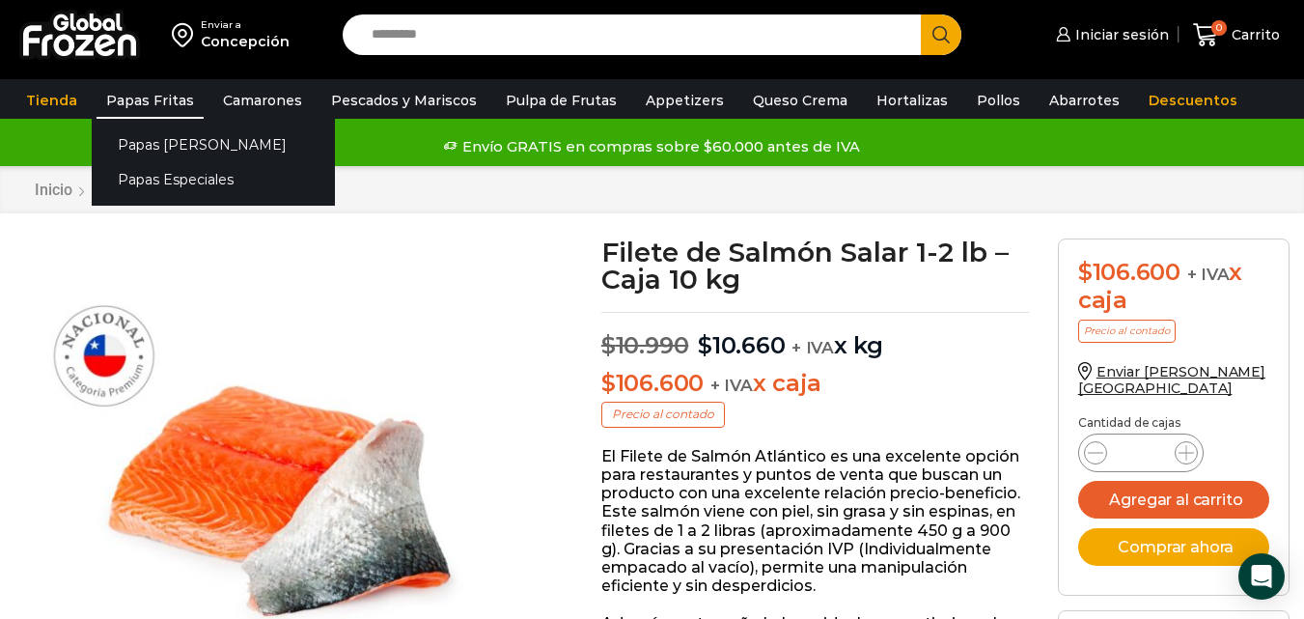
click at [160, 100] on link "Papas Fritas" at bounding box center [149, 100] width 107 height 37
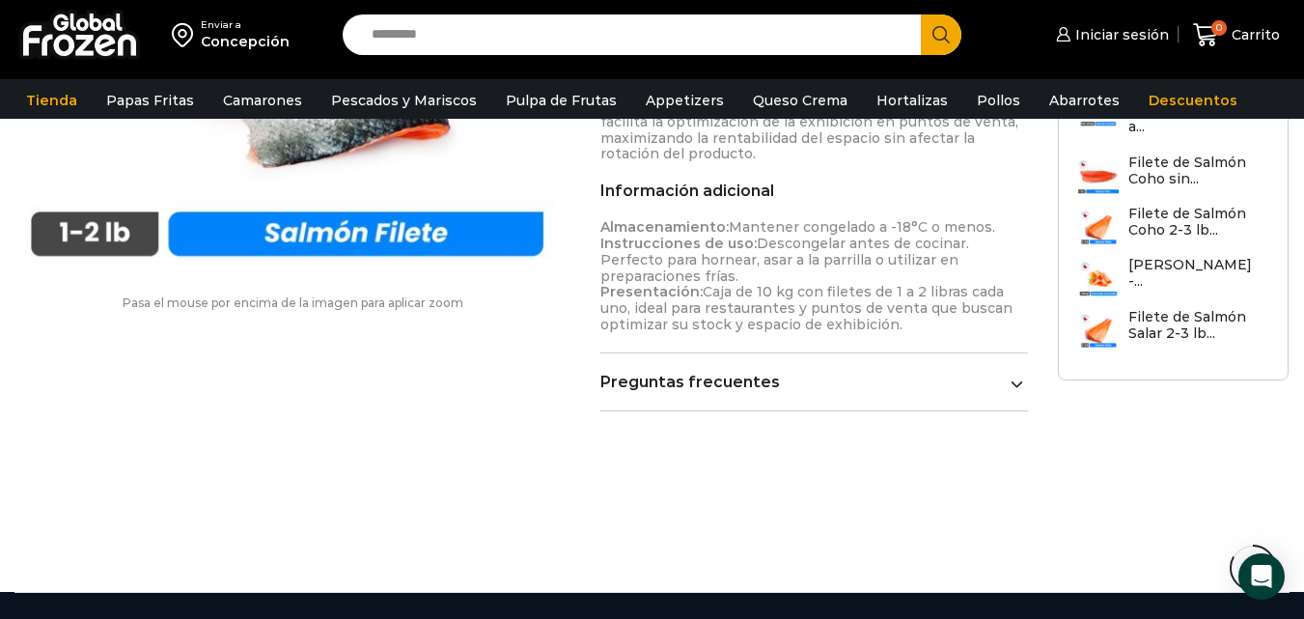
scroll to position [1255, 0]
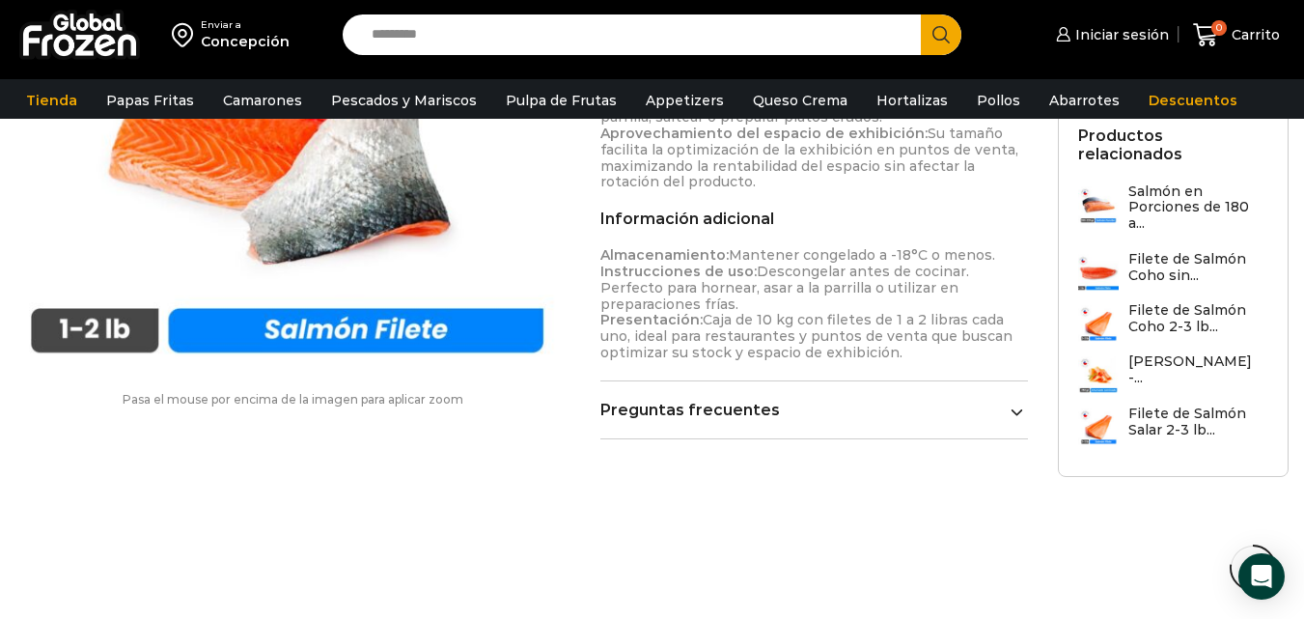
click at [794, 400] on link "Preguntas frecuentes" at bounding box center [813, 409] width 427 height 18
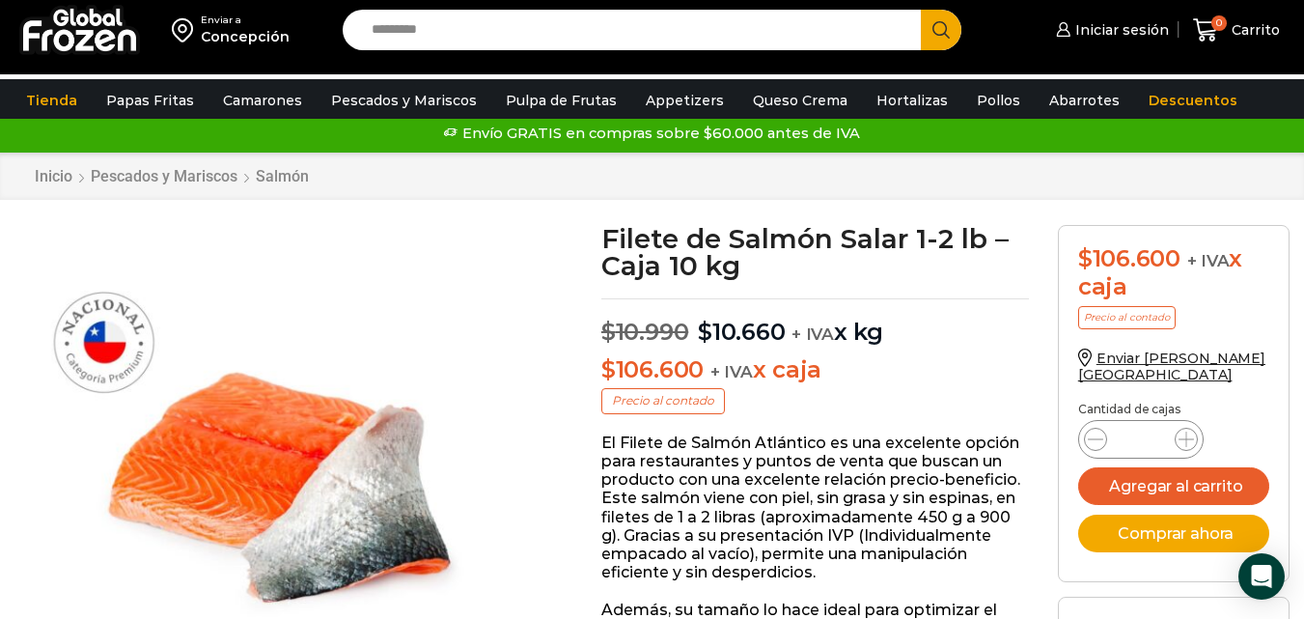
scroll to position [0, 0]
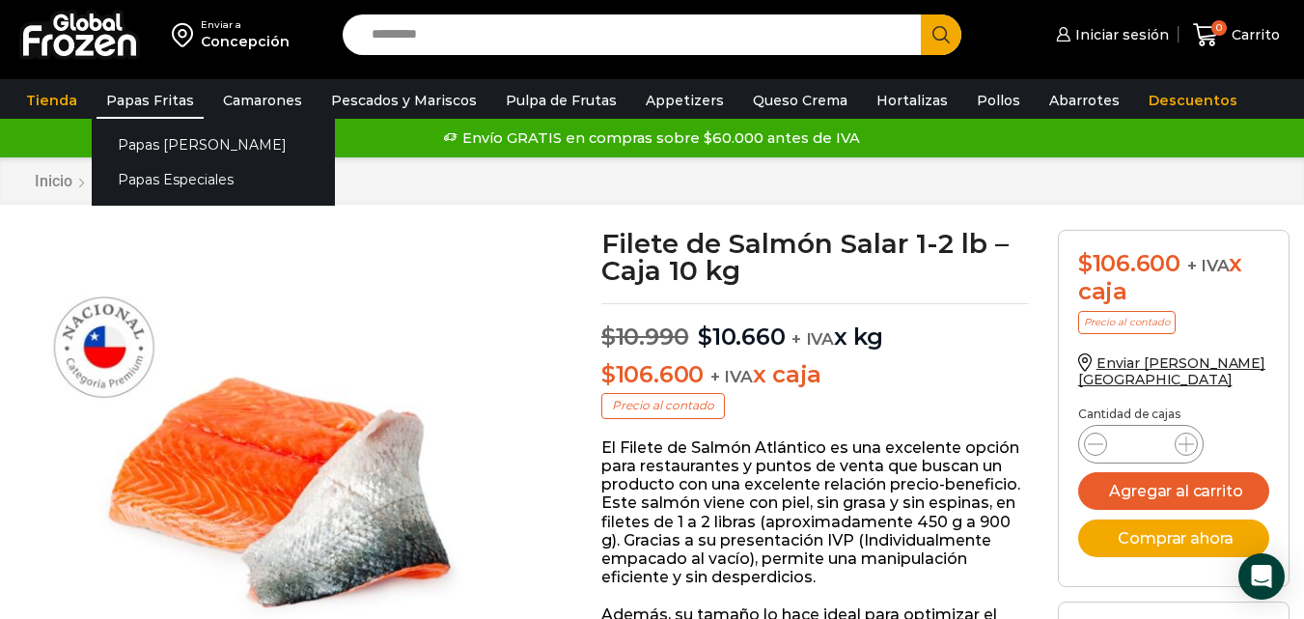
click at [151, 95] on link "Papas Fritas" at bounding box center [149, 100] width 107 height 37
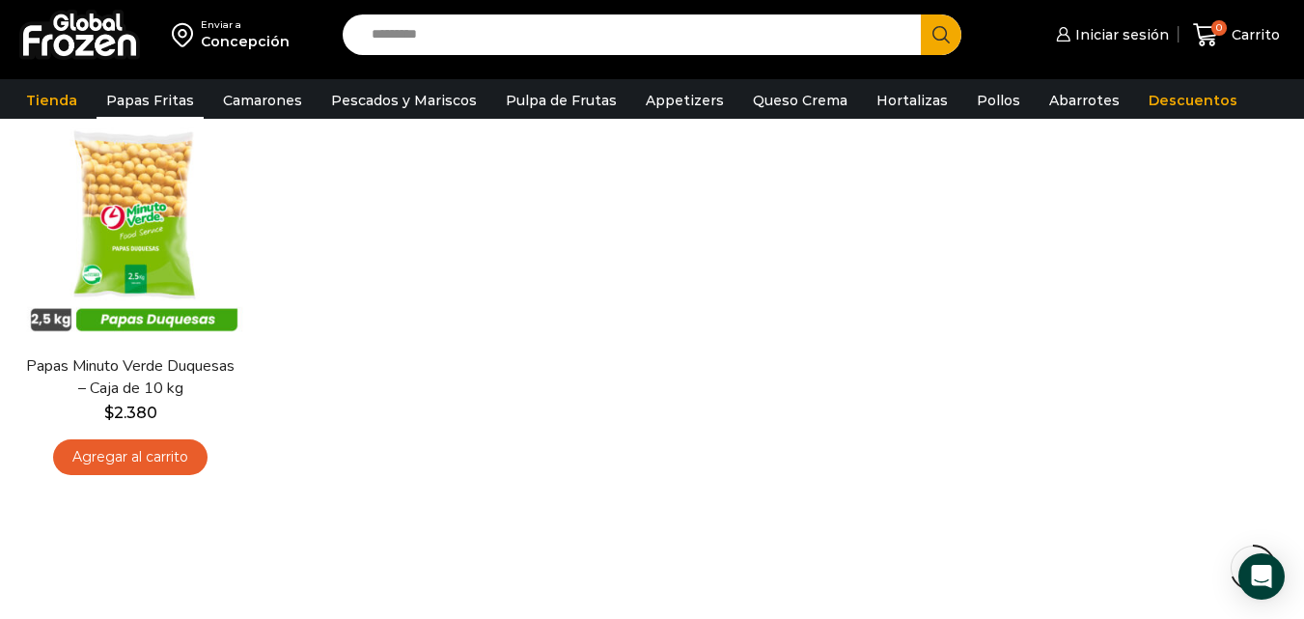
scroll to position [965, 0]
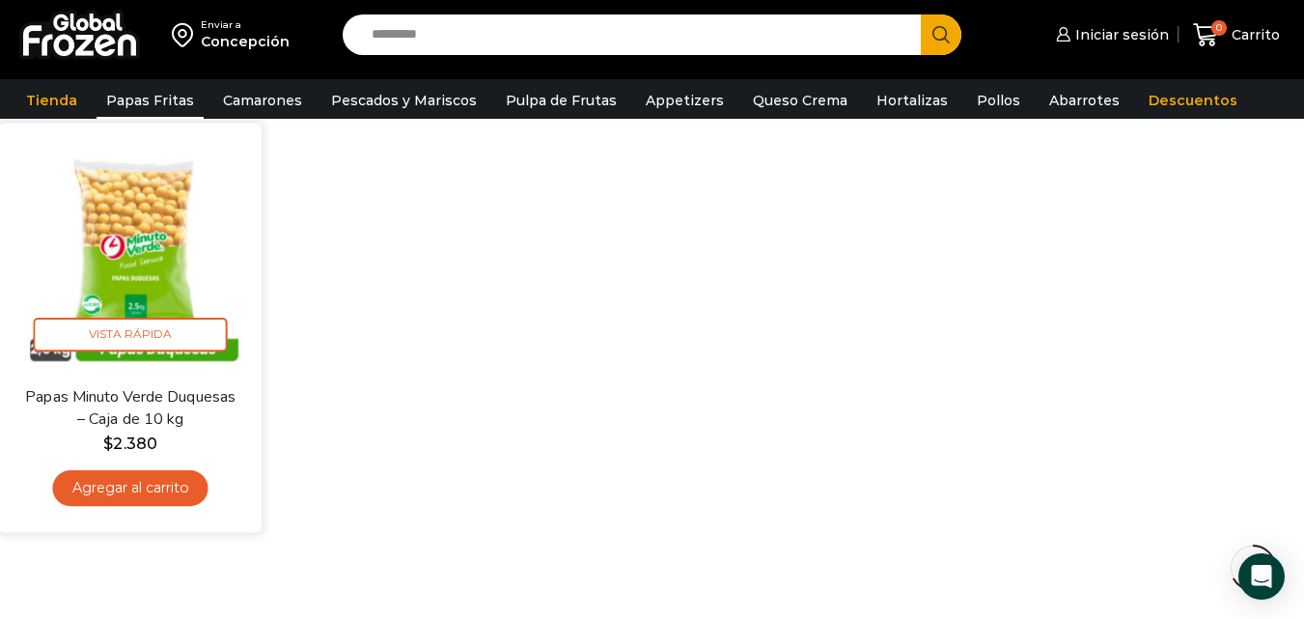
click at [124, 268] on img at bounding box center [131, 254] width 234 height 234
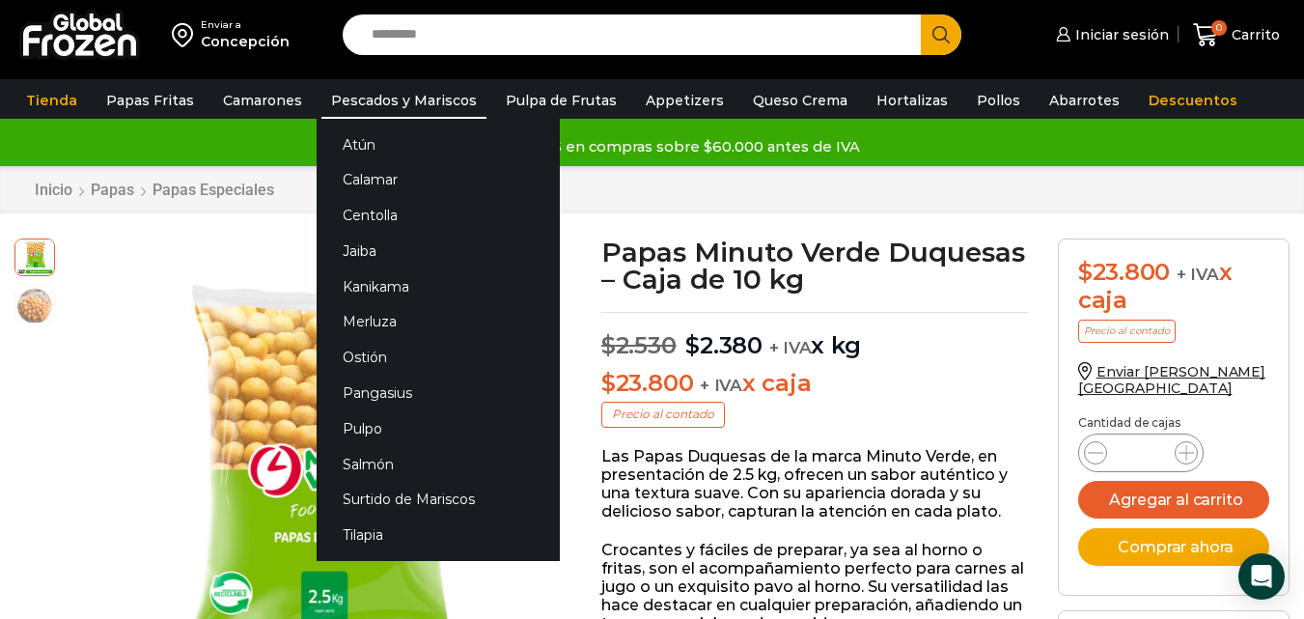
click at [372, 96] on link "Pescados y Mariscos" at bounding box center [403, 100] width 165 height 37
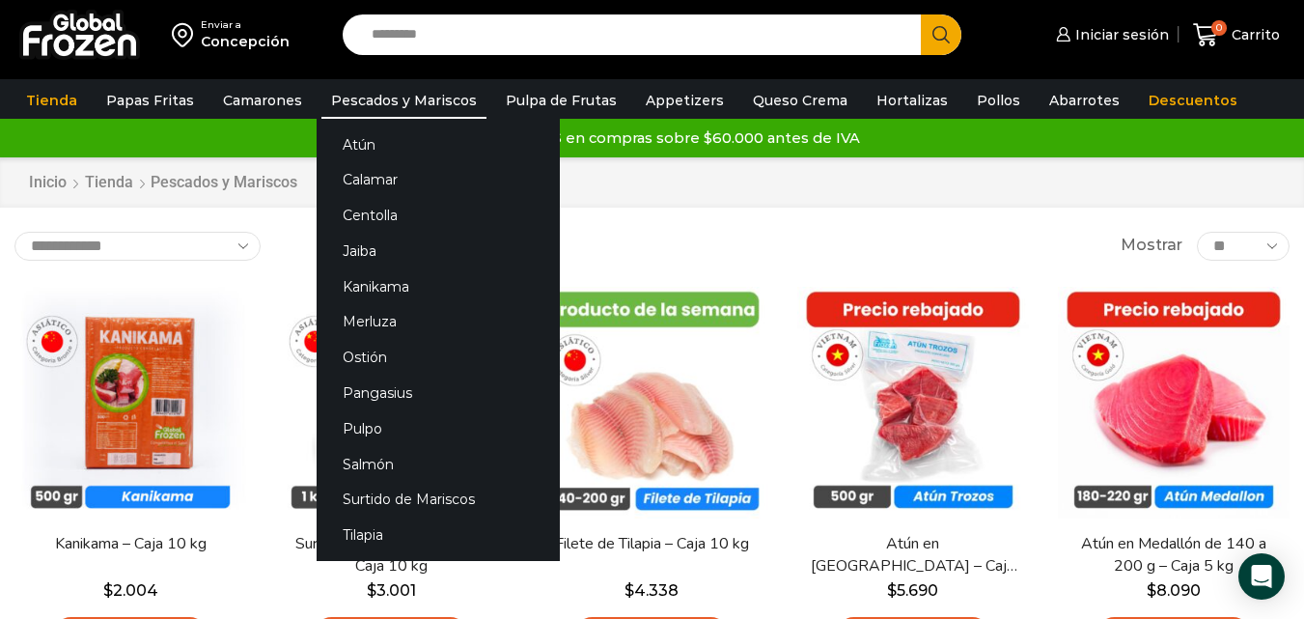
click at [403, 96] on link "Pescados y Mariscos" at bounding box center [403, 100] width 165 height 37
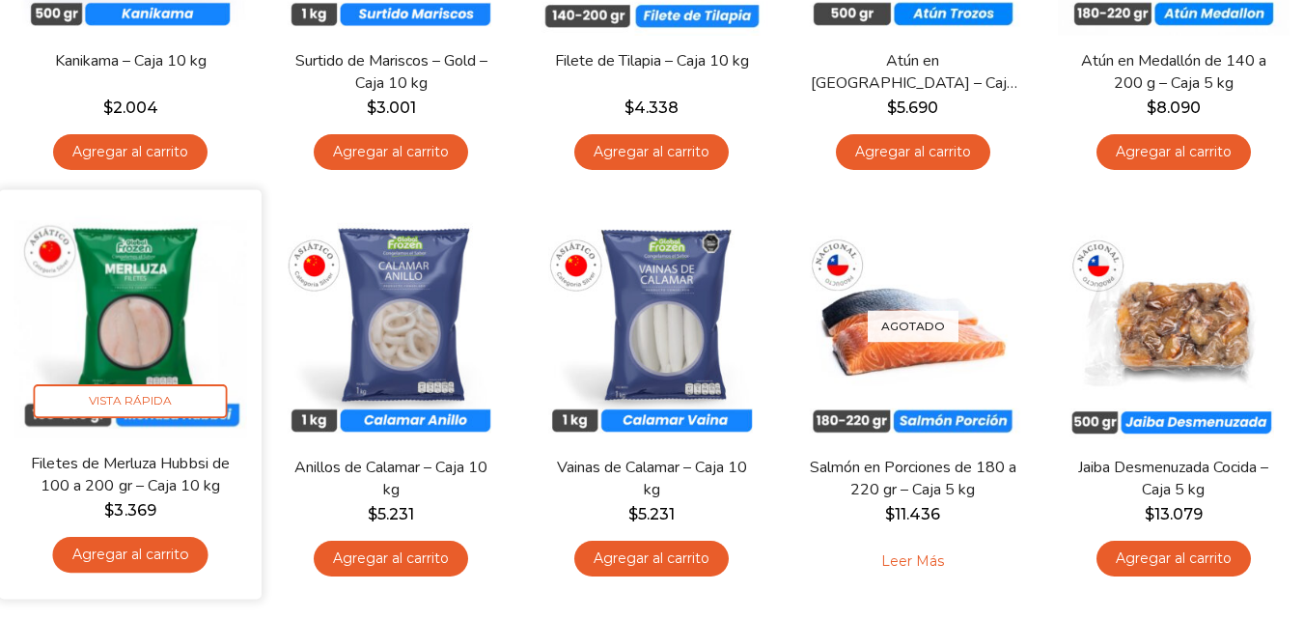
click at [148, 371] on img at bounding box center [131, 321] width 234 height 234
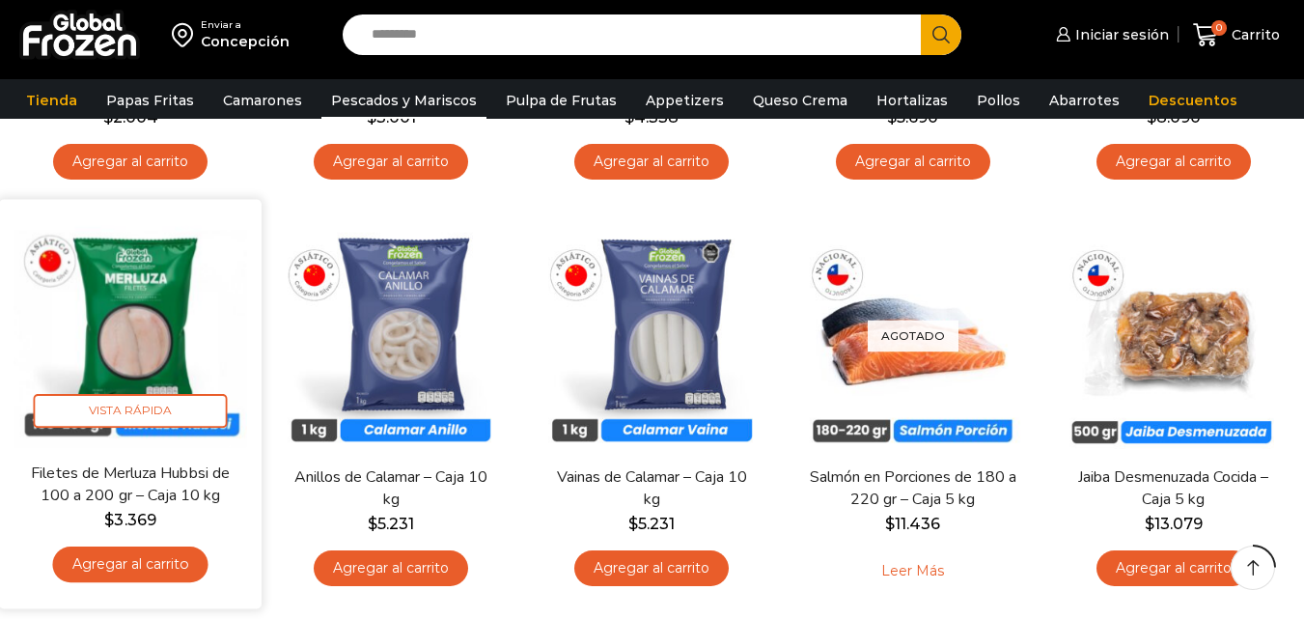
scroll to position [482, 0]
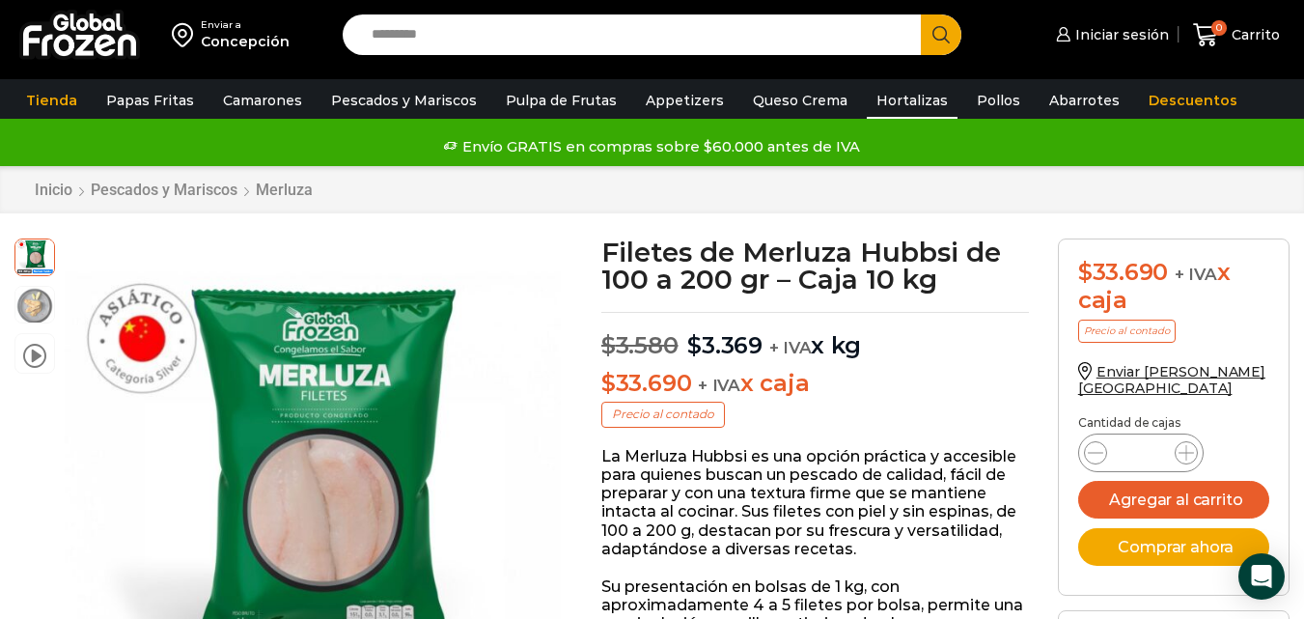
click at [875, 95] on link "Hortalizas" at bounding box center [912, 100] width 91 height 37
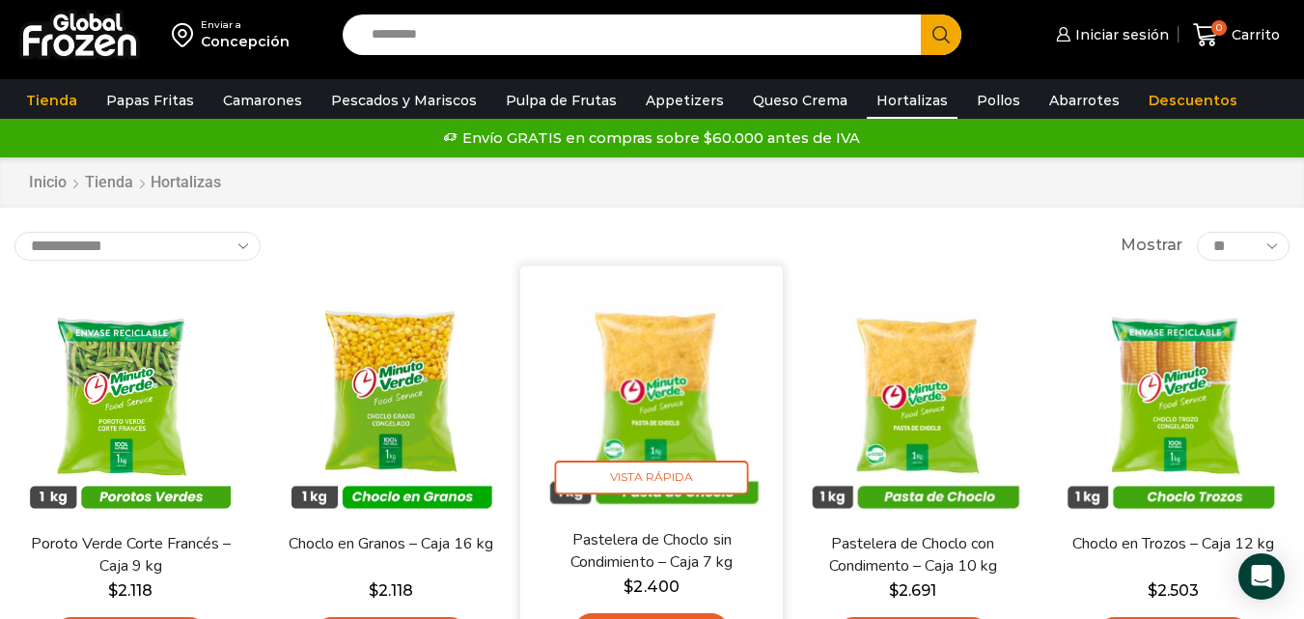
click at [689, 397] on img at bounding box center [653, 397] width 234 height 234
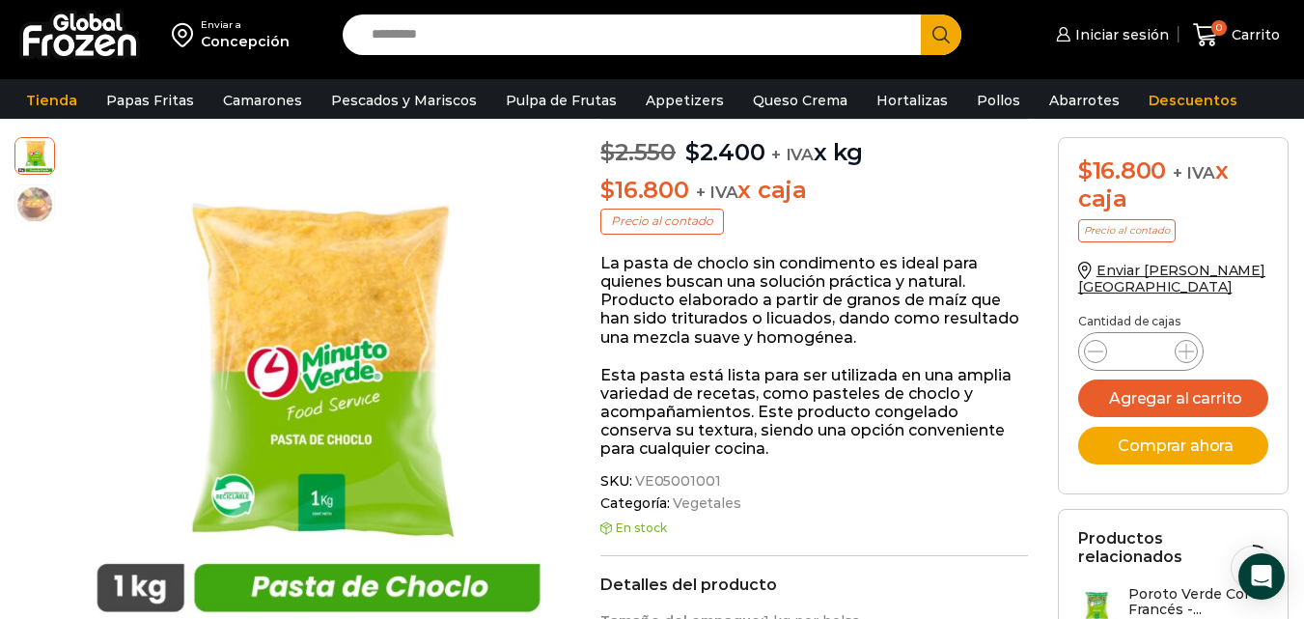
scroll to position [97, 0]
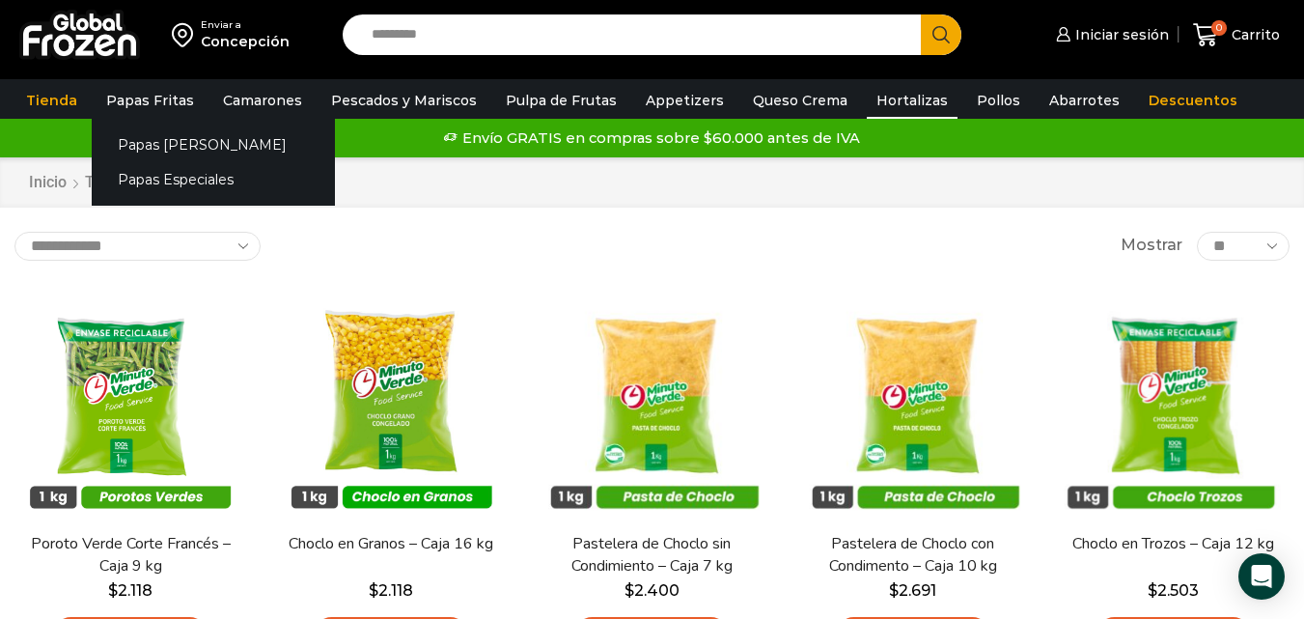
drag, startPoint x: 150, startPoint y: 87, endPoint x: 196, endPoint y: 108, distance: 51.0
click at [150, 88] on link "Papas Fritas" at bounding box center [149, 100] width 107 height 37
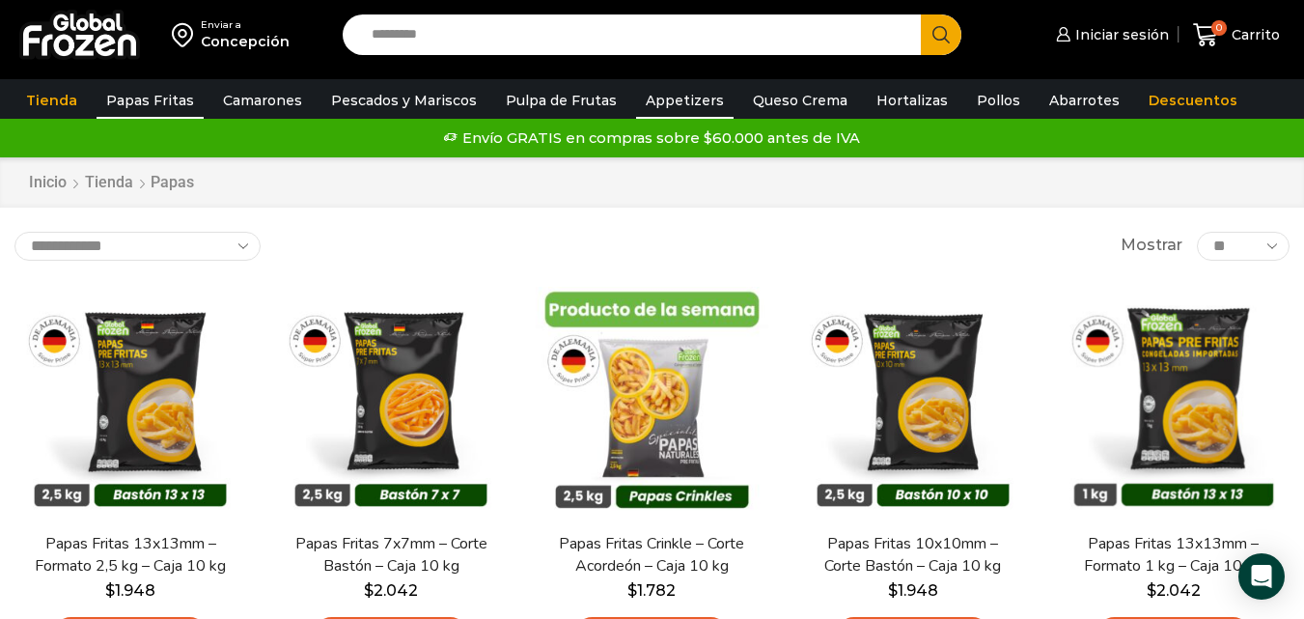
click at [666, 97] on link "Appetizers" at bounding box center [684, 100] width 97 height 37
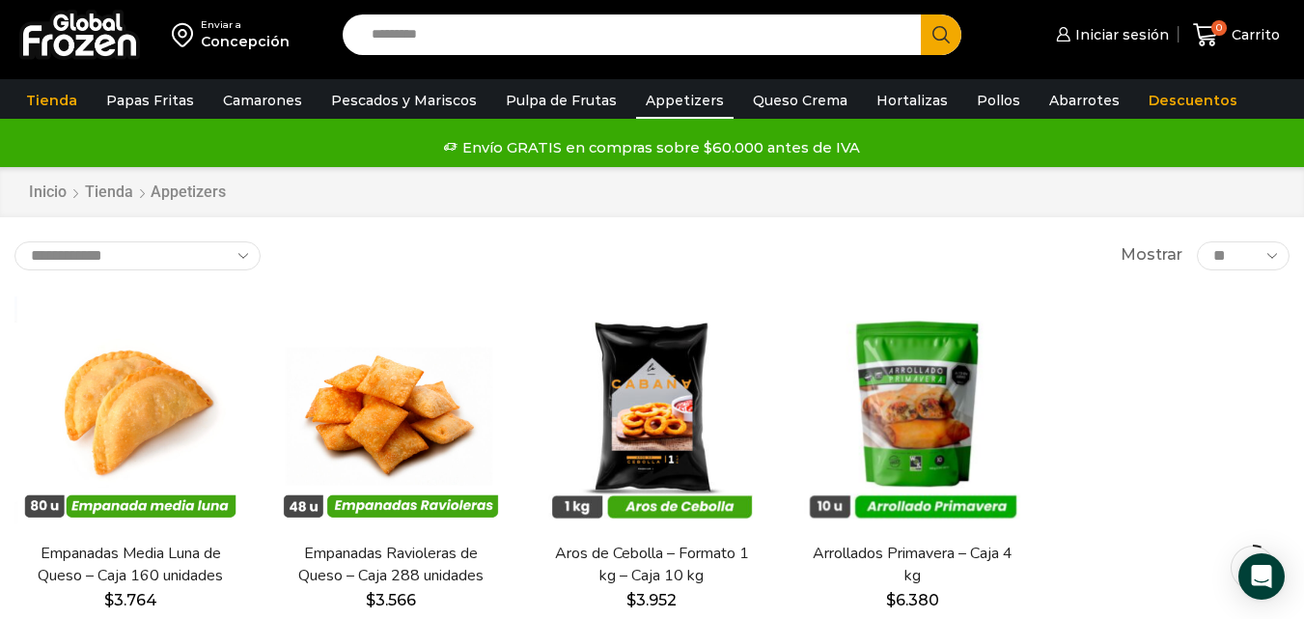
scroll to position [96, 0]
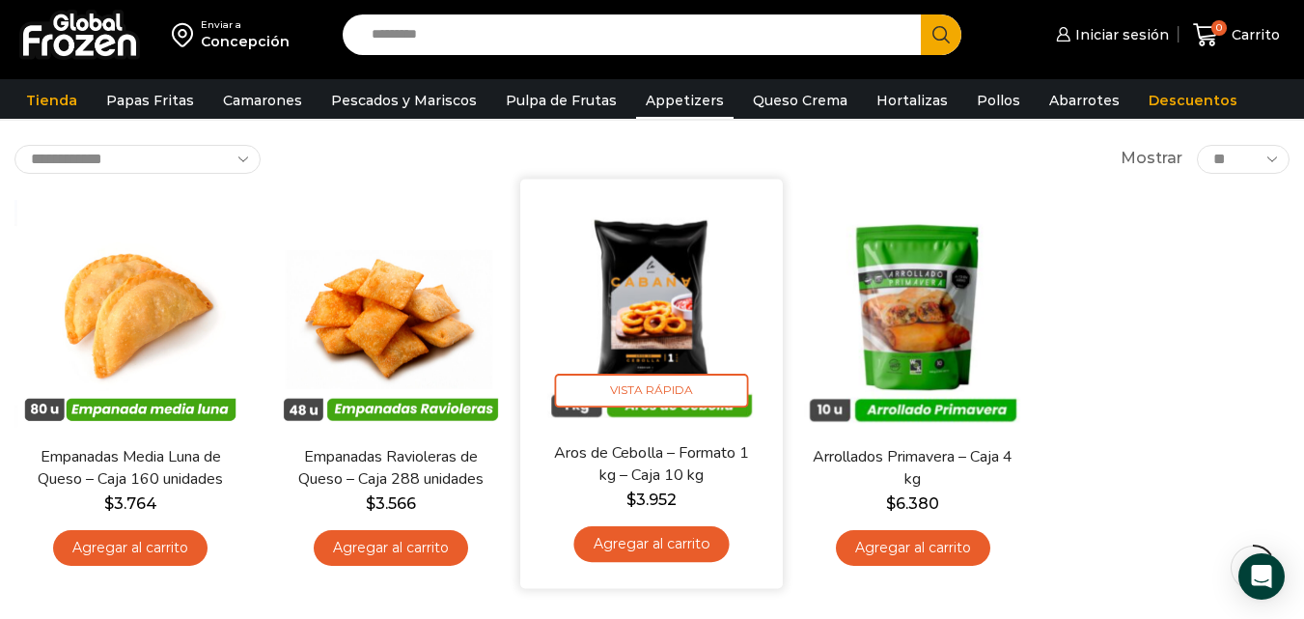
click at [668, 315] on img at bounding box center [653, 310] width 234 height 234
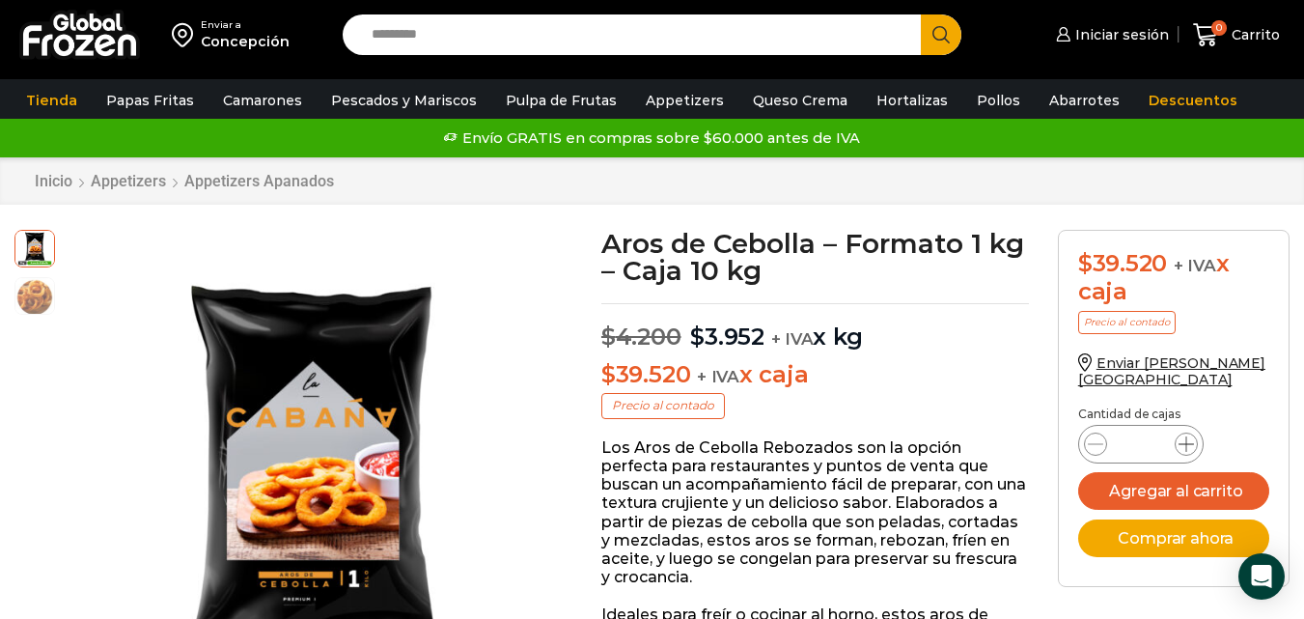
click at [1188, 436] on icon at bounding box center [1185, 443] width 15 height 15
type input "*"
click at [1160, 472] on button "Agregar al carrito" at bounding box center [1173, 491] width 191 height 38
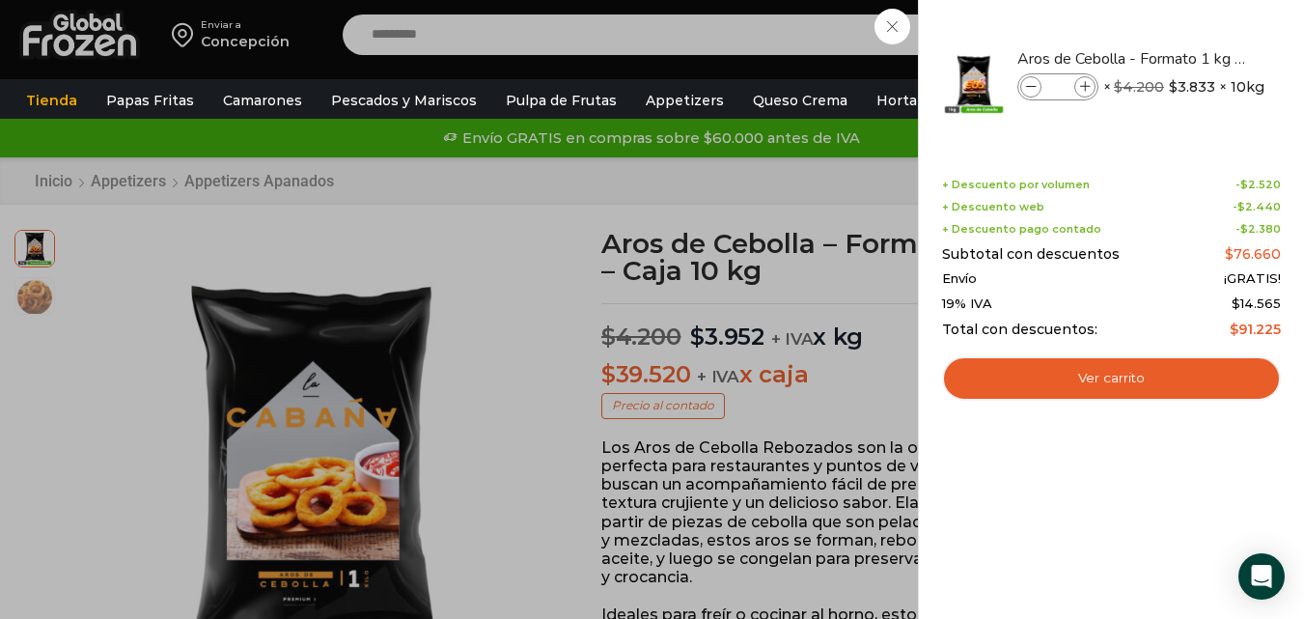
click at [1188, 58] on div "2 Carrito 2 2 Shopping Cart *" at bounding box center [1236, 35] width 96 height 45
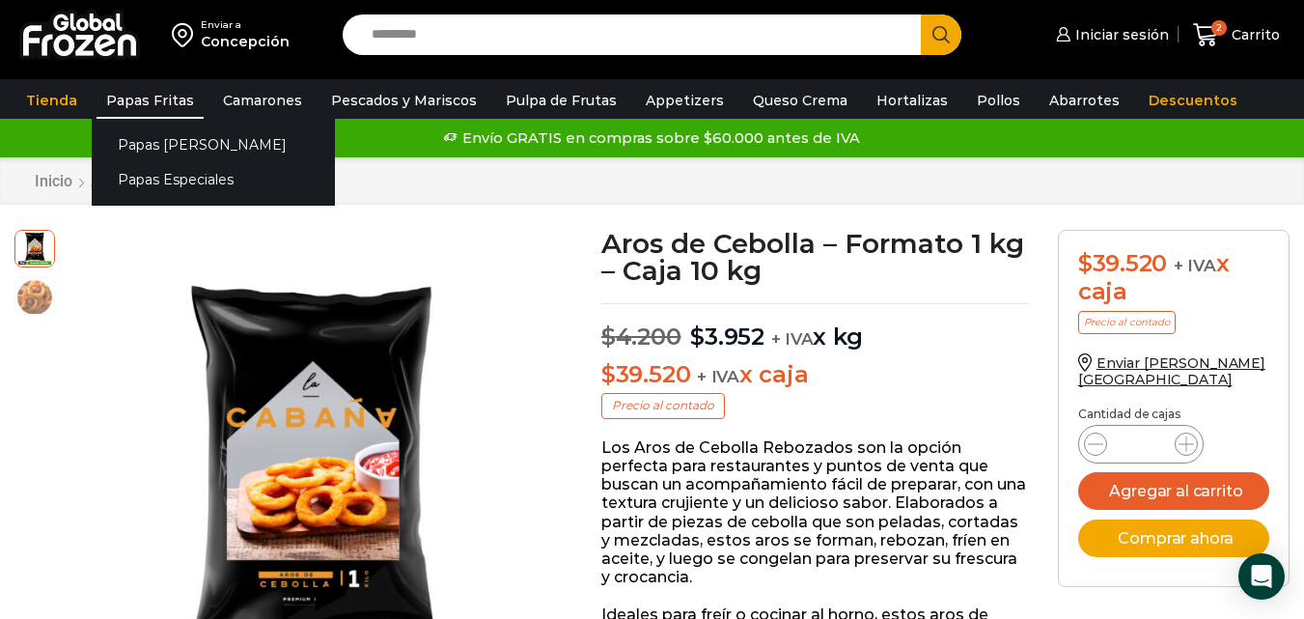
click at [163, 96] on link "Papas Fritas" at bounding box center [149, 100] width 107 height 37
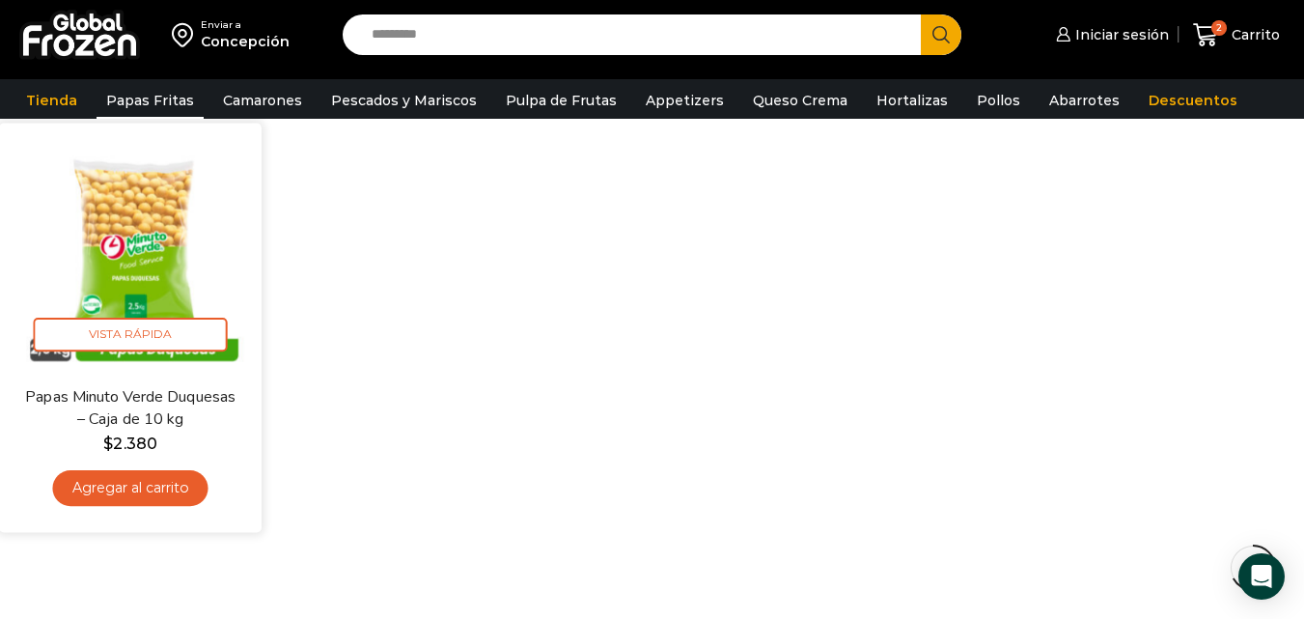
click at [149, 483] on link "Agregar al carrito" at bounding box center [130, 488] width 155 height 36
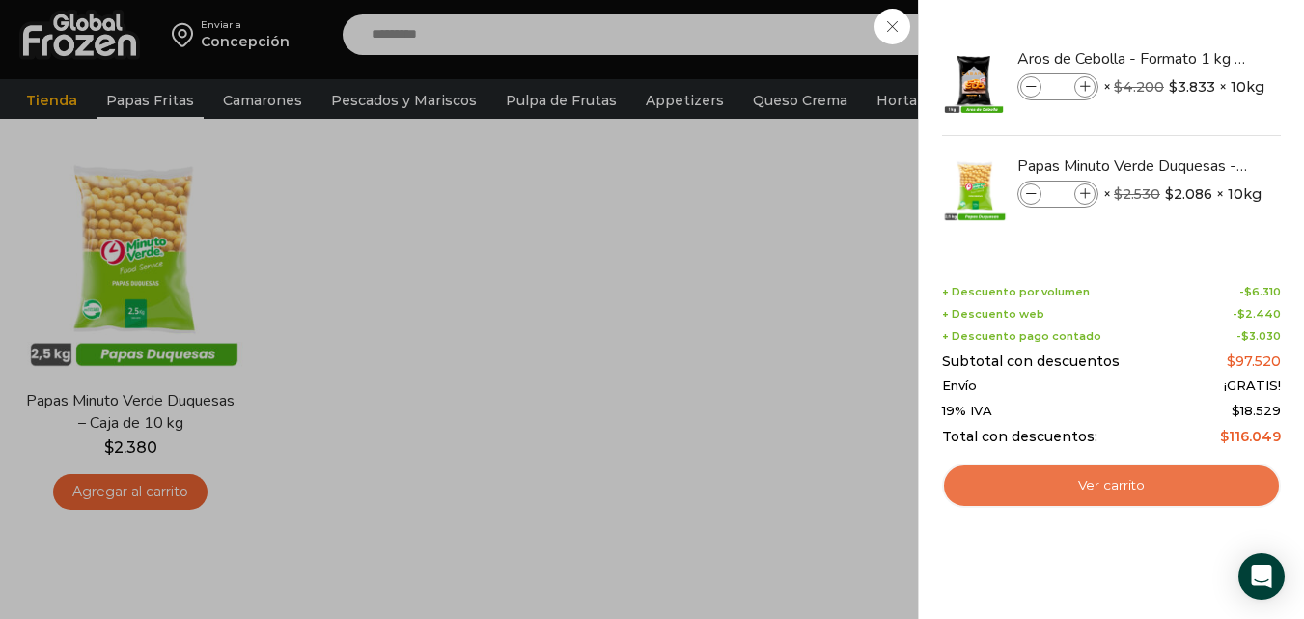
click at [1117, 483] on link "Ver carrito" at bounding box center [1111, 485] width 339 height 44
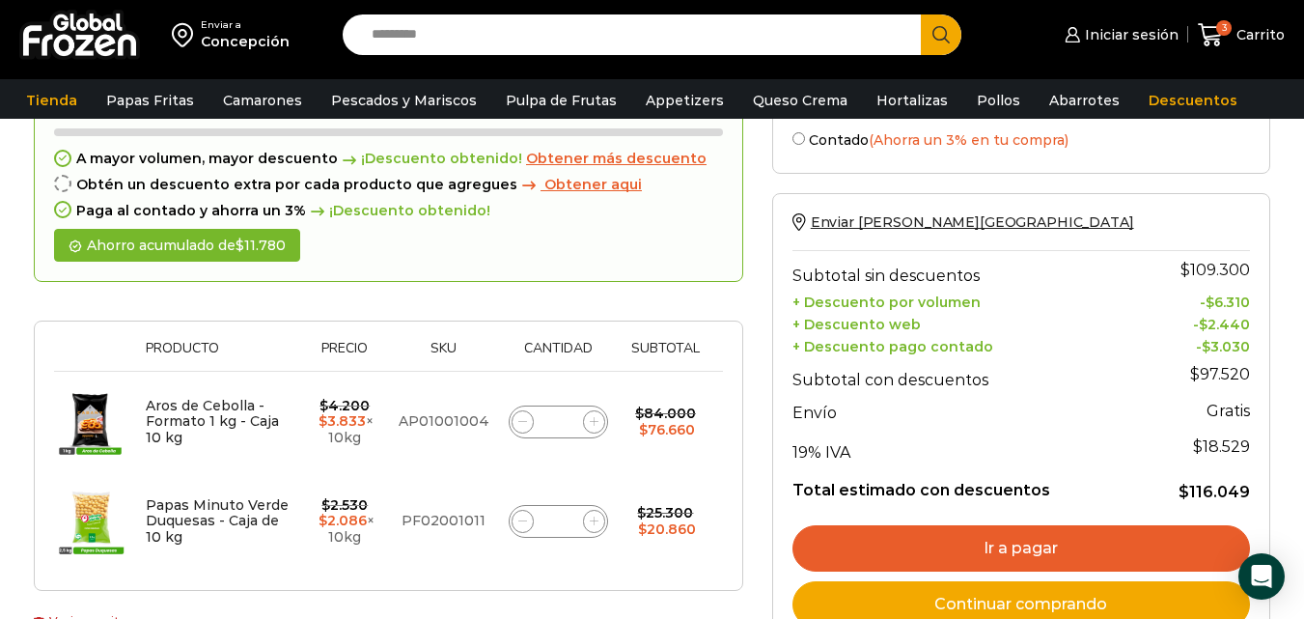
scroll to position [96, 0]
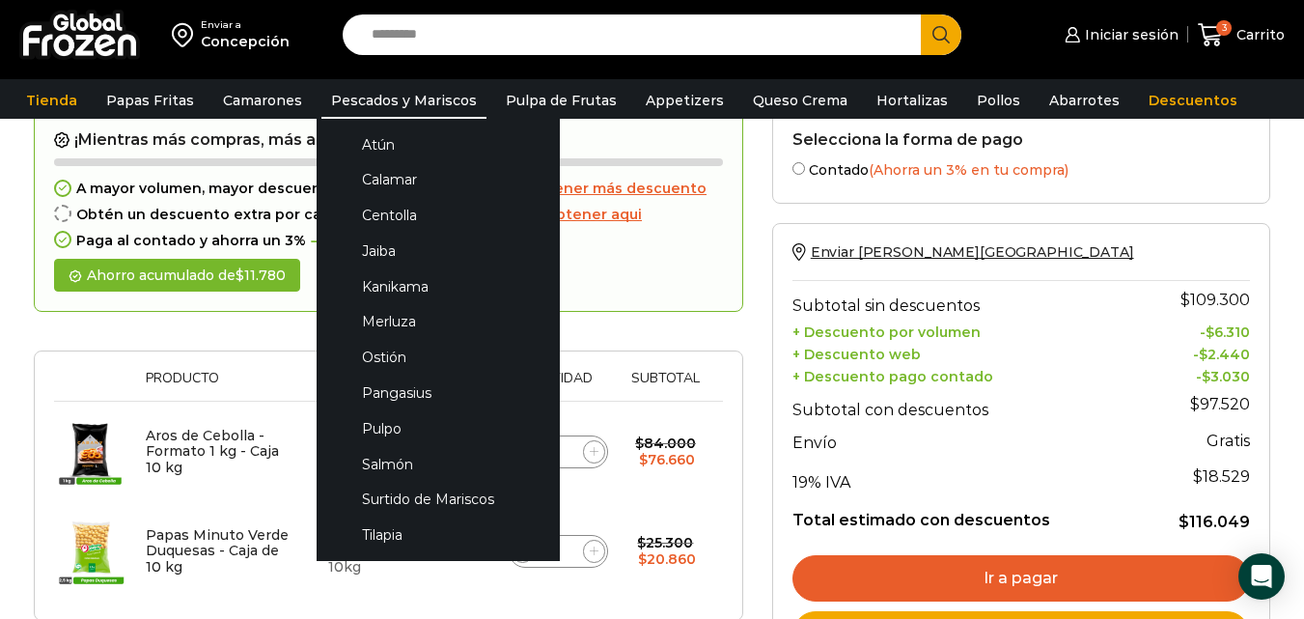
click at [353, 93] on link "Pescados y Mariscos" at bounding box center [403, 100] width 165 height 37
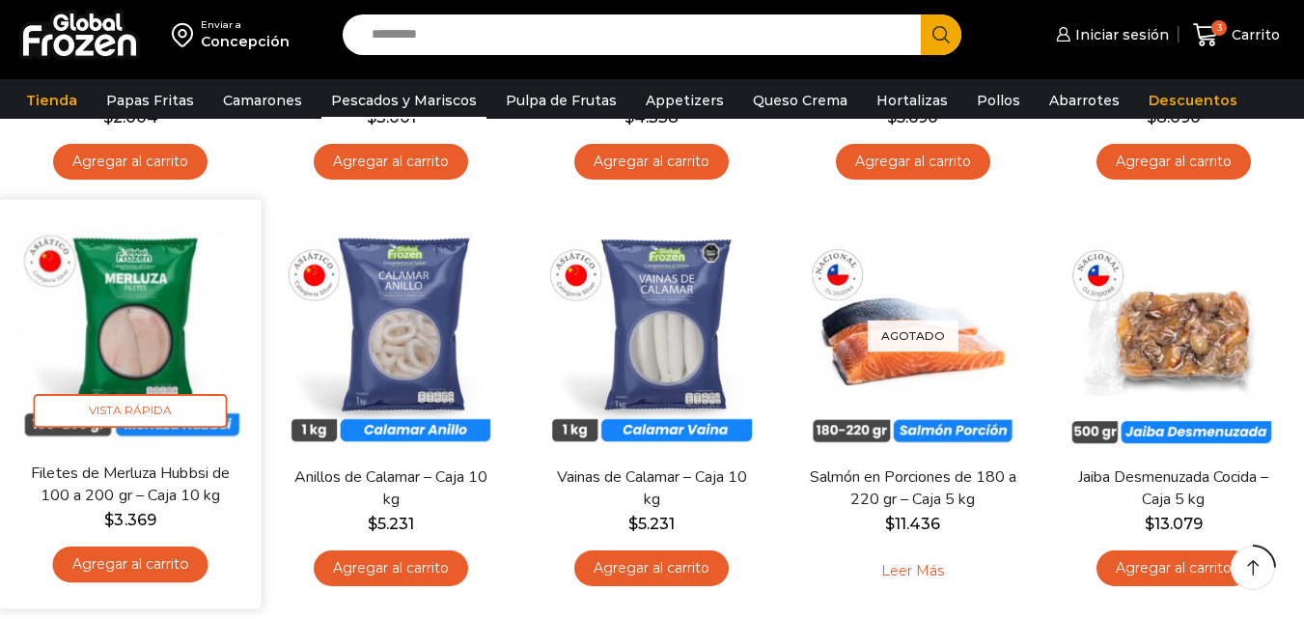
scroll to position [482, 0]
click at [161, 563] on link "Agregar al carrito" at bounding box center [130, 564] width 155 height 36
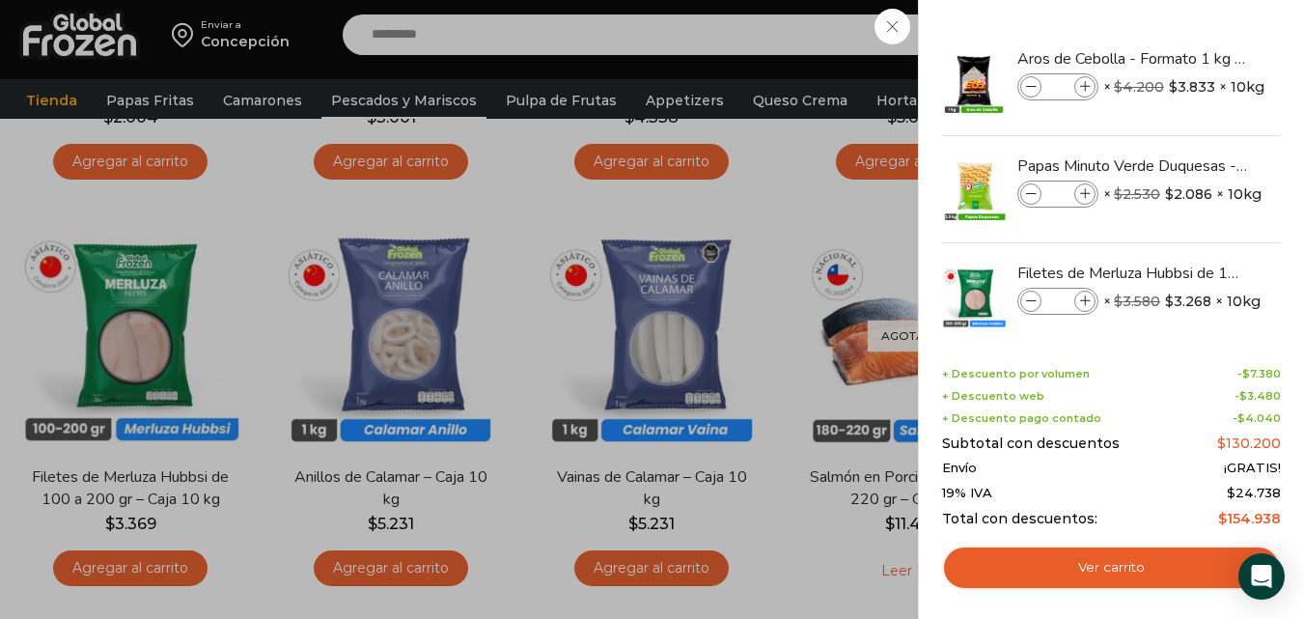
click at [1188, 58] on div "4 Carrito 4 4 Shopping Cart *" at bounding box center [1236, 35] width 96 height 45
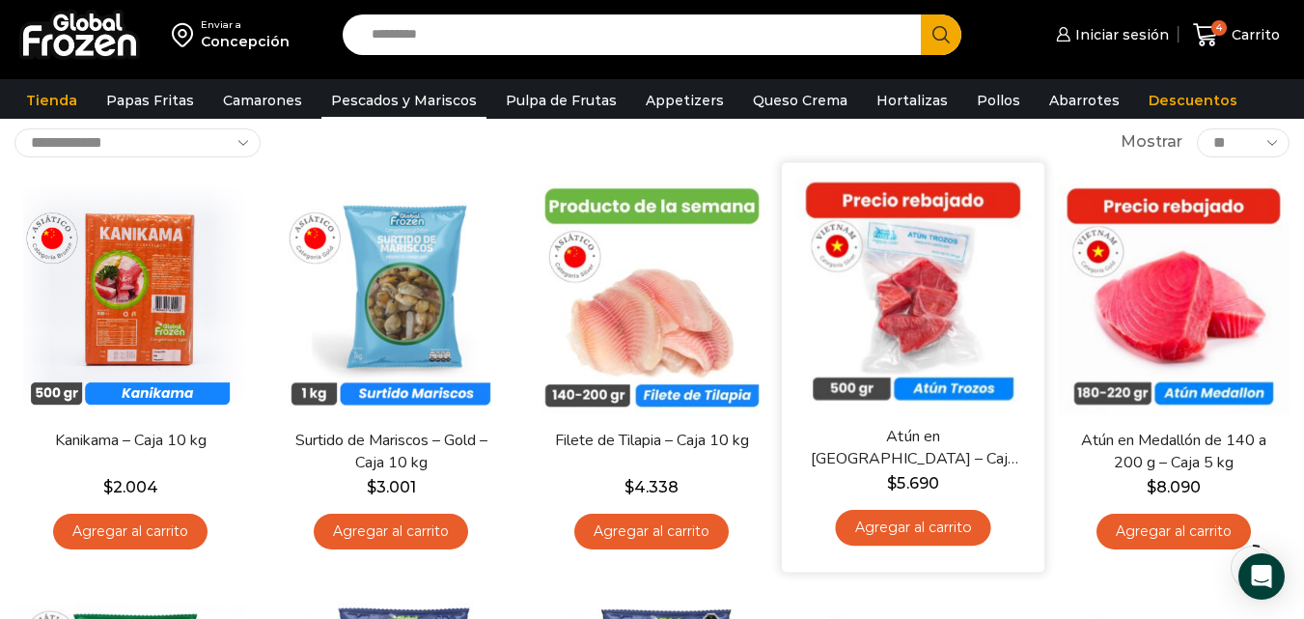
scroll to position [96, 0]
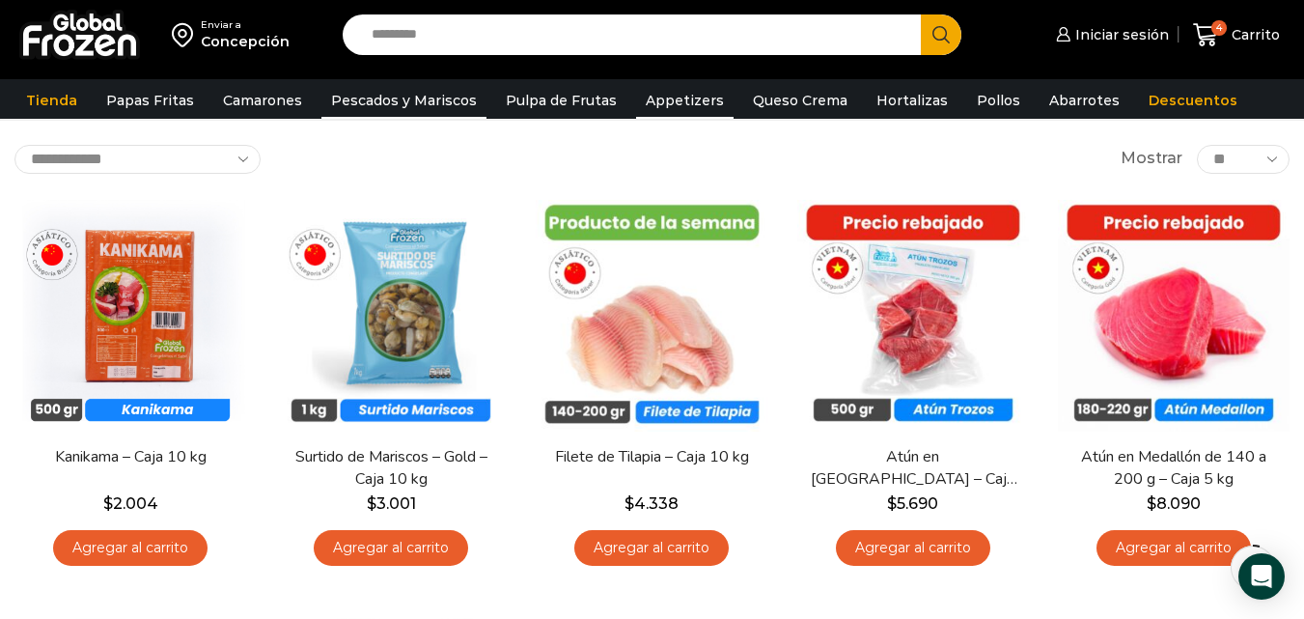
click at [674, 98] on link "Appetizers" at bounding box center [684, 100] width 97 height 37
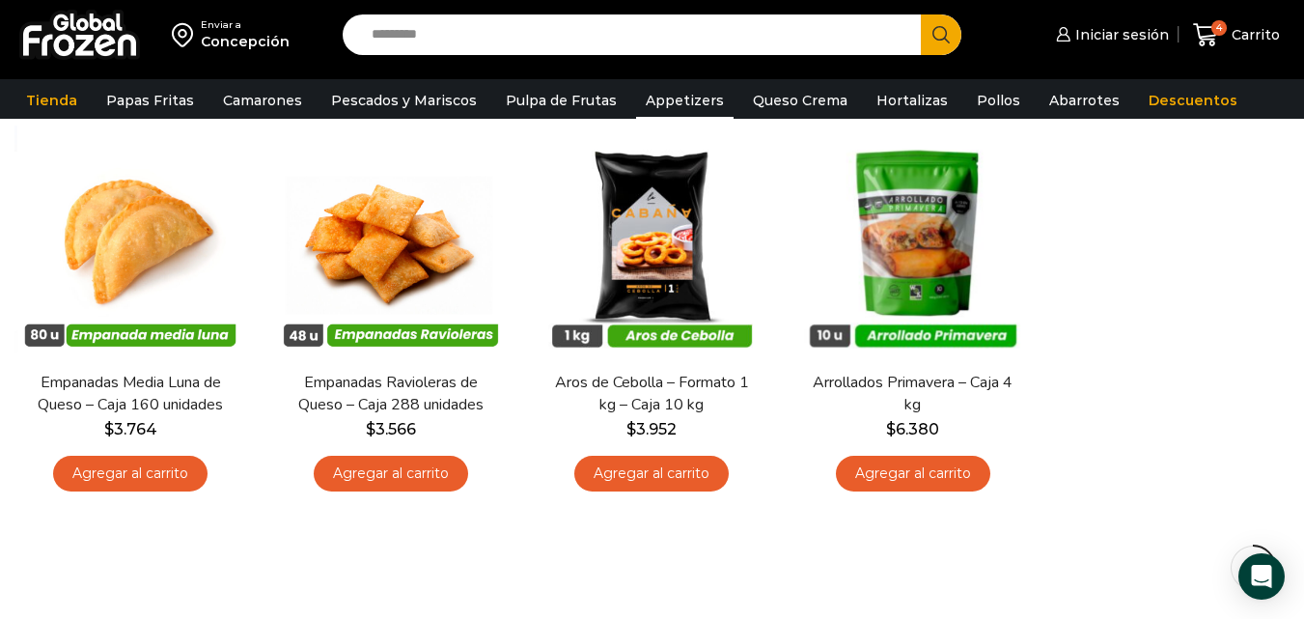
scroll to position [96, 0]
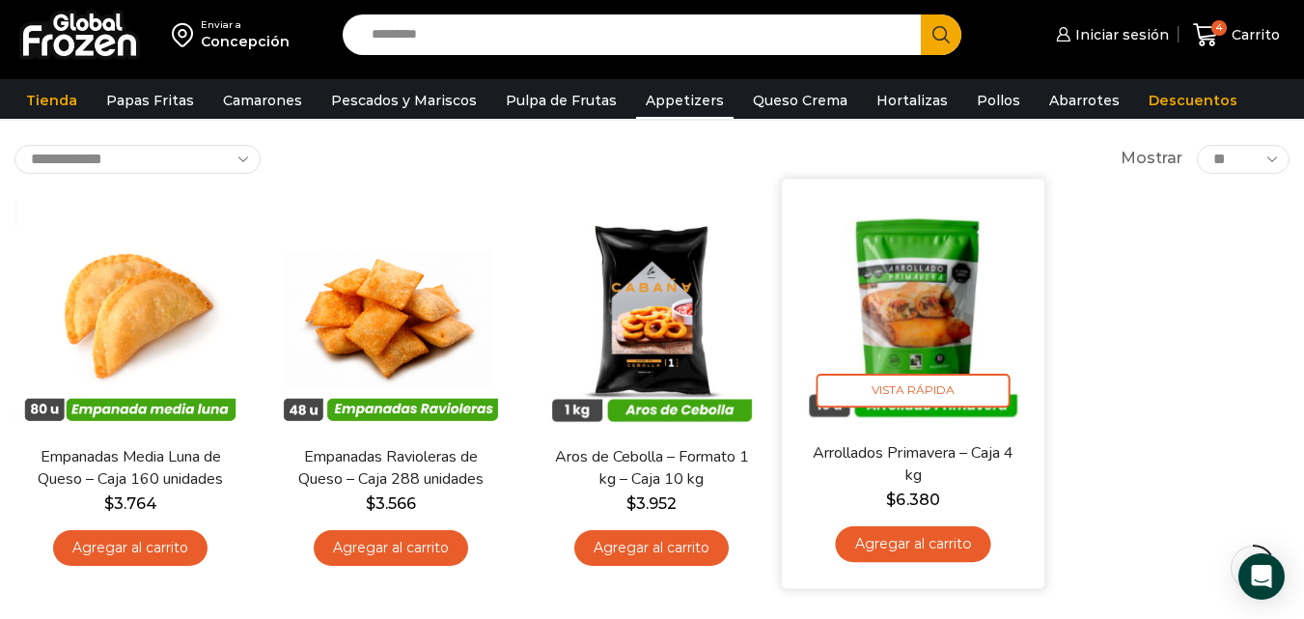
click at [926, 343] on img at bounding box center [913, 310] width 234 height 234
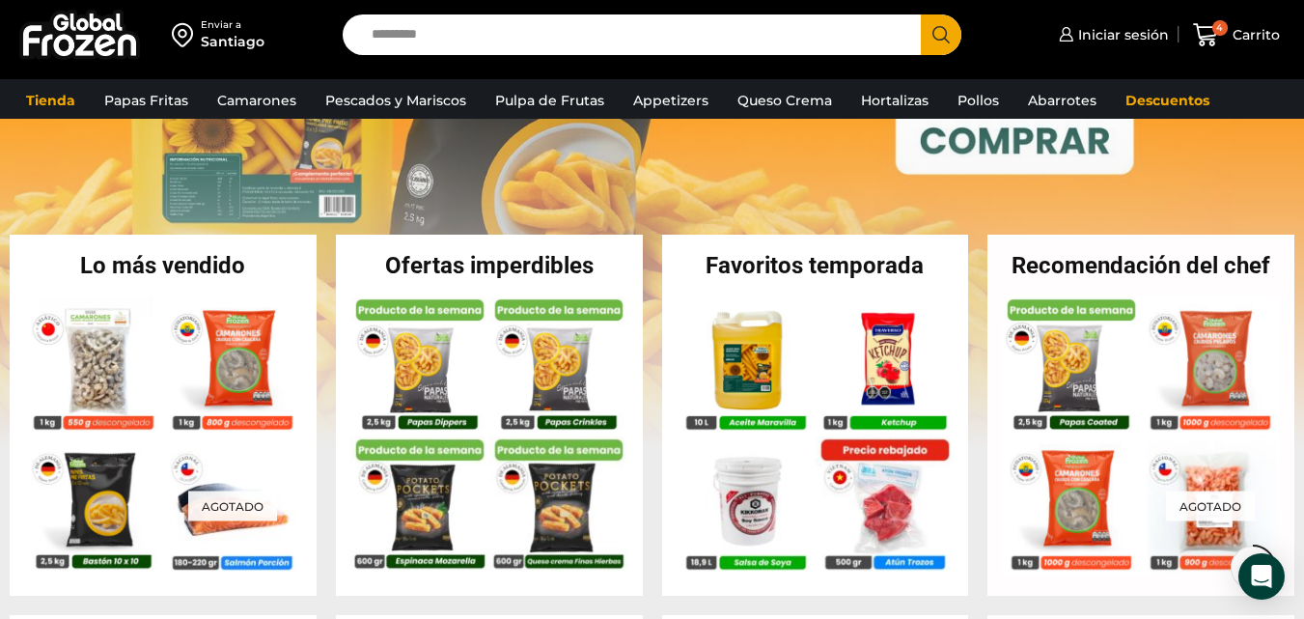
scroll to position [96, 0]
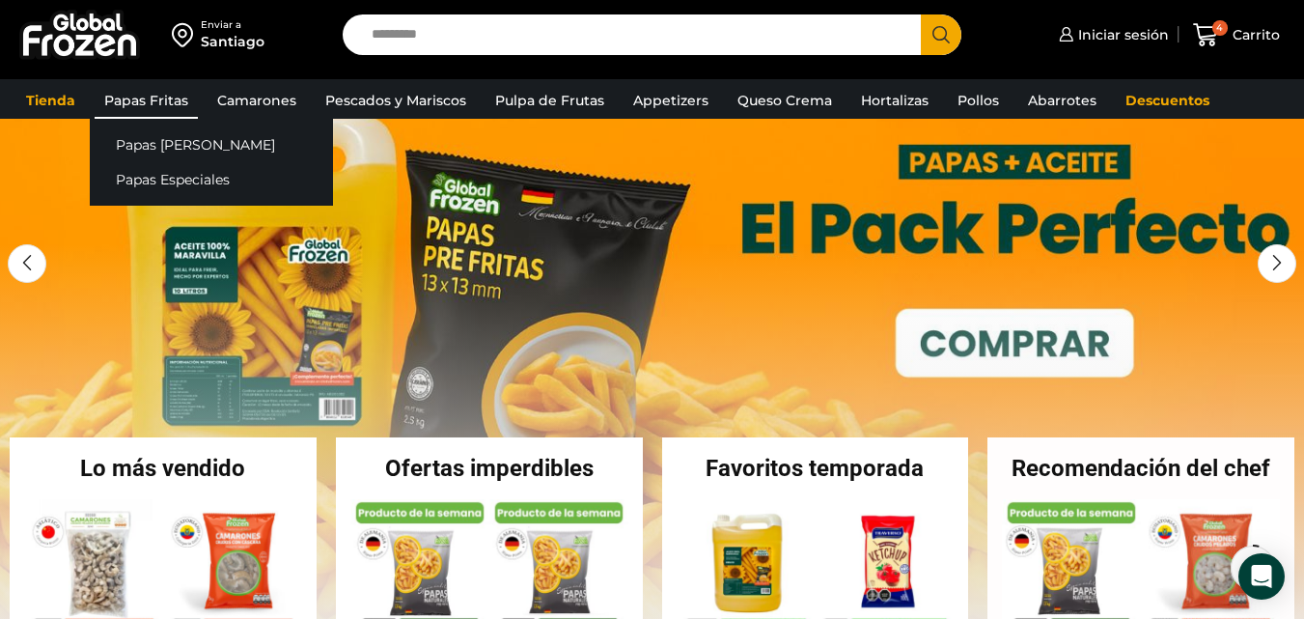
click at [154, 101] on link "Papas Fritas" at bounding box center [146, 100] width 103 height 37
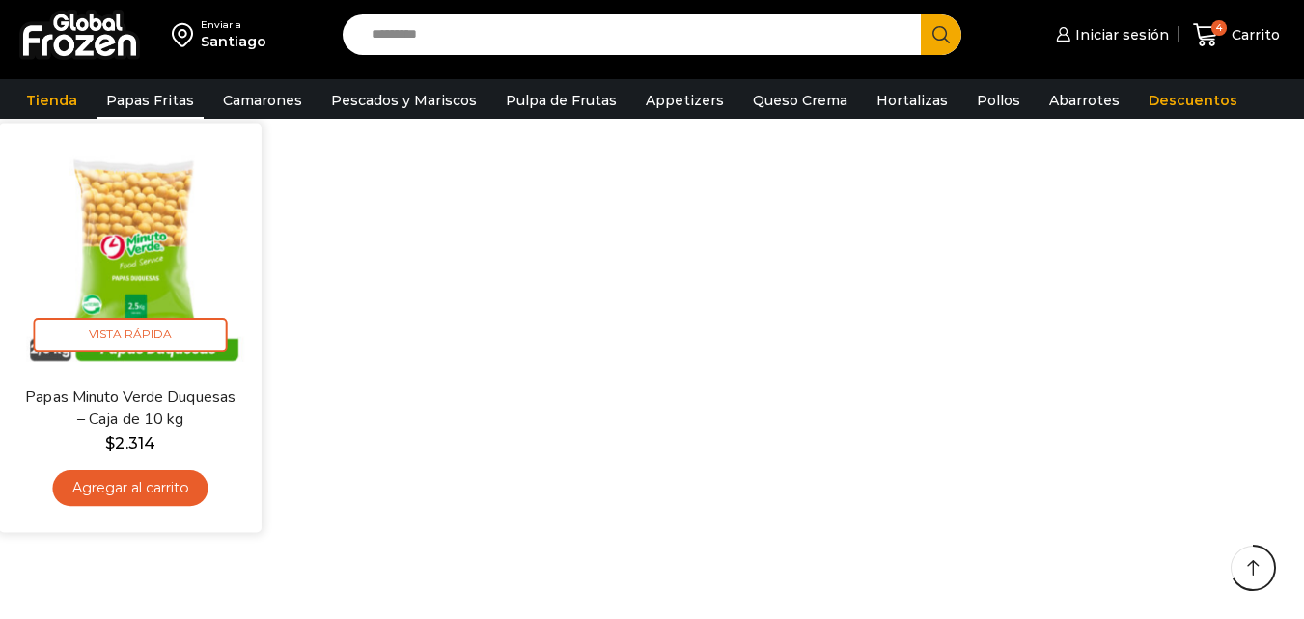
click at [99, 483] on link "Agregar al carrito" at bounding box center [130, 488] width 155 height 36
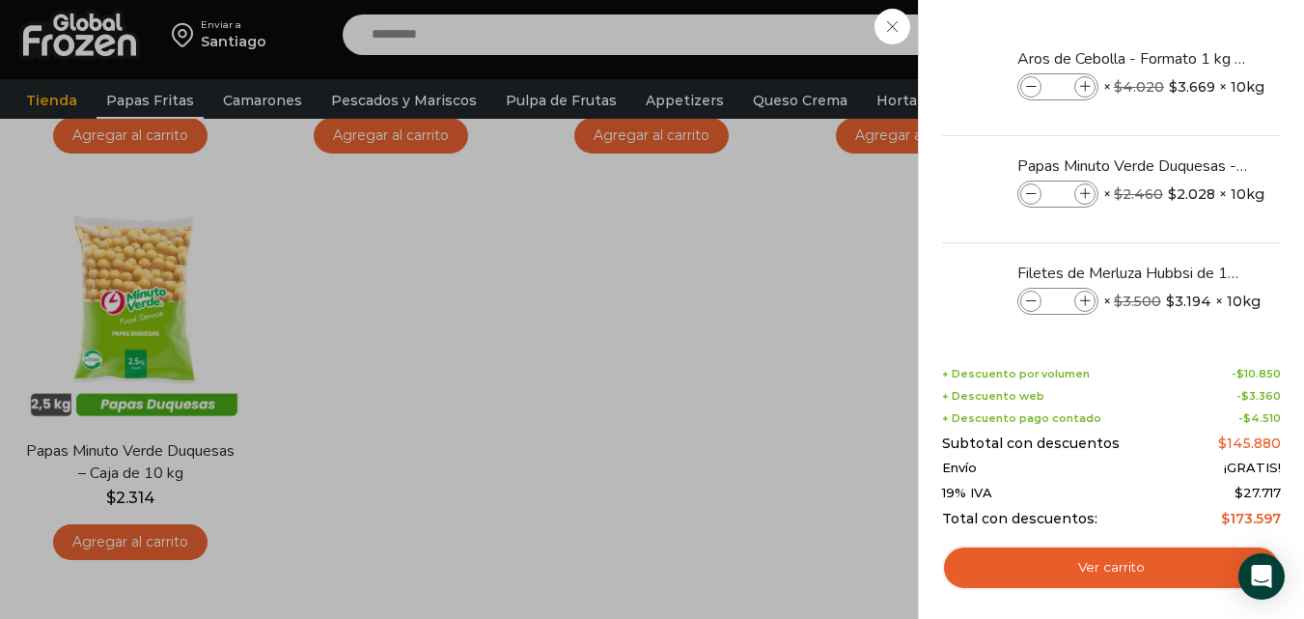
scroll to position [868, 0]
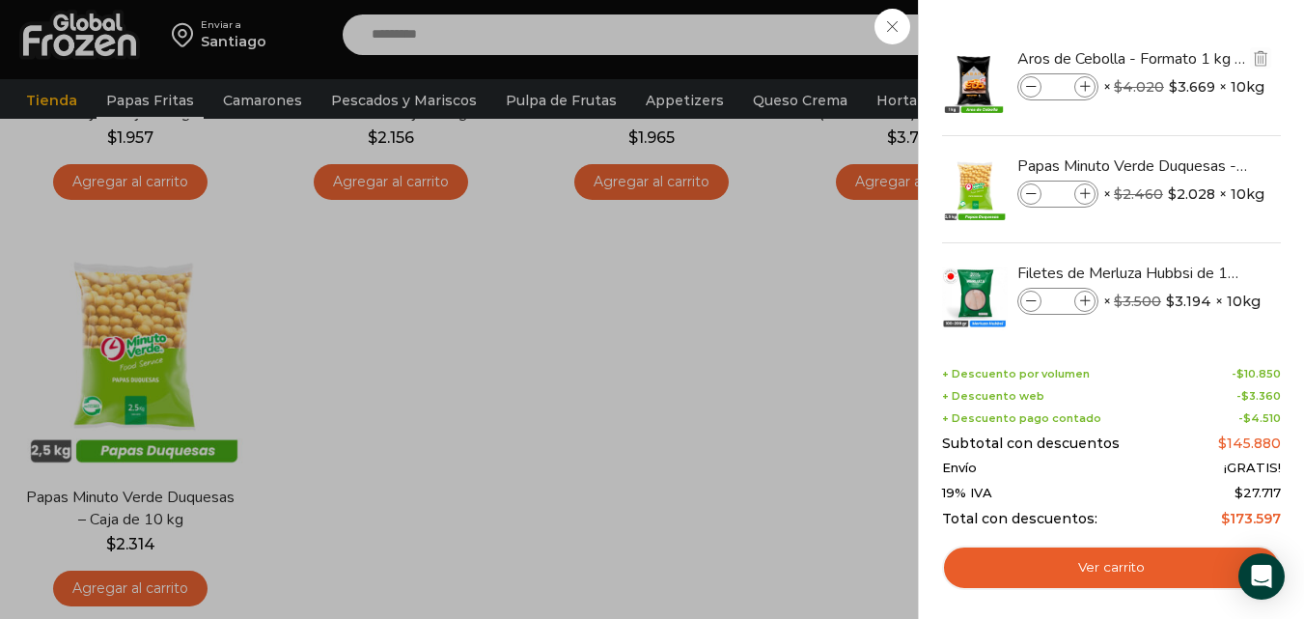
click at [1086, 84] on icon at bounding box center [1085, 87] width 11 height 11
type input "*"
click at [1025, 88] on div at bounding box center [1111, 82] width 343 height 106
click at [1026, 88] on icon at bounding box center [1031, 87] width 11 height 11
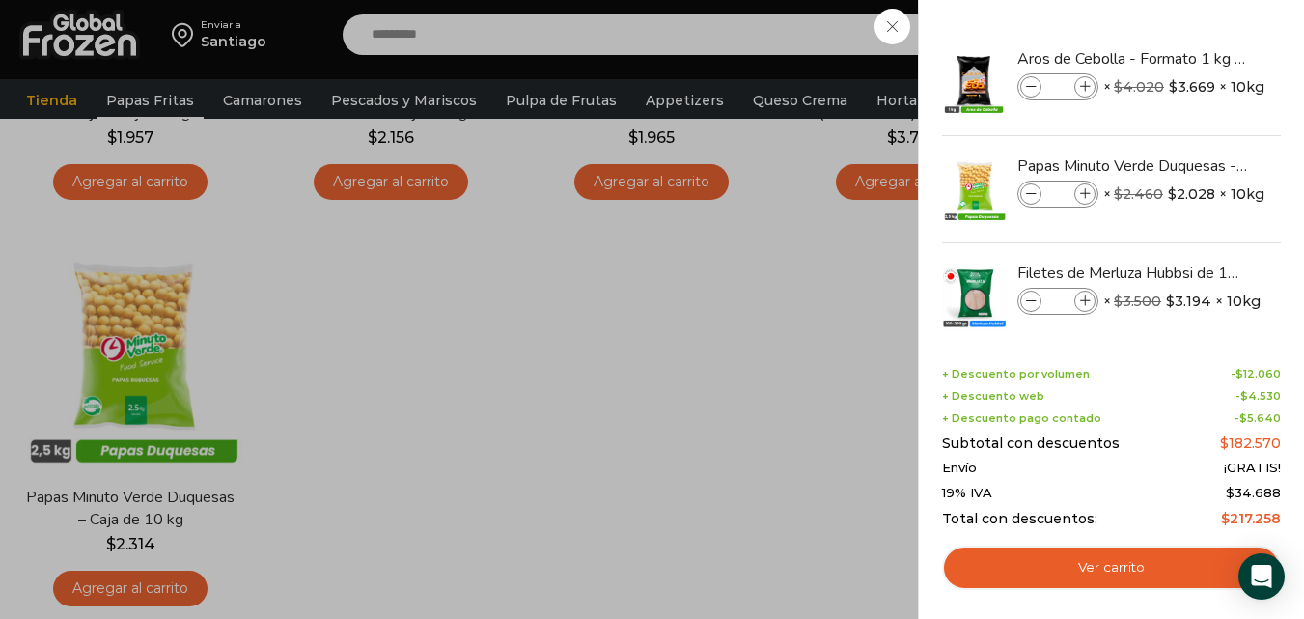
type input "*"
click at [1087, 293] on span at bounding box center [1084, 300] width 21 height 21
type input "*"
click at [1031, 192] on icon at bounding box center [1031, 194] width 11 height 11
type input "*"
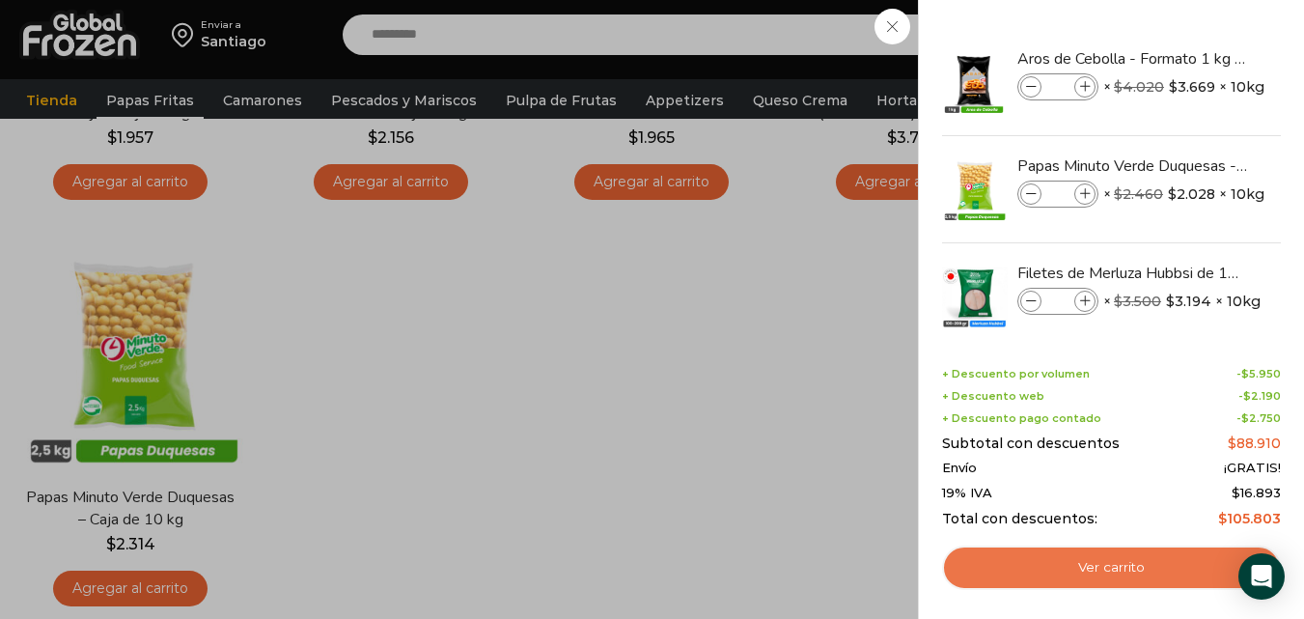
click at [1119, 566] on link "Ver carrito" at bounding box center [1111, 567] width 339 height 44
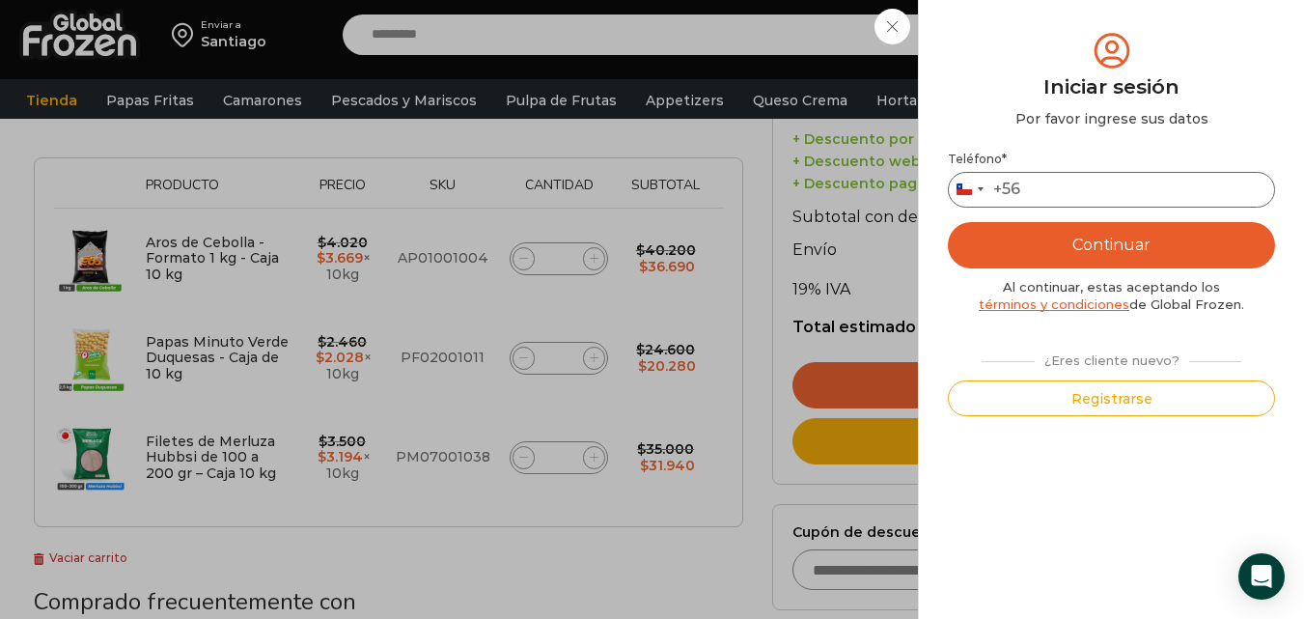
click at [1079, 193] on input "Teléfono *" at bounding box center [1111, 190] width 327 height 36
type input "*********"
click at [1129, 243] on button "Continuar" at bounding box center [1111, 245] width 327 height 46
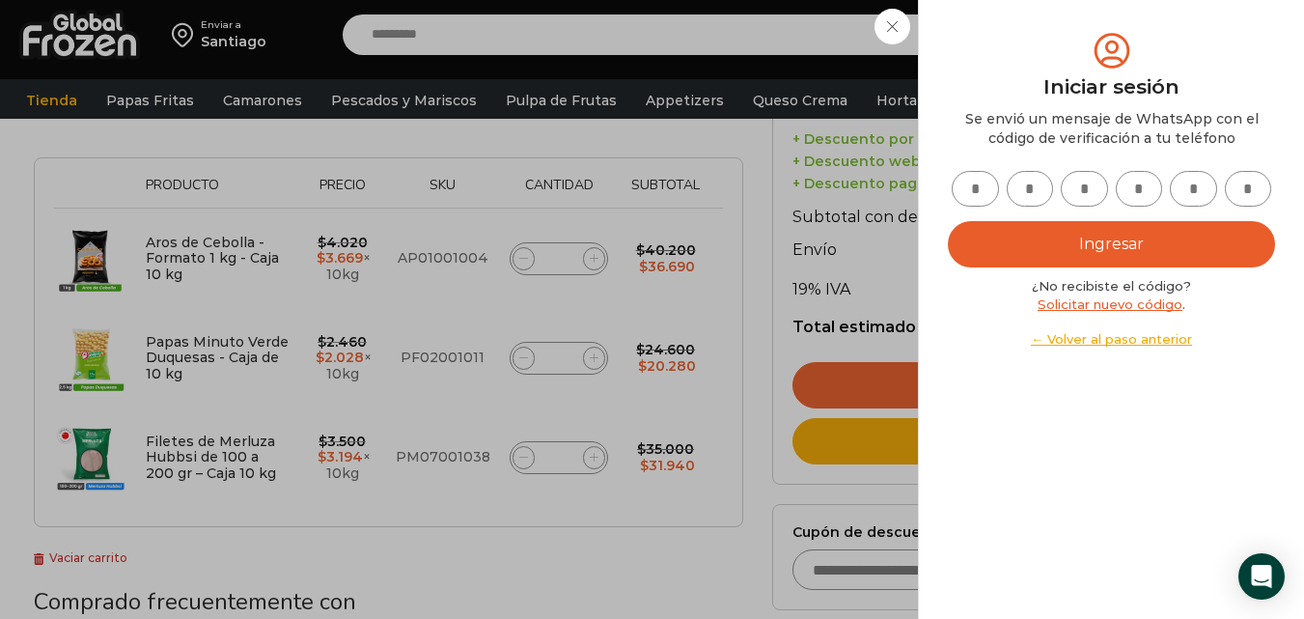
click at [980, 191] on input "text" at bounding box center [974, 189] width 47 height 36
type input "*"
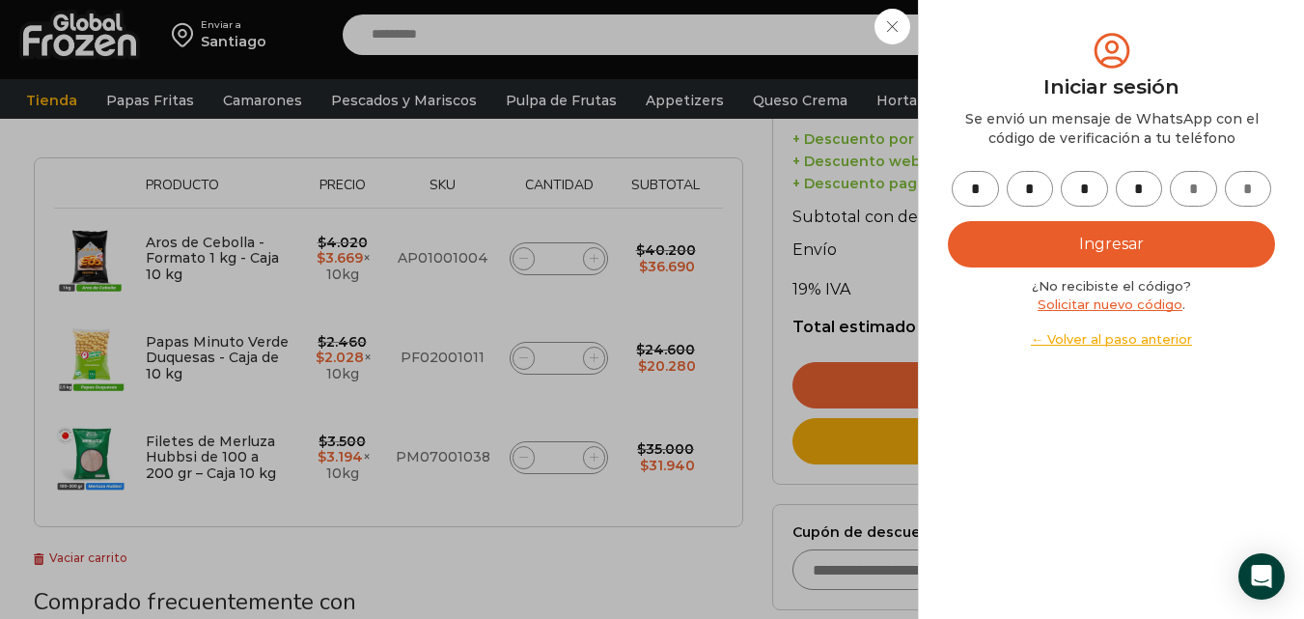
type input "*"
click at [1161, 243] on button "Ingresar" at bounding box center [1111, 244] width 327 height 46
click at [1106, 240] on button "Ingresar" at bounding box center [1111, 244] width 327 height 46
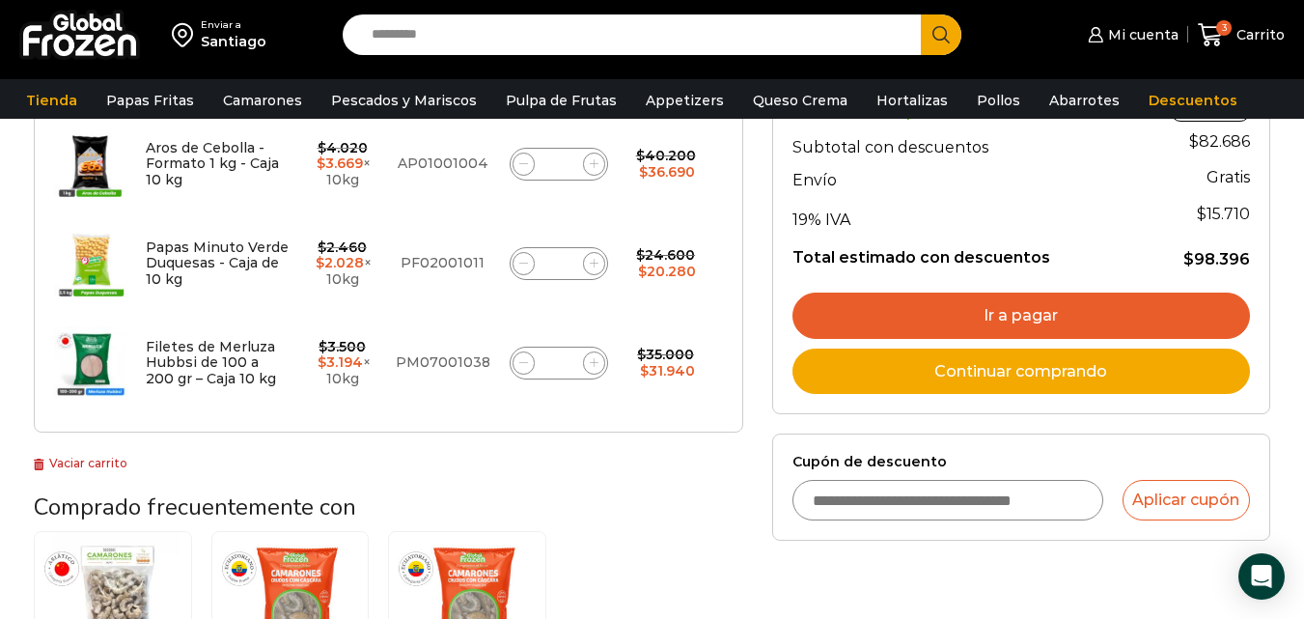
scroll to position [289, 0]
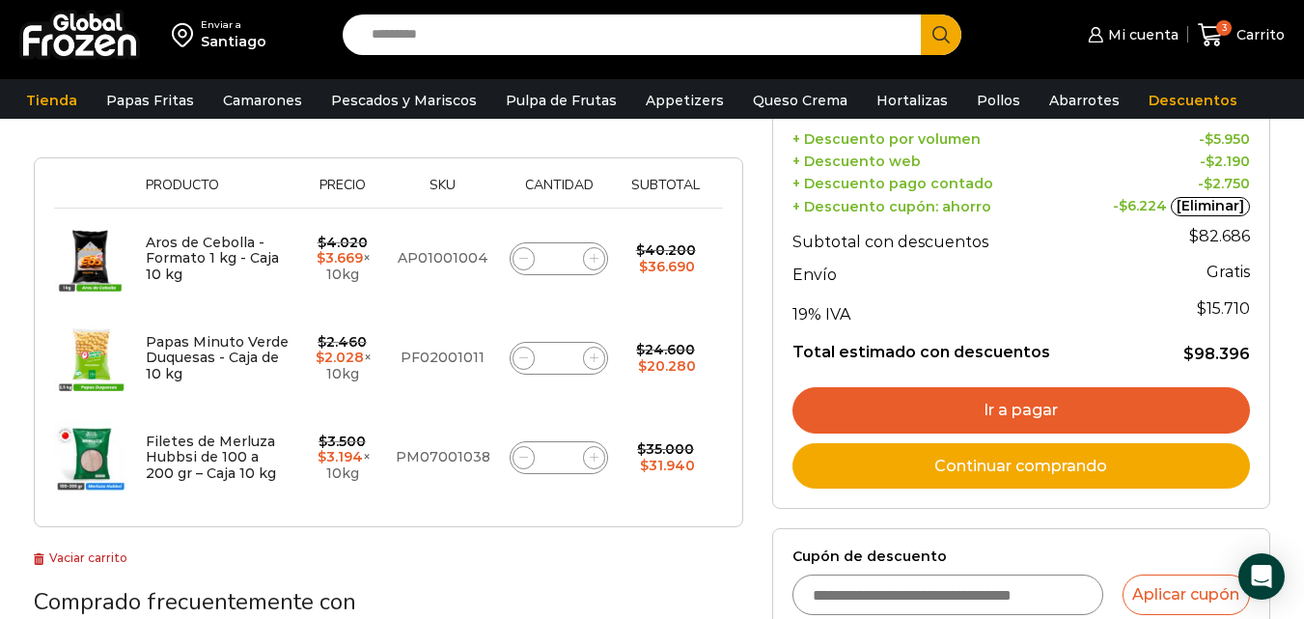
click at [1037, 411] on link "Ir a pagar" at bounding box center [1020, 410] width 457 height 46
